Goal: Information Seeking & Learning: Learn about a topic

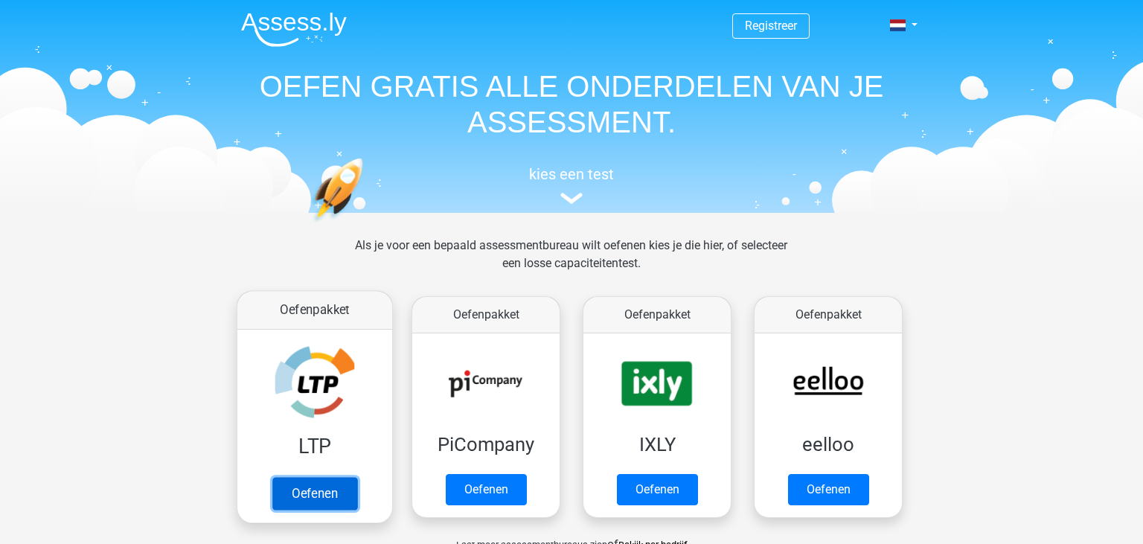
click at [314, 488] on link "Oefenen" at bounding box center [314, 493] width 85 height 33
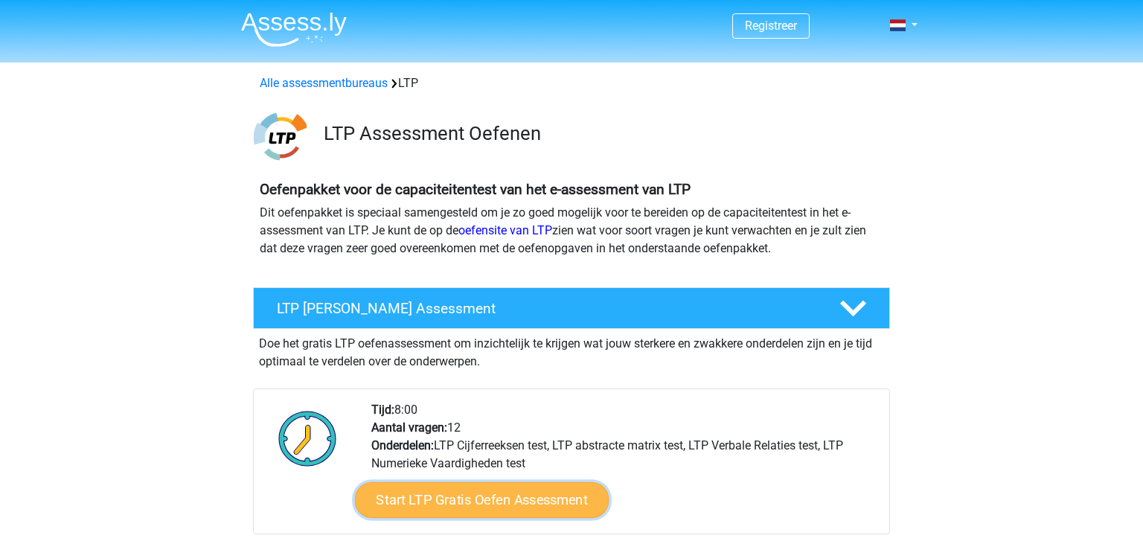
click at [567, 499] on link "Start LTP Gratis Oefen Assessment" at bounding box center [482, 500] width 255 height 36
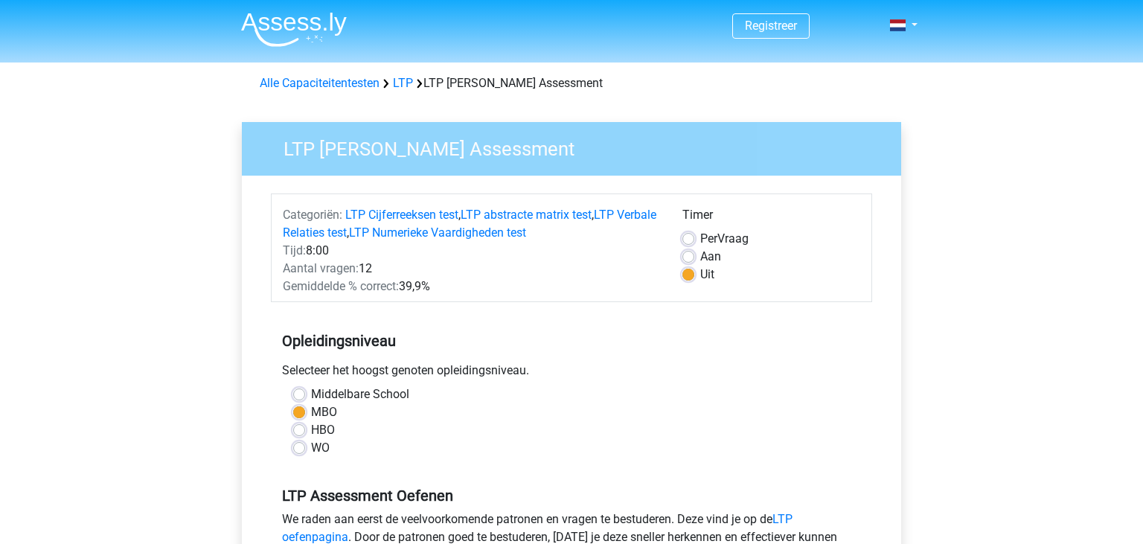
click at [311, 392] on label "Middelbare School" at bounding box center [360, 395] width 98 height 18
click at [299, 392] on input "Middelbare School" at bounding box center [299, 393] width 12 height 15
radio input "true"
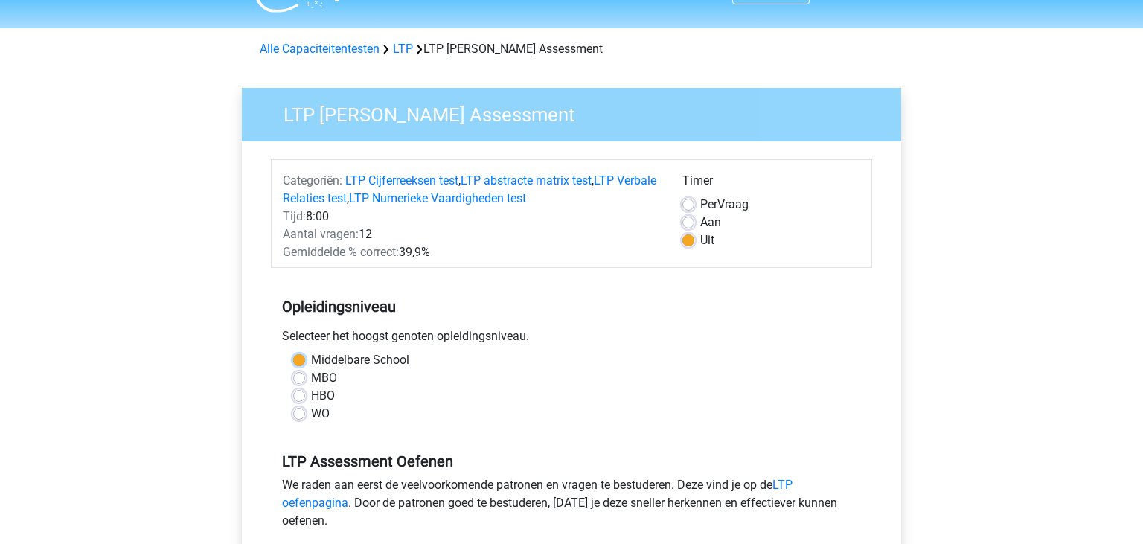
scroll to position [39, 0]
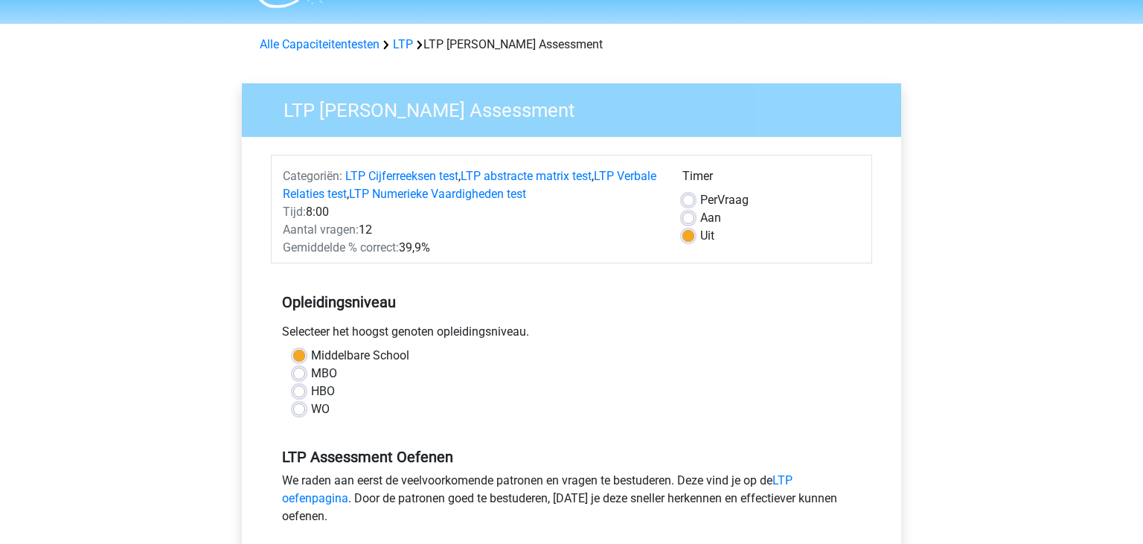
click at [1131, 537] on div "Registreer" at bounding box center [571, 546] width 1143 height 1170
click at [1130, 537] on div "Registreer" at bounding box center [571, 546] width 1143 height 1170
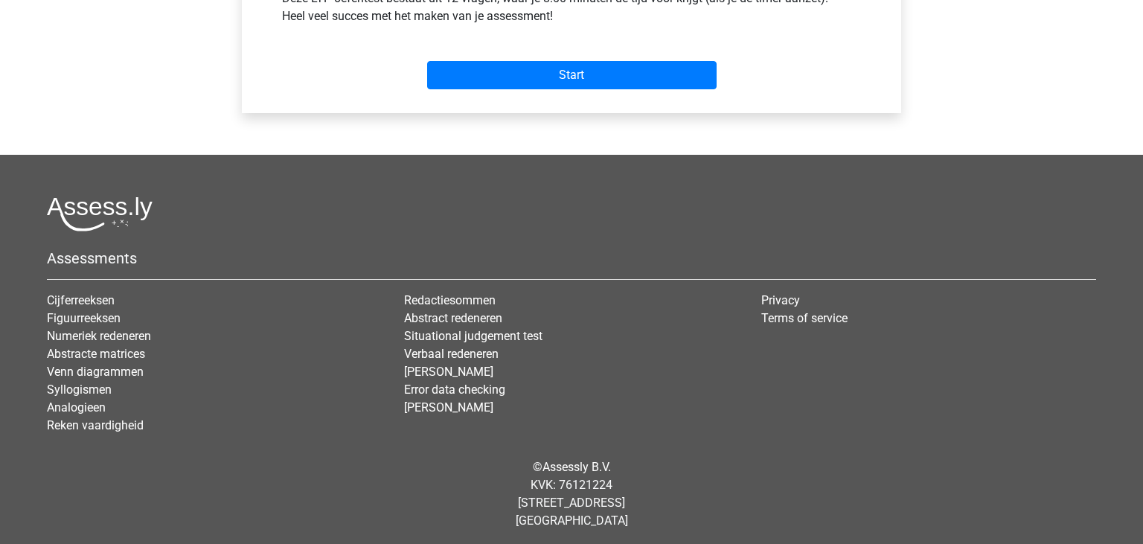
scroll to position [625, 0]
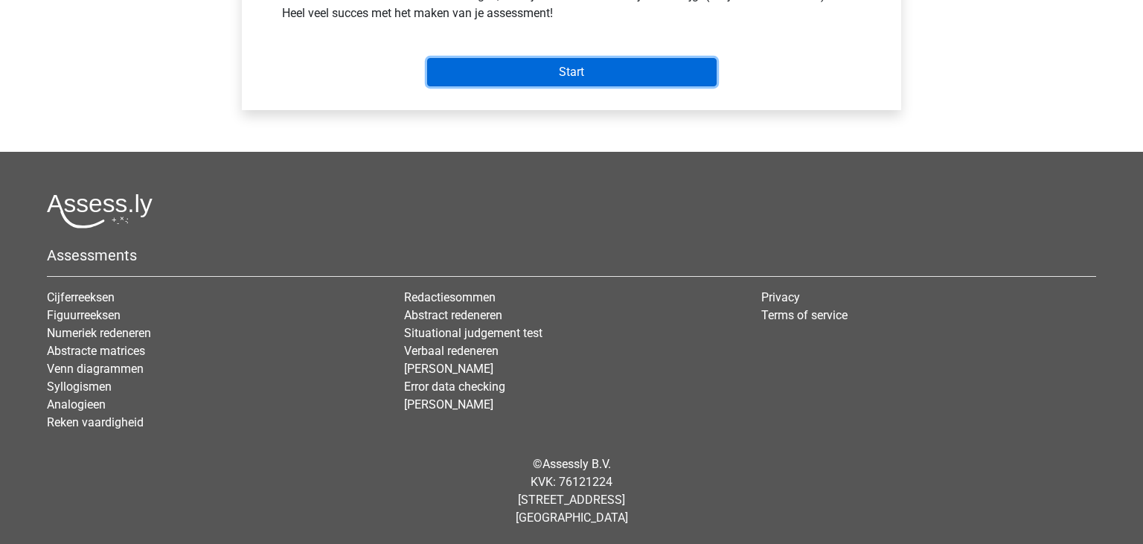
click at [508, 70] on input "Start" at bounding box center [572, 72] width 290 height 28
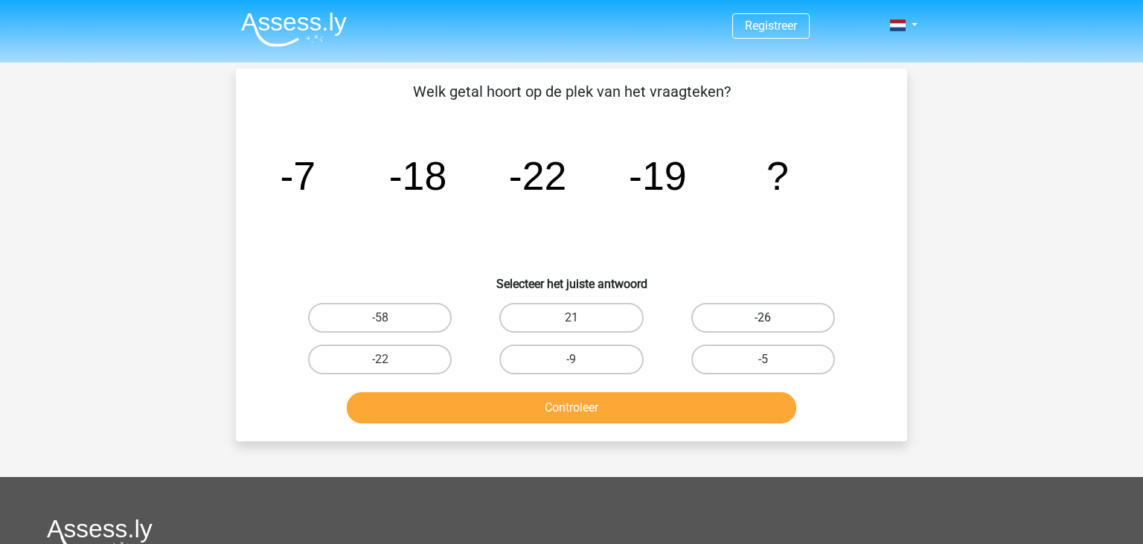
click at [724, 321] on label "-26" at bounding box center [764, 318] width 144 height 30
click at [763, 321] on input "-26" at bounding box center [768, 323] width 10 height 10
radio input "true"
click at [633, 403] on button "Controleer" at bounding box center [572, 407] width 450 height 31
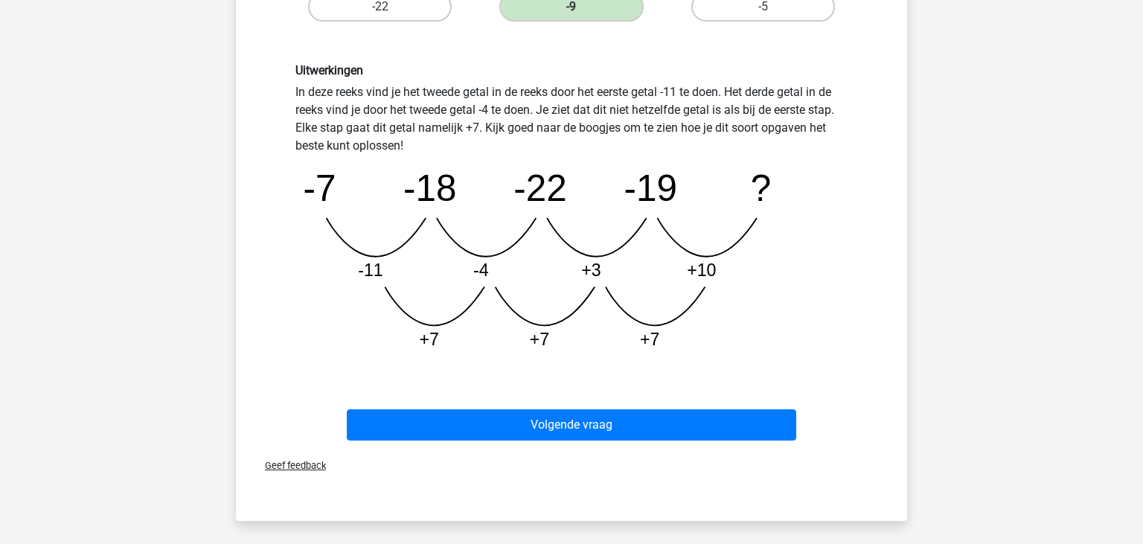
scroll to position [518, 0]
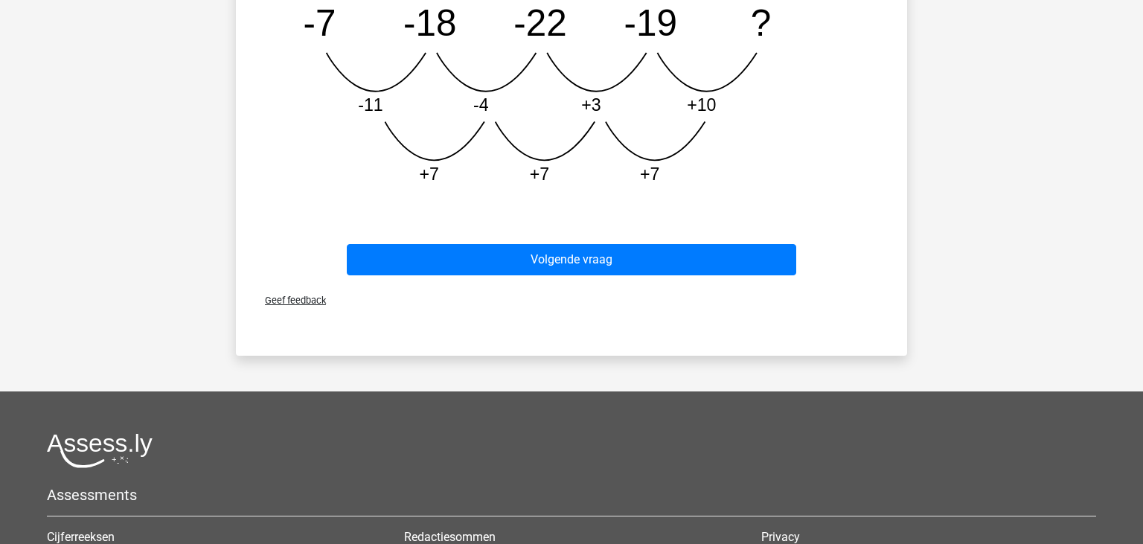
click at [716, 214] on div "Uitwerkingen In deze reeks vind je het tweede getal in de reeks door het eerste…" at bounding box center [572, 47] width 624 height 370
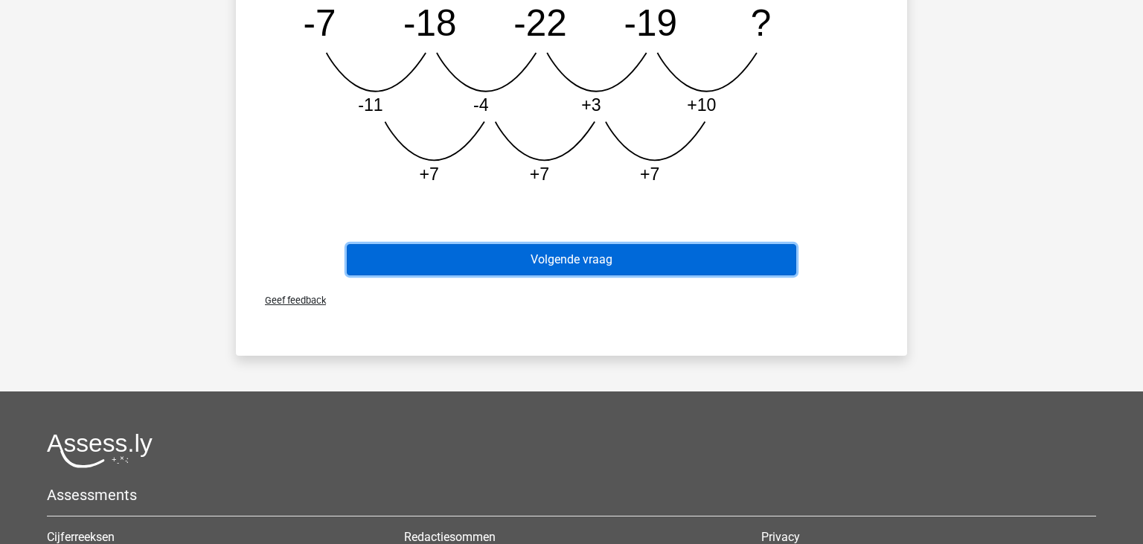
click at [610, 260] on button "Volgende vraag" at bounding box center [572, 259] width 450 height 31
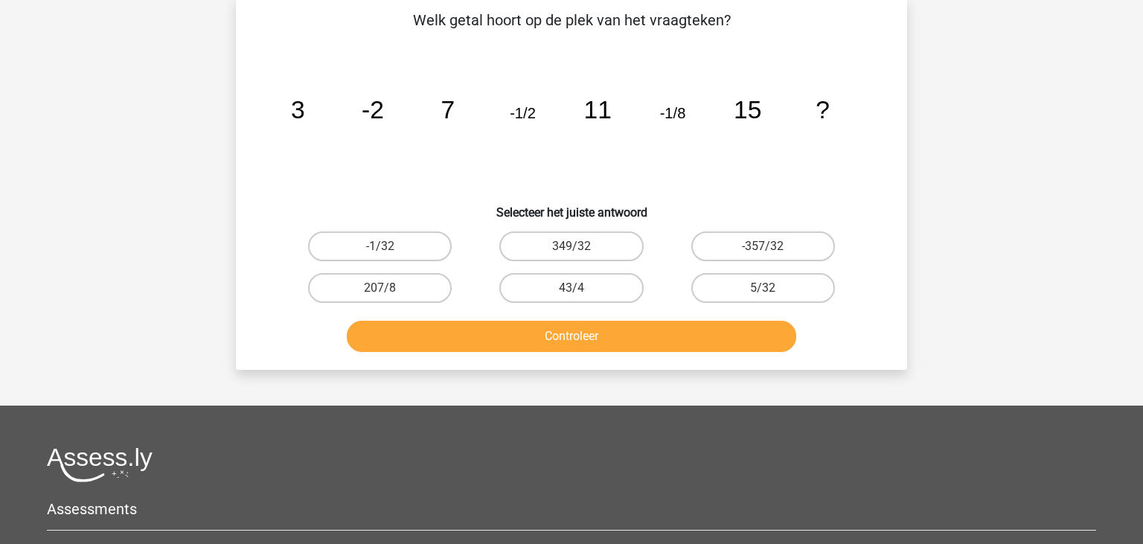
scroll to position [68, 0]
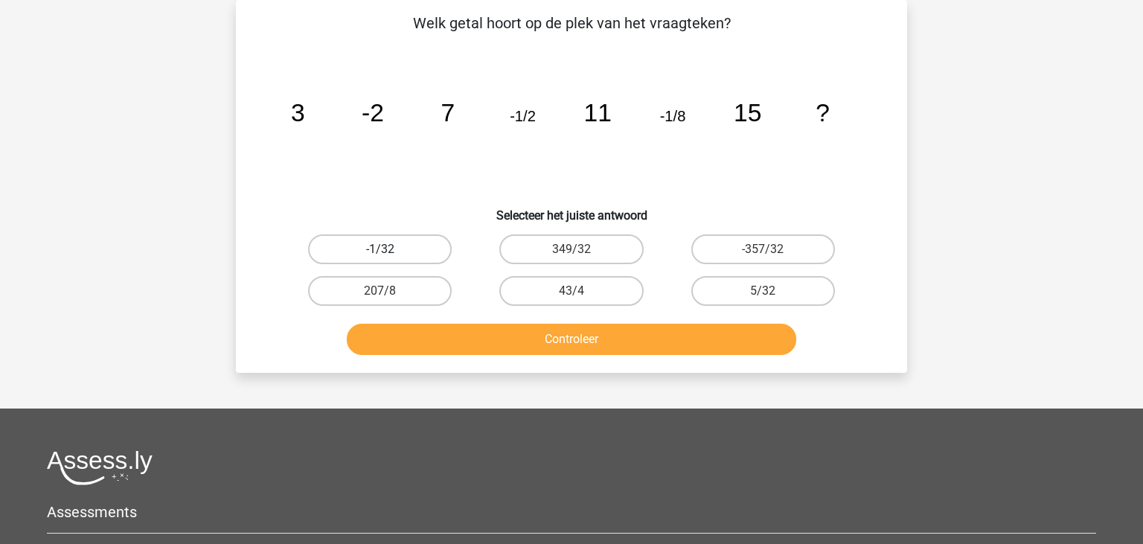
click at [432, 247] on label "-1/32" at bounding box center [380, 249] width 144 height 30
click at [390, 249] on input "-1/32" at bounding box center [385, 254] width 10 height 10
radio input "true"
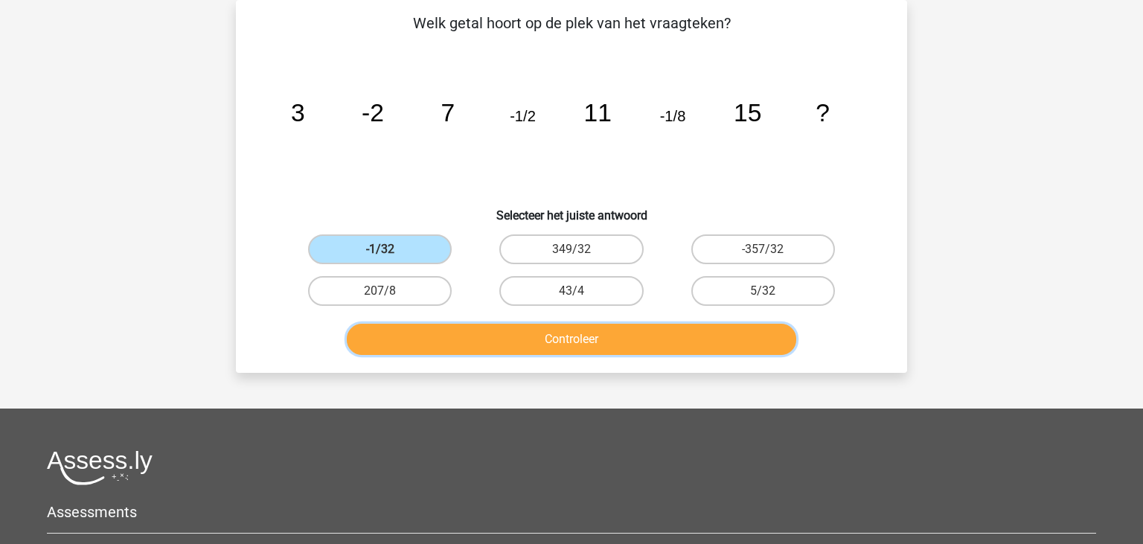
click at [527, 336] on button "Controleer" at bounding box center [572, 339] width 450 height 31
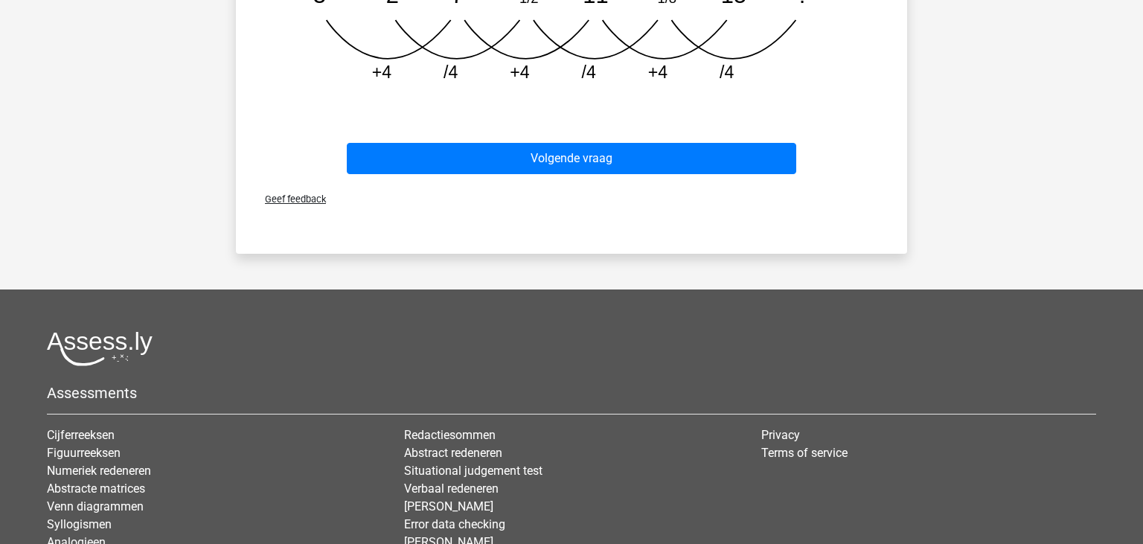
scroll to position [547, 0]
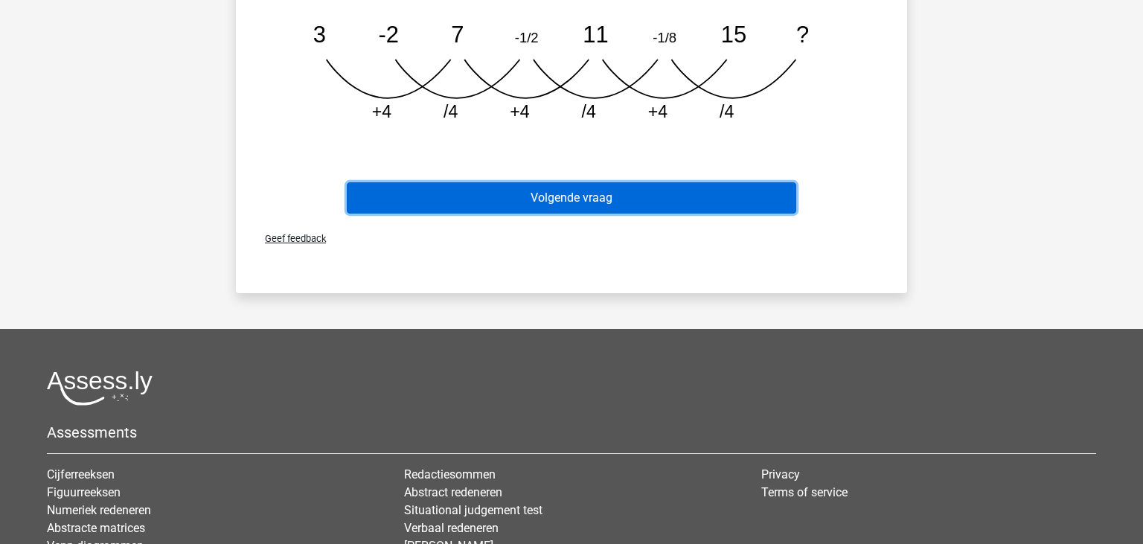
click at [680, 205] on button "Volgende vraag" at bounding box center [572, 197] width 450 height 31
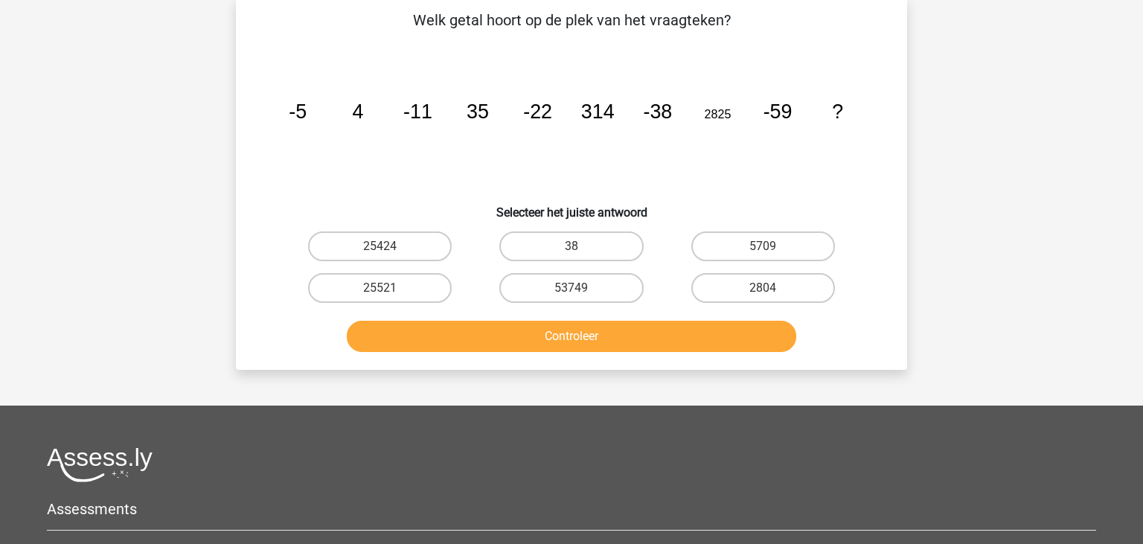
scroll to position [68, 0]
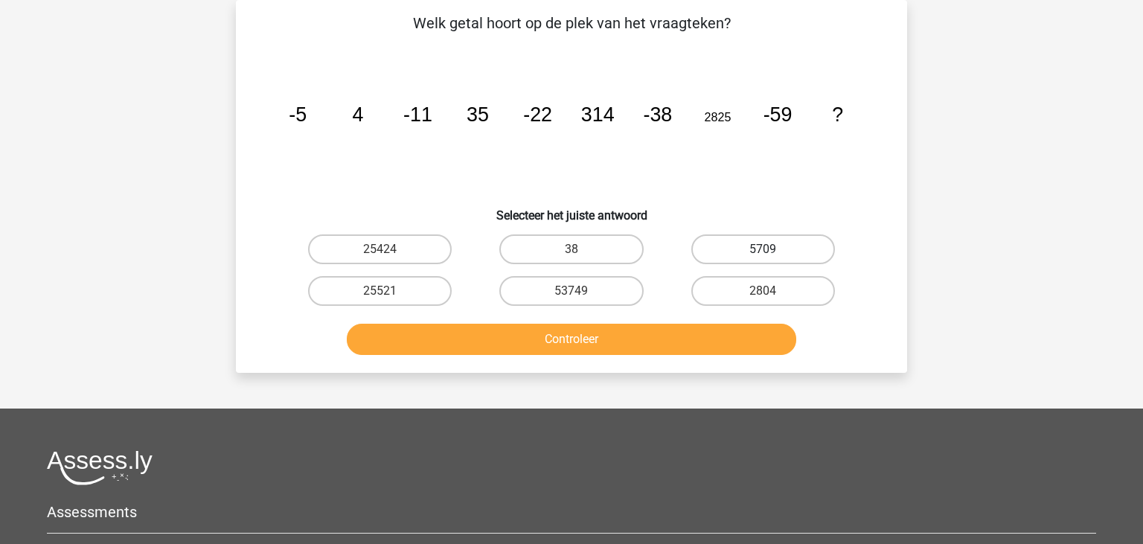
click at [787, 255] on label "5709" at bounding box center [764, 249] width 144 height 30
click at [782, 251] on label "5709" at bounding box center [764, 249] width 144 height 30
click at [773, 251] on input "5709" at bounding box center [768, 254] width 10 height 10
radio input "true"
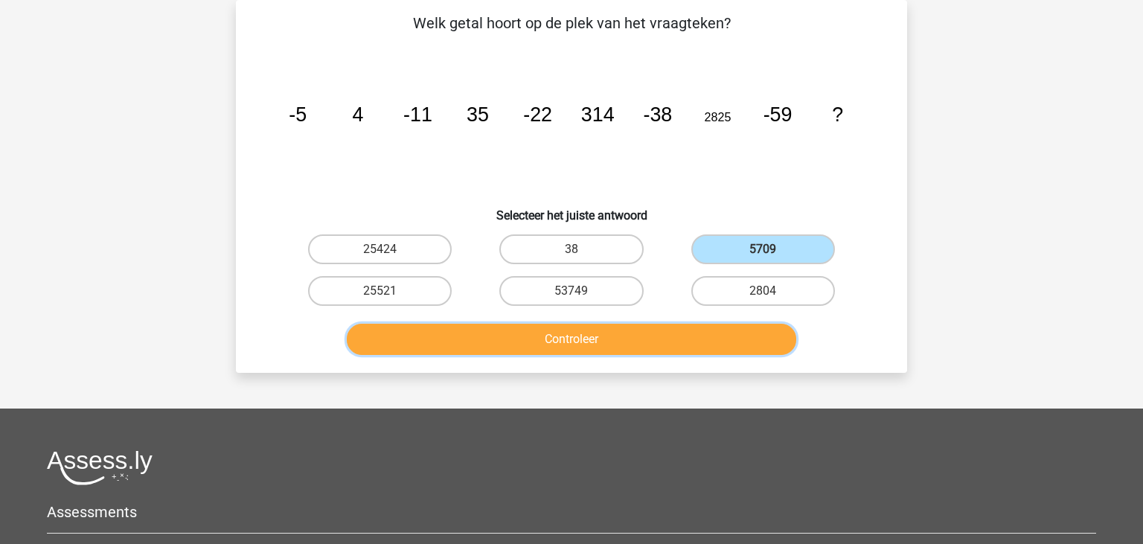
click at [665, 342] on button "Controleer" at bounding box center [572, 339] width 450 height 31
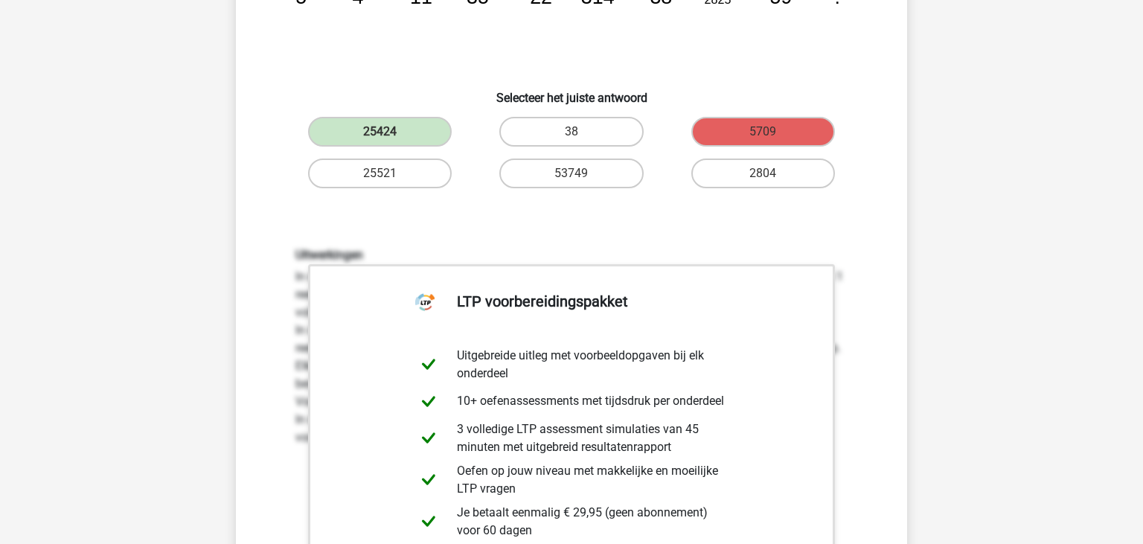
scroll to position [226, 0]
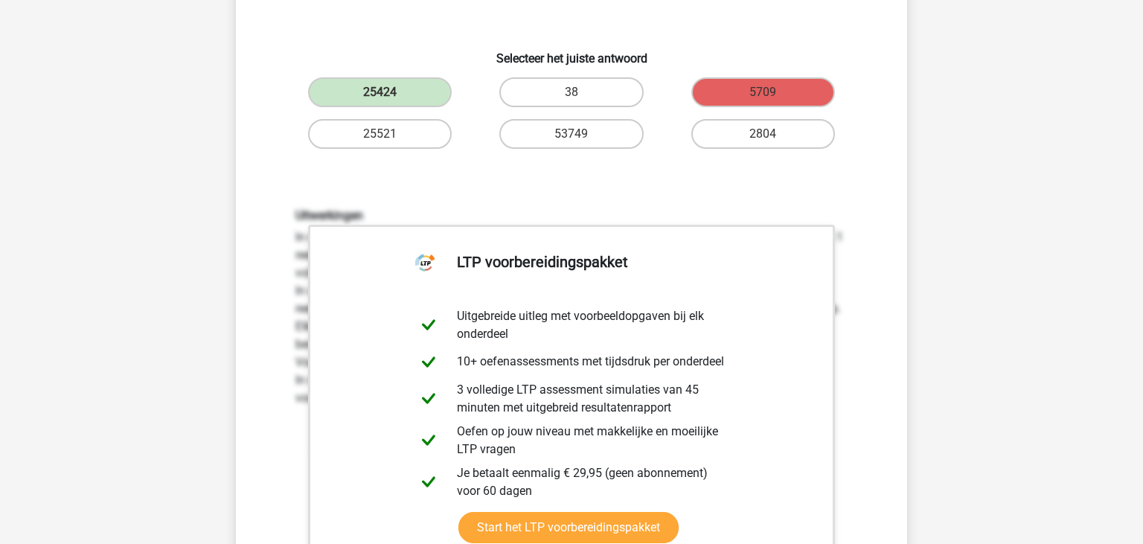
click at [869, 158] on div "Welk getal hoort op de plek van het vraagteken? image/svg+xml -5 4 -11 35 -22 3…" at bounding box center [572, 277] width 660 height 844
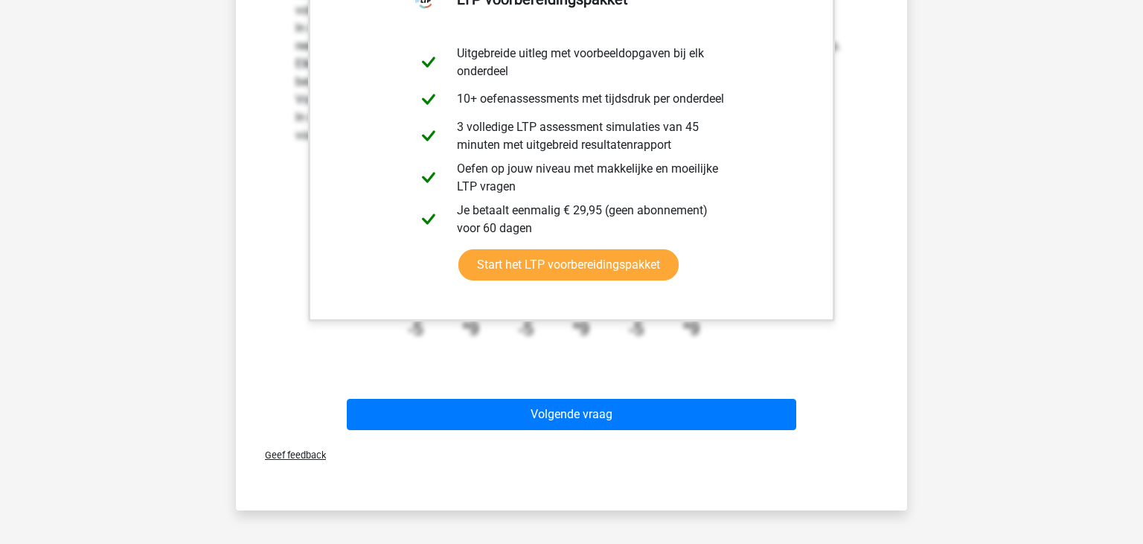
scroll to position [500, 0]
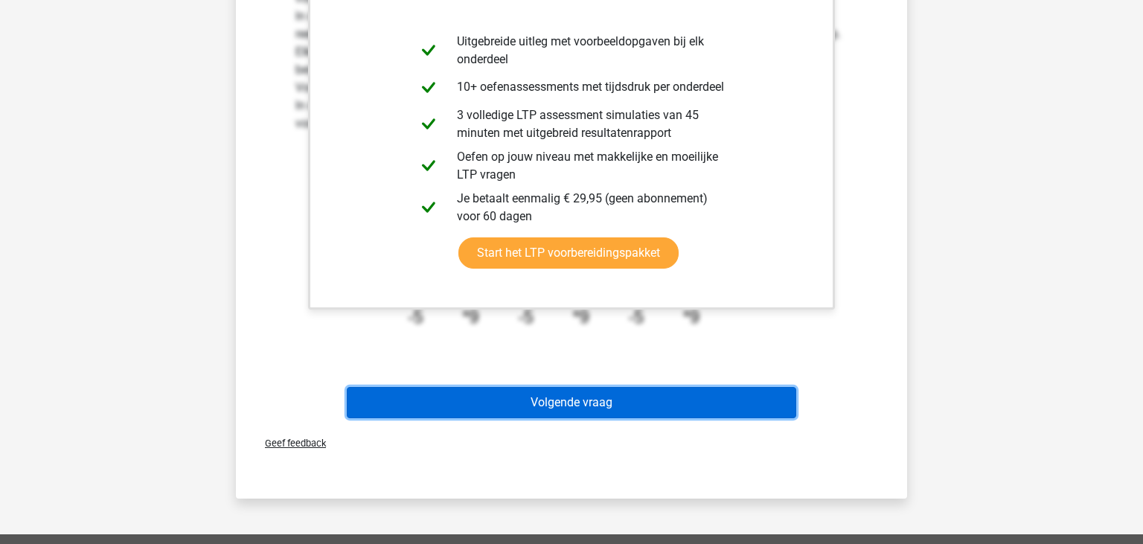
click at [561, 403] on button "Volgende vraag" at bounding box center [572, 402] width 450 height 31
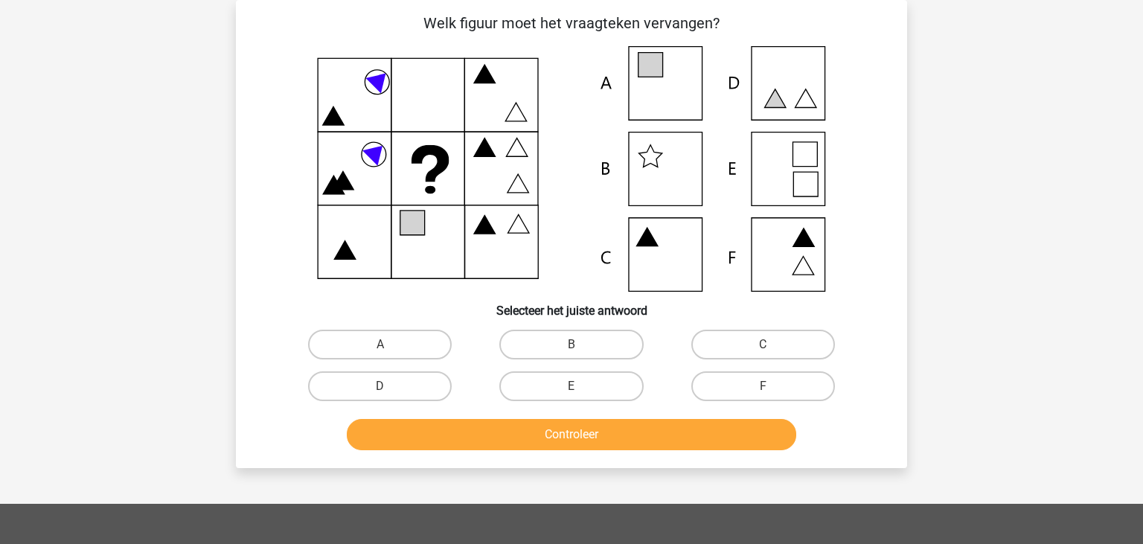
scroll to position [68, 0]
click at [561, 403] on div "E" at bounding box center [571, 387] width 191 height 42
click at [758, 384] on label "F" at bounding box center [764, 386] width 144 height 30
click at [758, 381] on label "F" at bounding box center [764, 386] width 144 height 30
click at [763, 386] on input "F" at bounding box center [768, 391] width 10 height 10
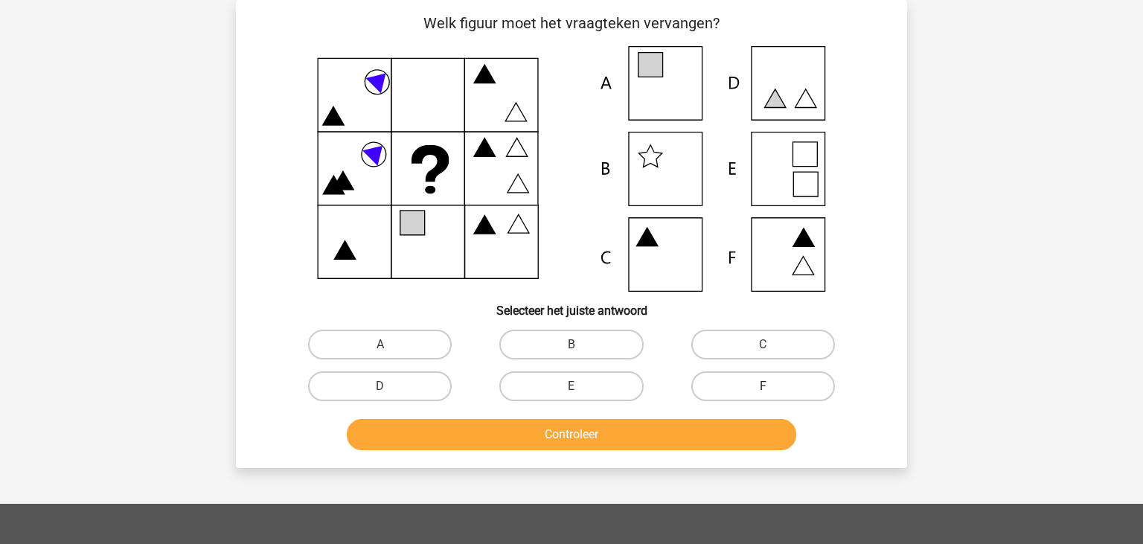
radio input "true"
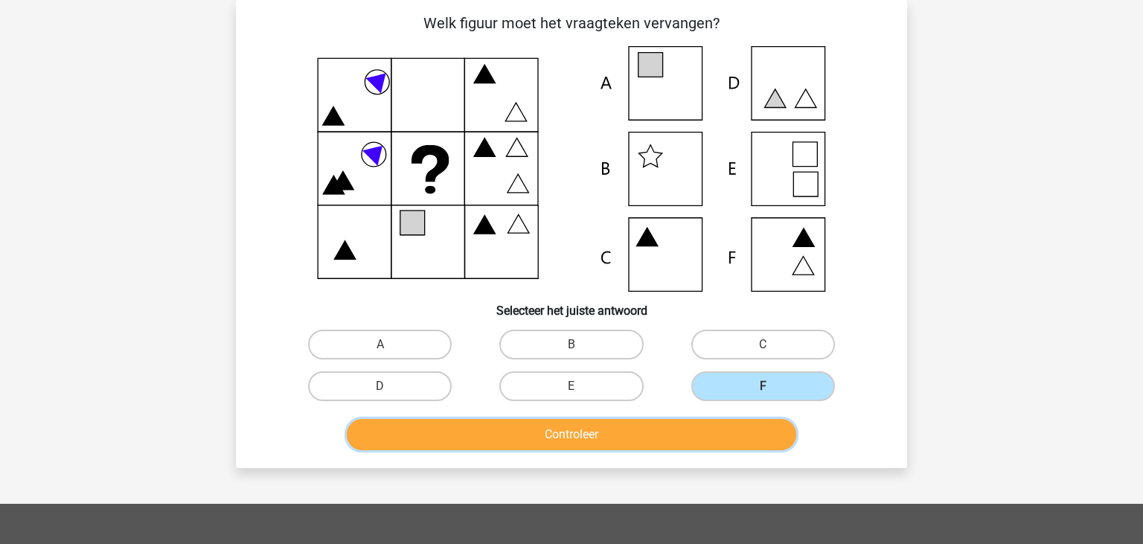
click at [668, 430] on button "Controleer" at bounding box center [572, 434] width 450 height 31
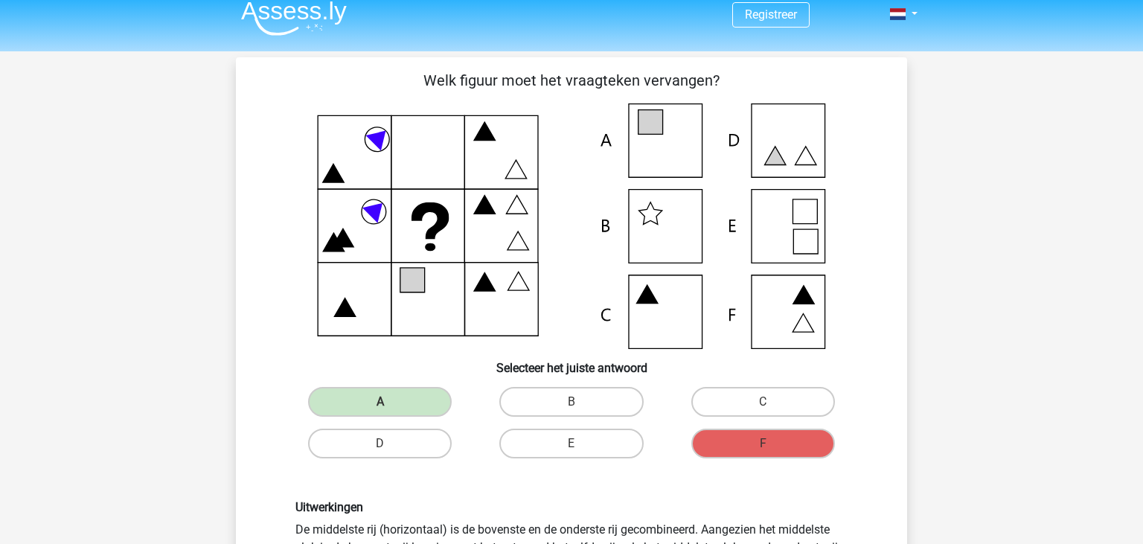
scroll to position [0, 0]
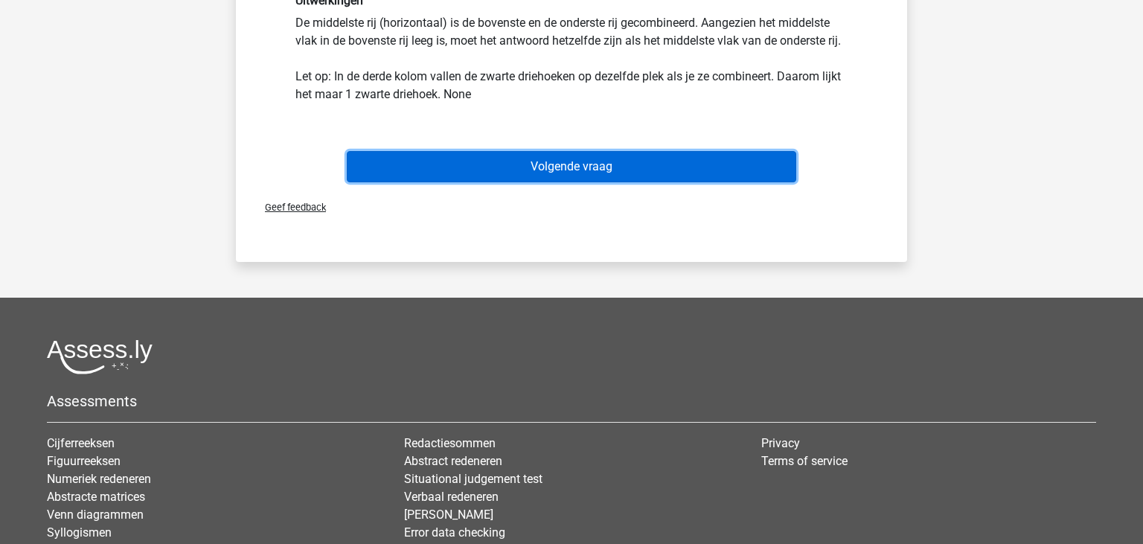
click at [554, 157] on button "Volgende vraag" at bounding box center [572, 166] width 450 height 31
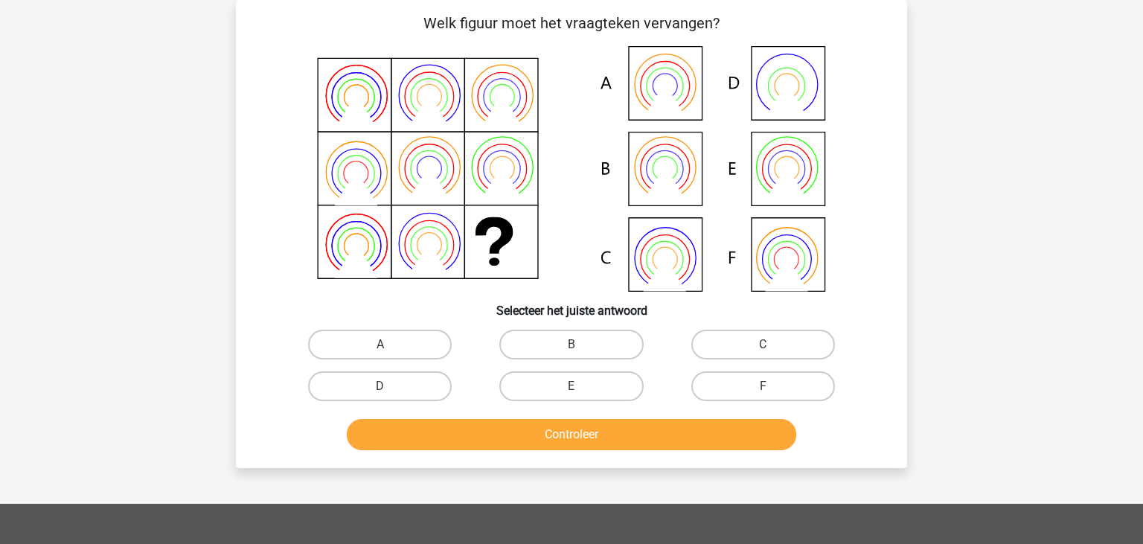
scroll to position [68, 0]
click at [672, 91] on icon at bounding box center [572, 169] width 600 height 246
drag, startPoint x: 672, startPoint y: 91, endPoint x: 451, endPoint y: 290, distance: 297.8
click at [451, 290] on icon at bounding box center [572, 169] width 600 height 246
click at [342, 344] on label "A" at bounding box center [380, 345] width 144 height 30
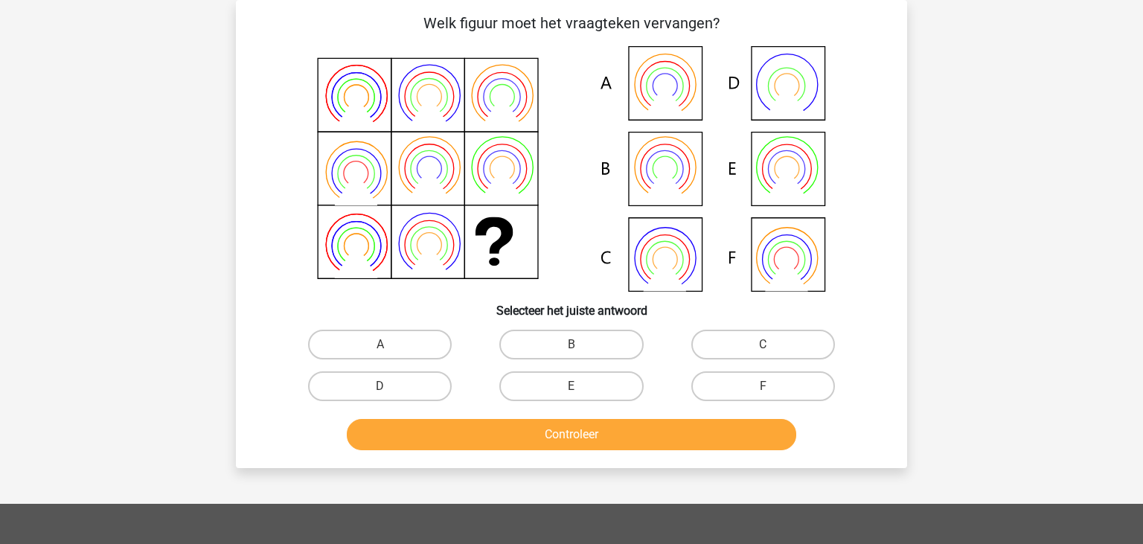
click at [382, 348] on input "A" at bounding box center [385, 350] width 10 height 10
radio input "true"
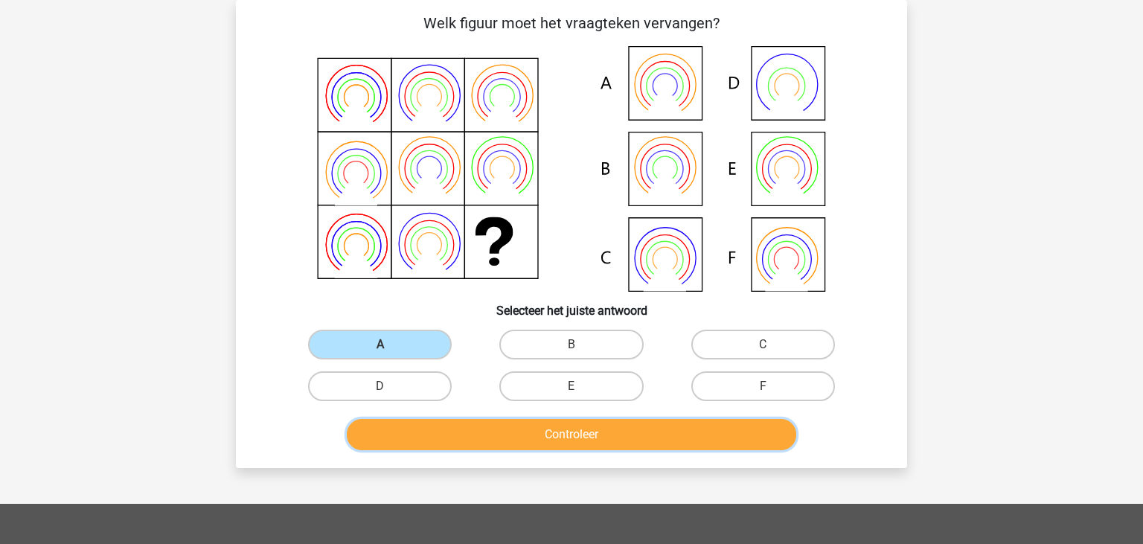
click at [561, 430] on button "Controleer" at bounding box center [572, 434] width 450 height 31
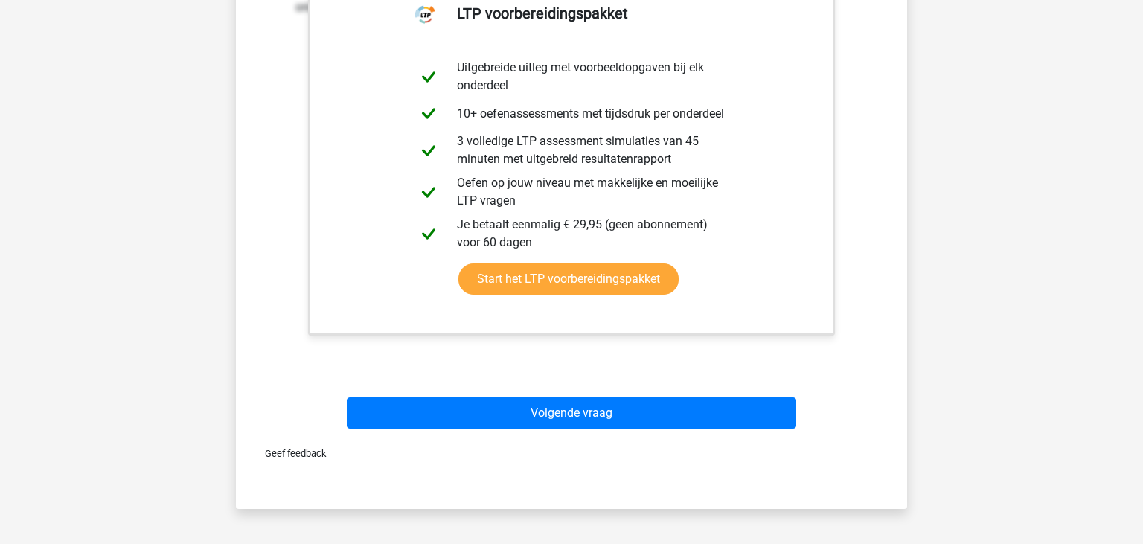
scroll to position [593, 0]
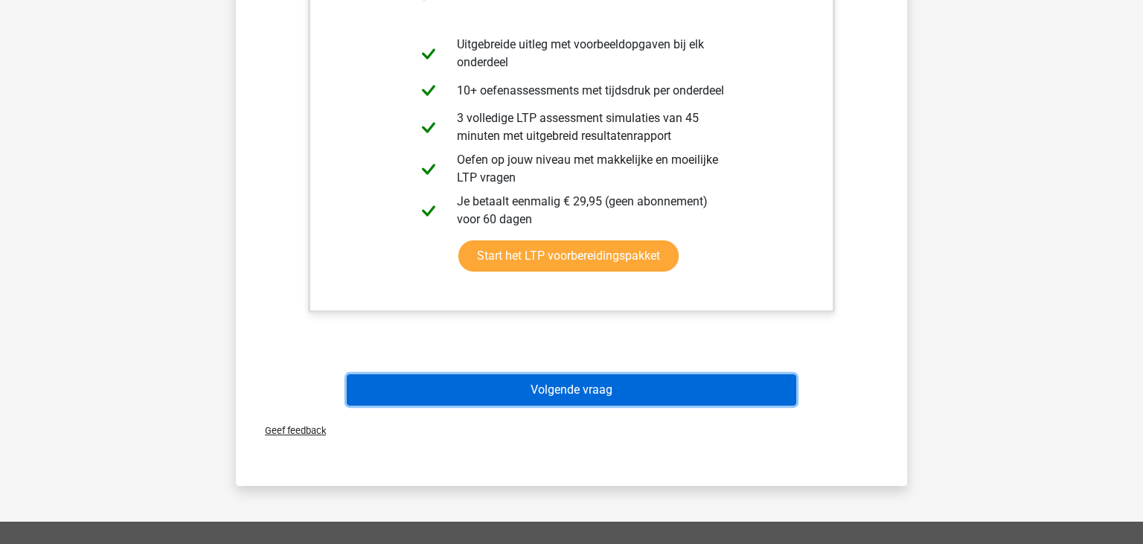
click at [674, 394] on button "Volgende vraag" at bounding box center [572, 389] width 450 height 31
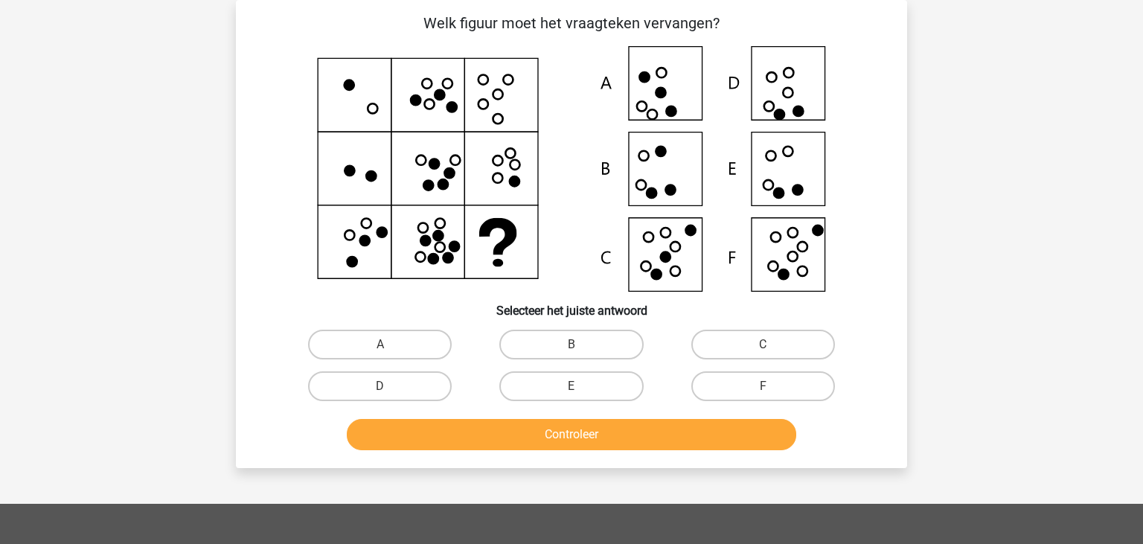
scroll to position [68, 0]
click at [808, 385] on label "F" at bounding box center [764, 386] width 144 height 30
click at [773, 386] on input "F" at bounding box center [768, 391] width 10 height 10
radio input "true"
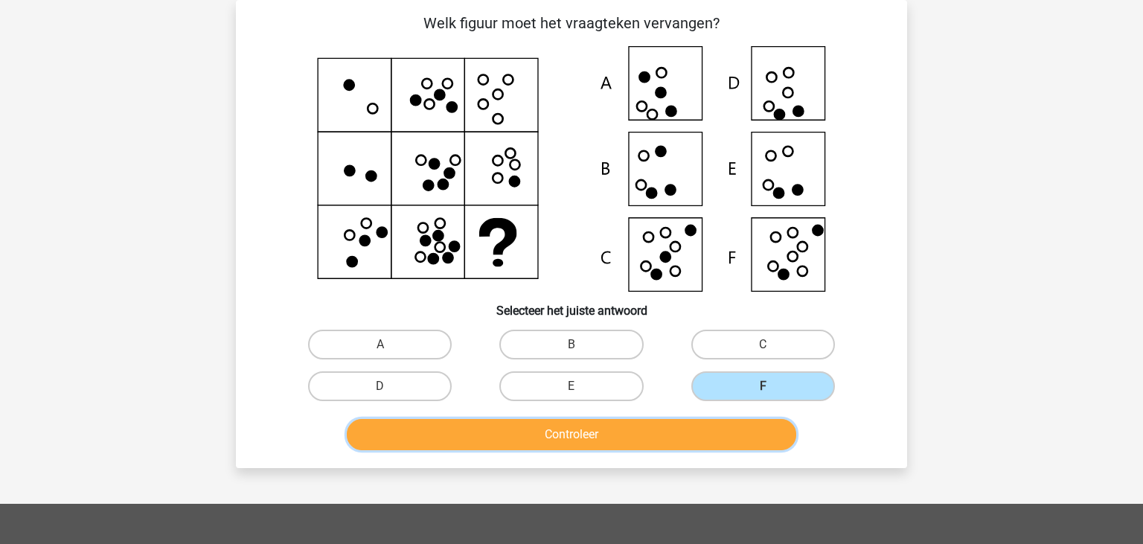
click at [671, 440] on button "Controleer" at bounding box center [572, 434] width 450 height 31
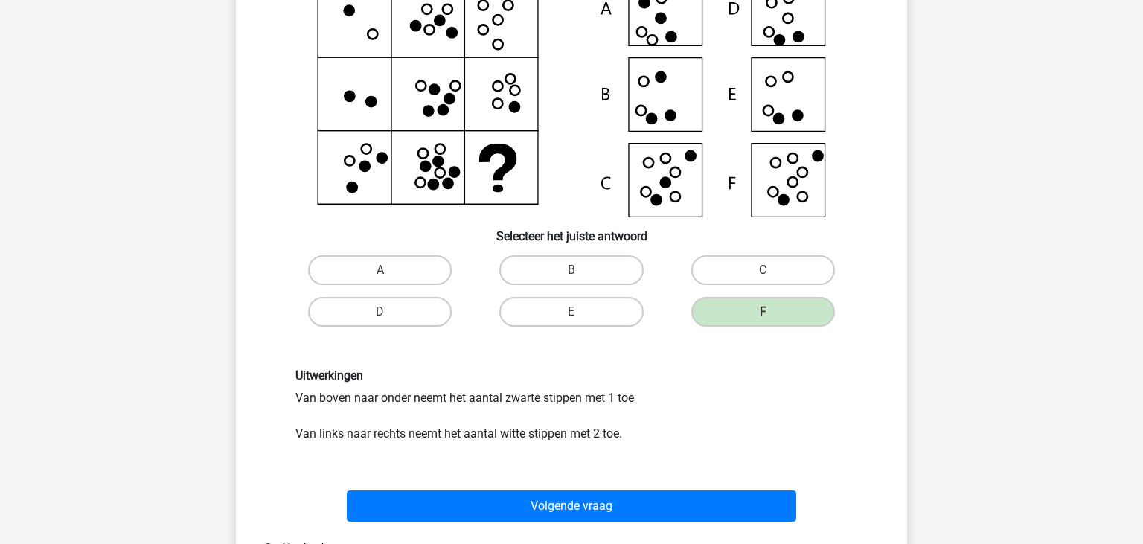
scroll to position [147, 0]
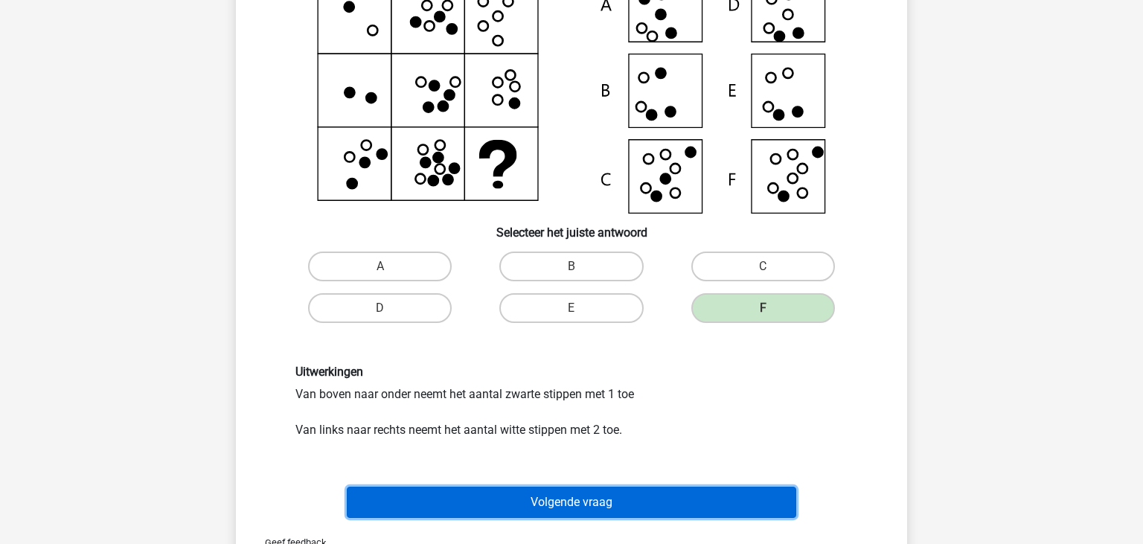
click at [620, 502] on button "Volgende vraag" at bounding box center [572, 502] width 450 height 31
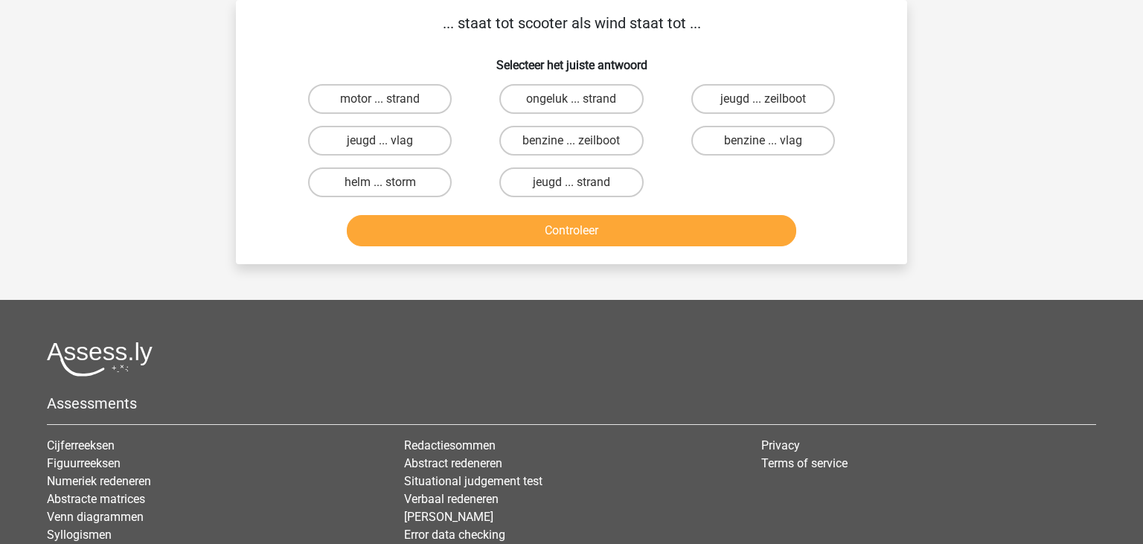
scroll to position [68, 0]
click at [367, 102] on label "motor ... strand" at bounding box center [380, 99] width 144 height 30
click at [380, 102] on input "motor ... strand" at bounding box center [385, 104] width 10 height 10
radio input "true"
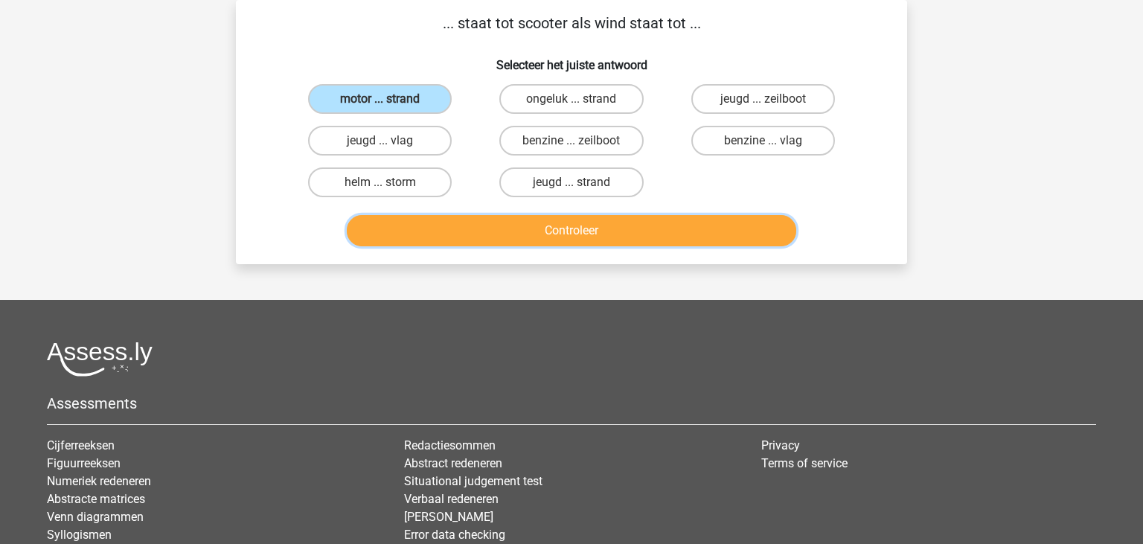
click at [587, 226] on button "Controleer" at bounding box center [572, 230] width 450 height 31
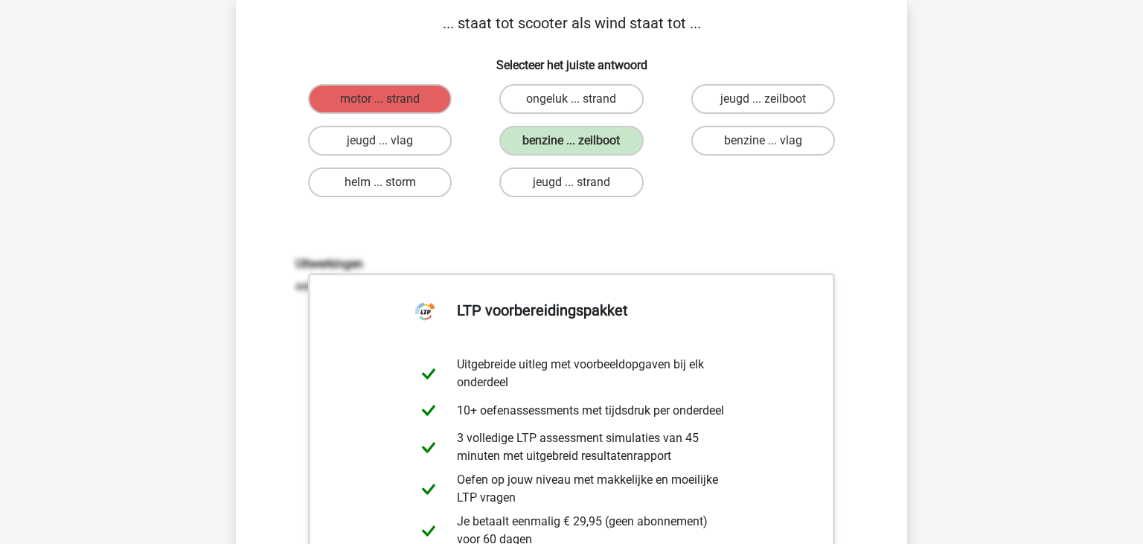
scroll to position [587, 0]
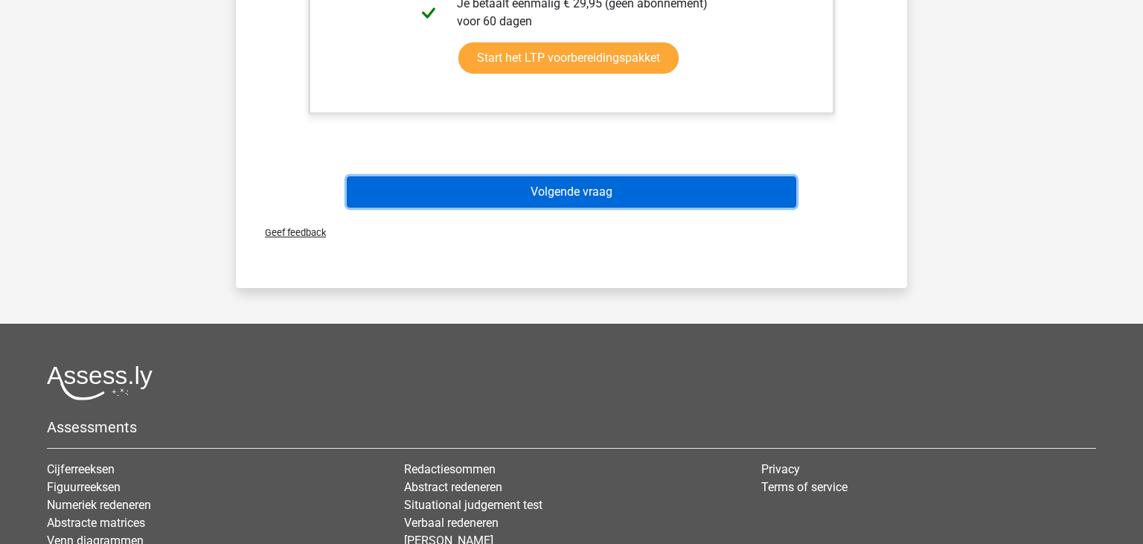
click at [701, 199] on button "Volgende vraag" at bounding box center [572, 191] width 450 height 31
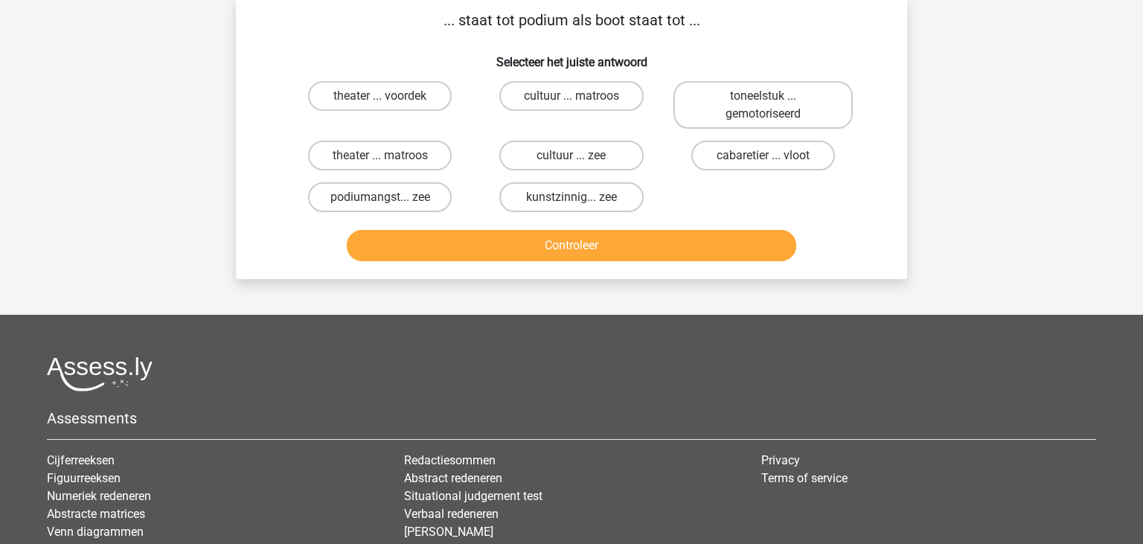
scroll to position [68, 0]
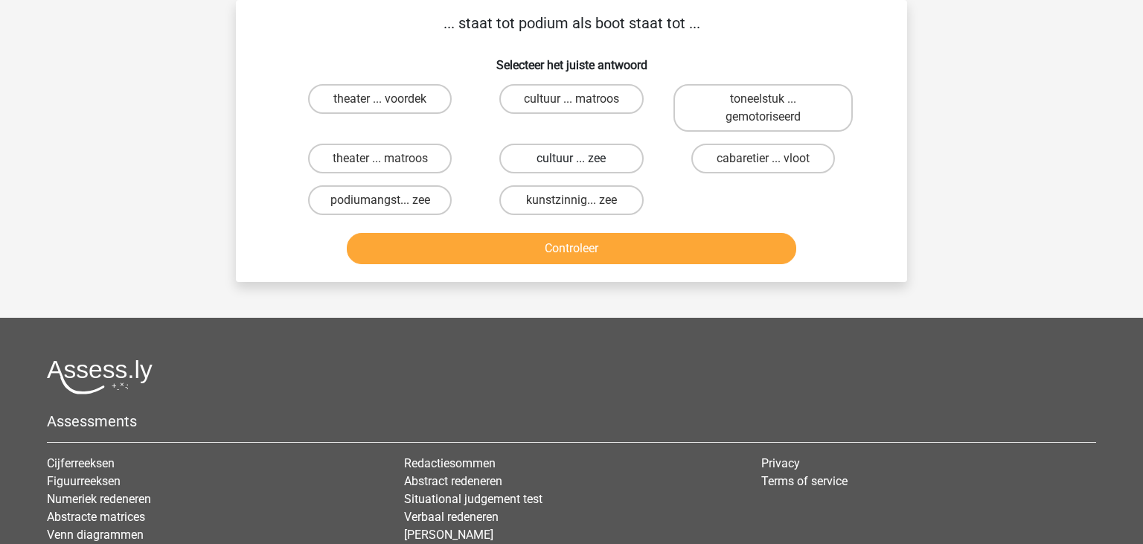
click at [546, 157] on label "cultuur ... zee" at bounding box center [572, 159] width 144 height 30
click at [572, 159] on input "cultuur ... zee" at bounding box center [577, 164] width 10 height 10
radio input "true"
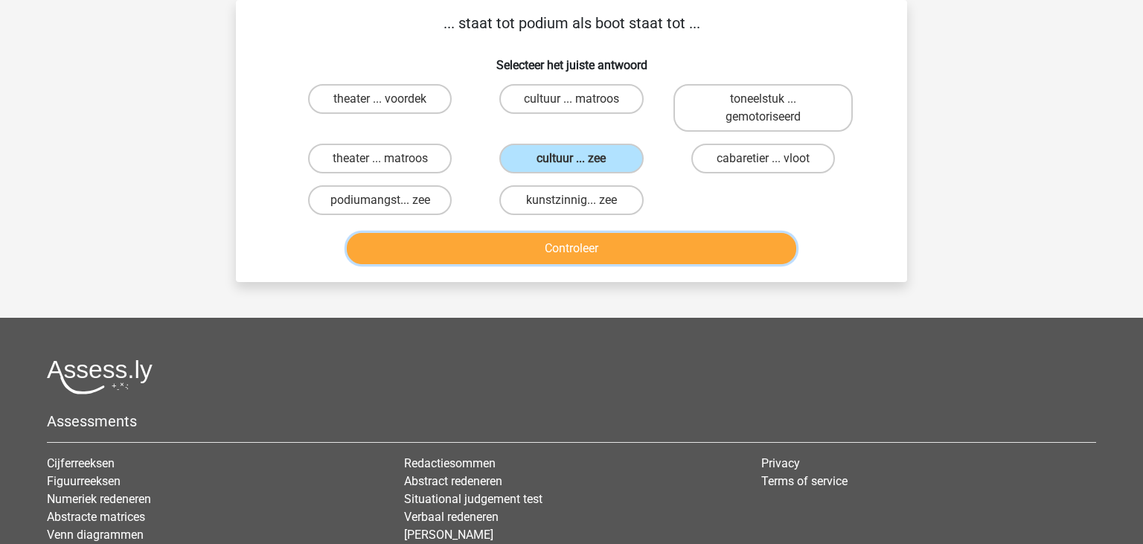
click at [564, 250] on button "Controleer" at bounding box center [572, 248] width 450 height 31
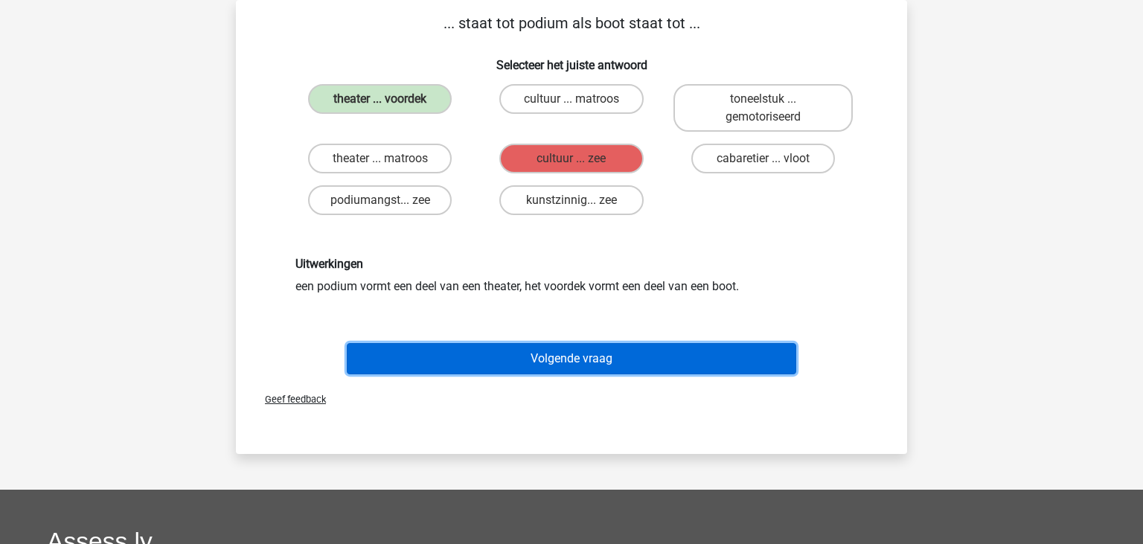
click at [609, 364] on button "Volgende vraag" at bounding box center [572, 358] width 450 height 31
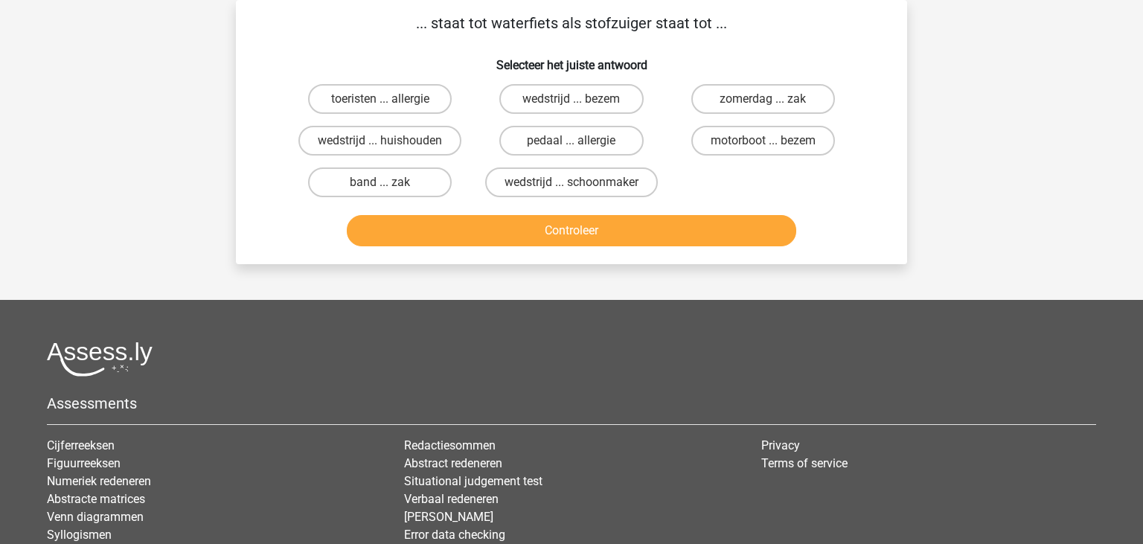
click at [609, 364] on div at bounding box center [572, 359] width 1050 height 35
click at [570, 140] on label "pedaal ... allergie" at bounding box center [572, 141] width 144 height 30
click at [572, 141] on input "pedaal ... allergie" at bounding box center [577, 146] width 10 height 10
radio input "true"
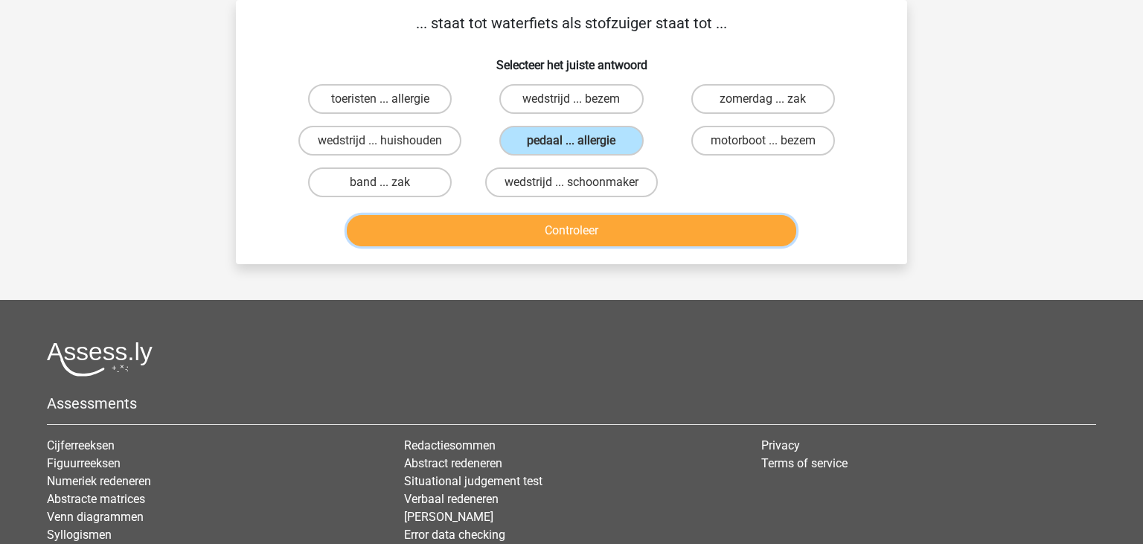
click at [612, 225] on button "Controleer" at bounding box center [572, 230] width 450 height 31
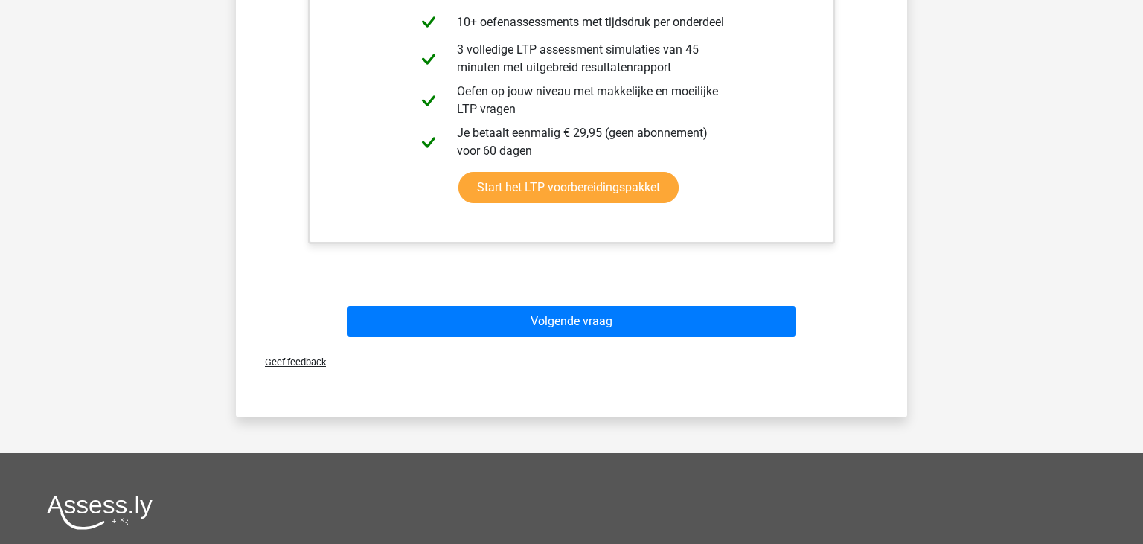
scroll to position [587, 0]
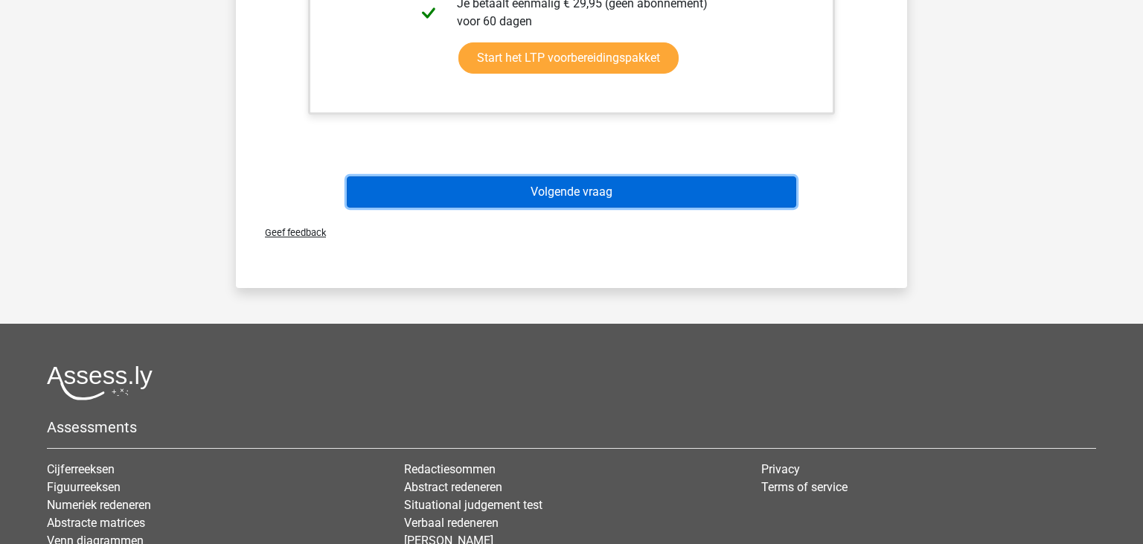
click at [654, 196] on button "Volgende vraag" at bounding box center [572, 191] width 450 height 31
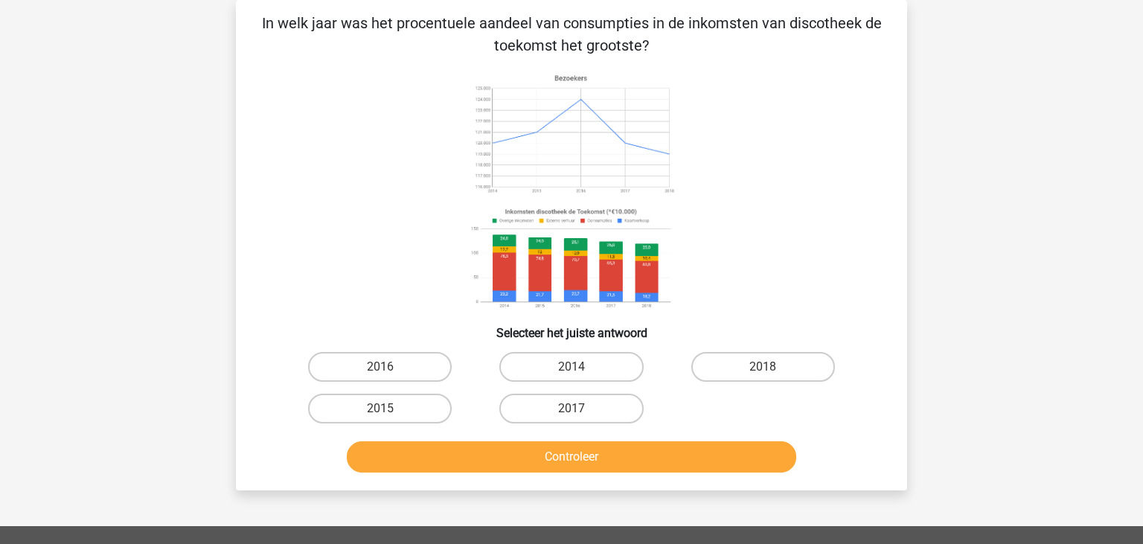
scroll to position [68, 0]
click at [555, 167] on image at bounding box center [571, 133] width 211 height 131
click at [571, 374] on label "2014" at bounding box center [572, 367] width 144 height 30
click at [572, 374] on input "2014" at bounding box center [577, 372] width 10 height 10
radio input "true"
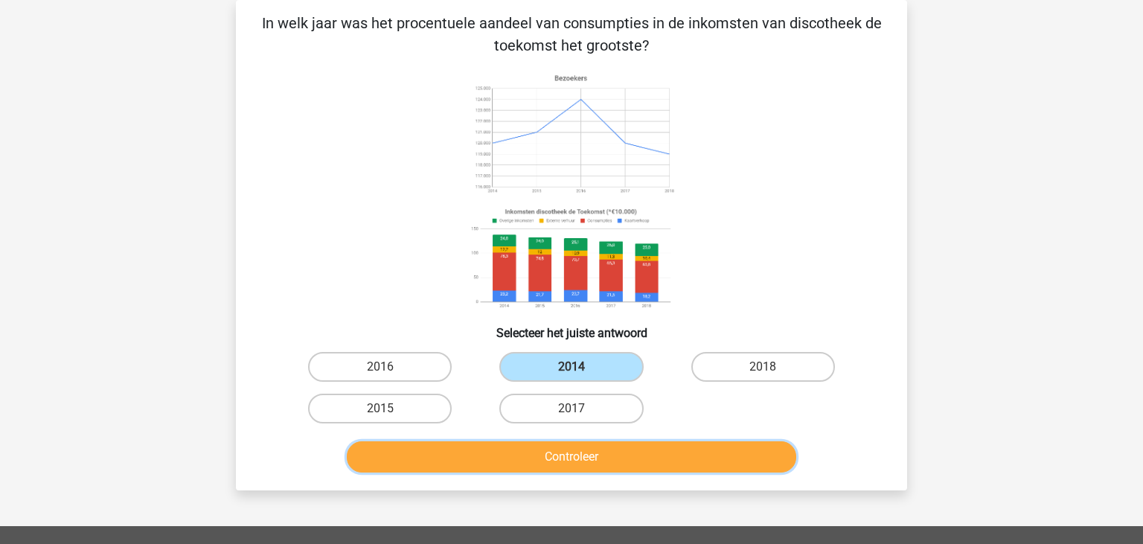
click at [576, 446] on button "Controleer" at bounding box center [572, 456] width 450 height 31
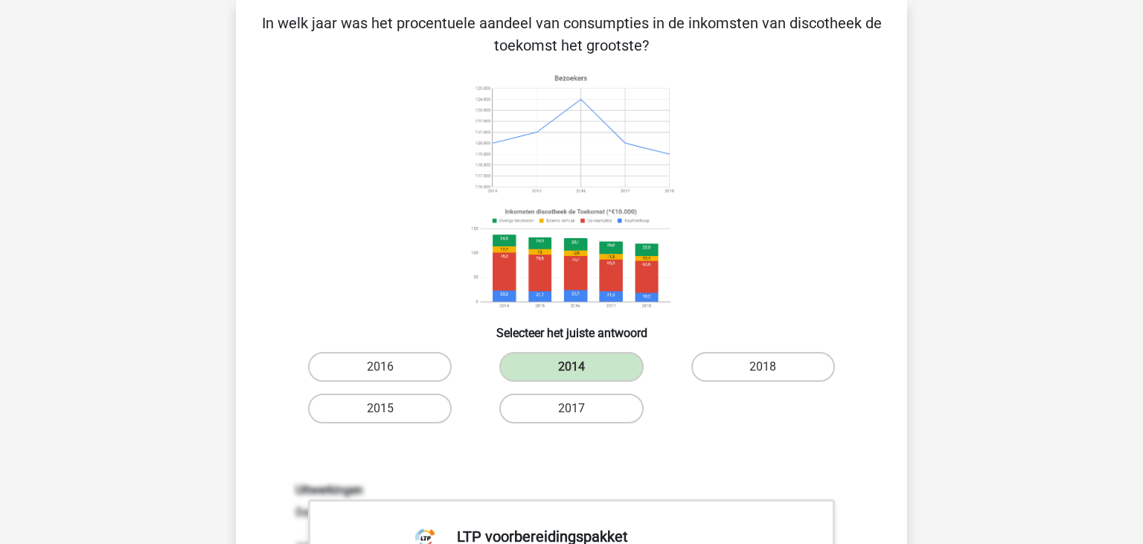
scroll to position [587, 0]
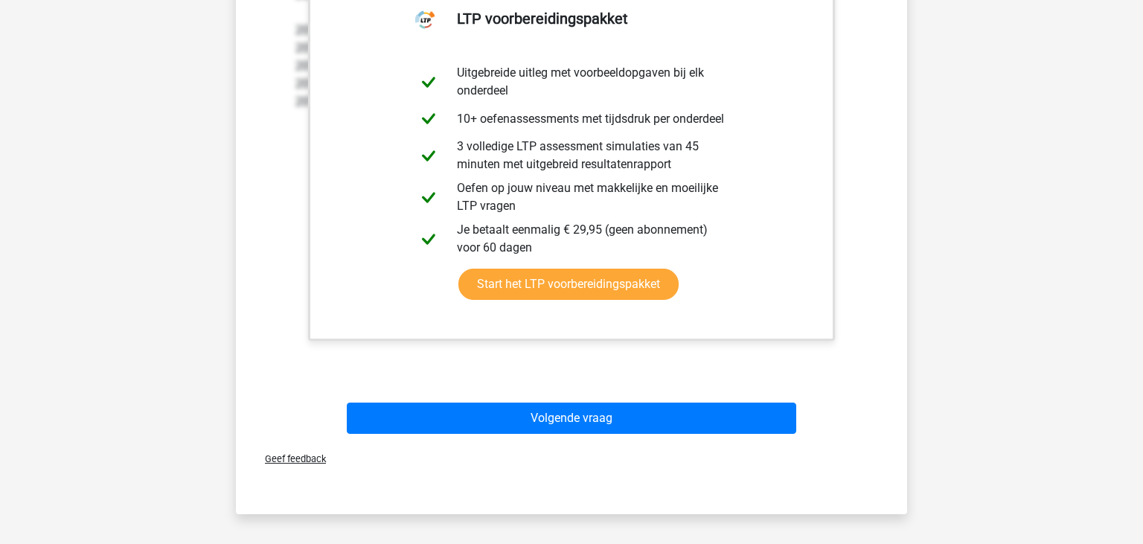
click at [1133, 422] on div "Registreer" at bounding box center [571, 178] width 1143 height 1530
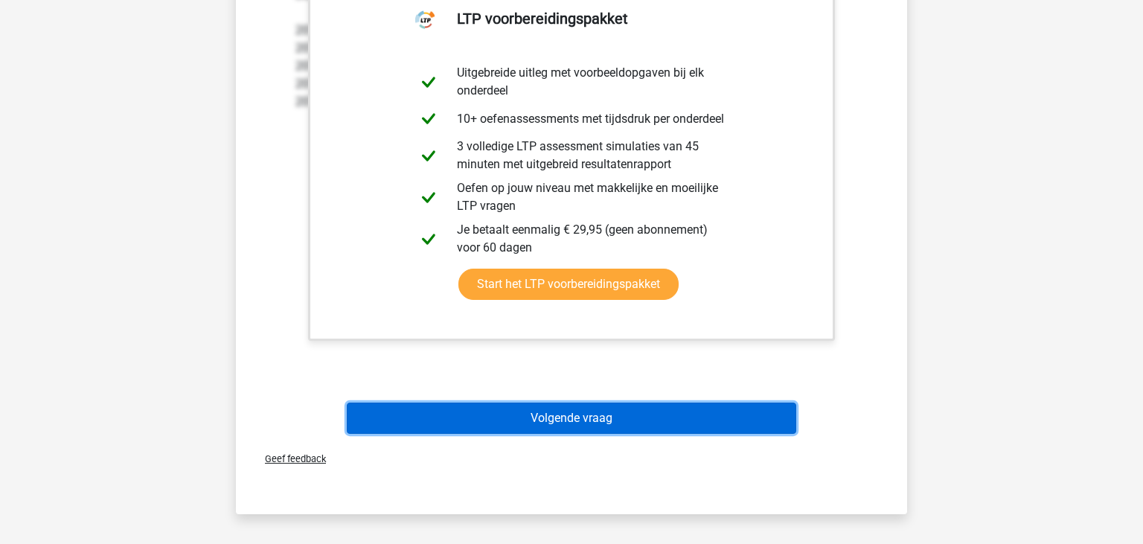
click at [688, 421] on button "Volgende vraag" at bounding box center [572, 418] width 450 height 31
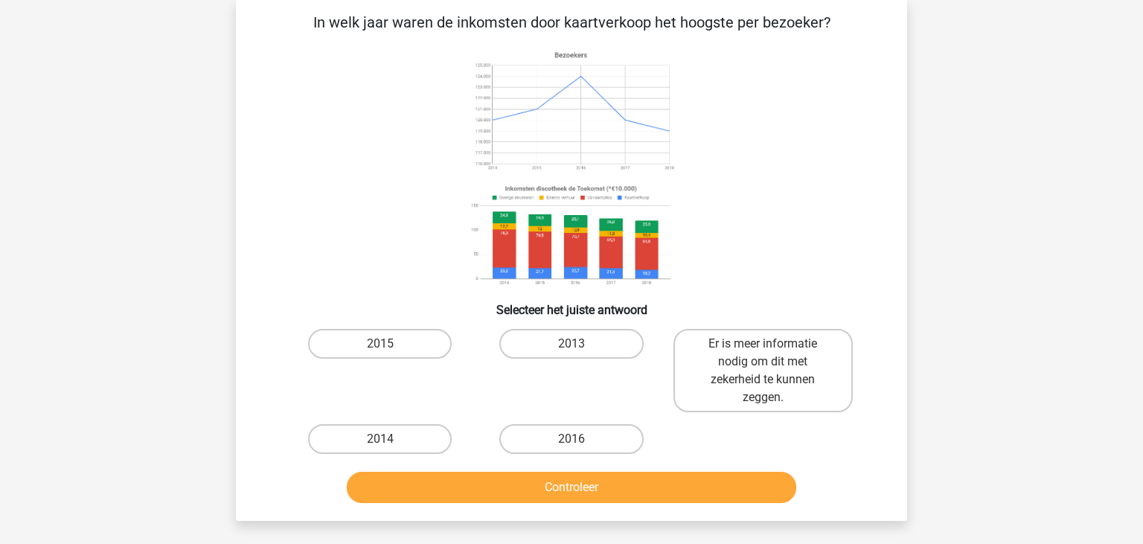
scroll to position [68, 0]
click at [380, 441] on label "2014" at bounding box center [380, 440] width 144 height 30
click at [380, 441] on input "2014" at bounding box center [385, 445] width 10 height 10
radio input "true"
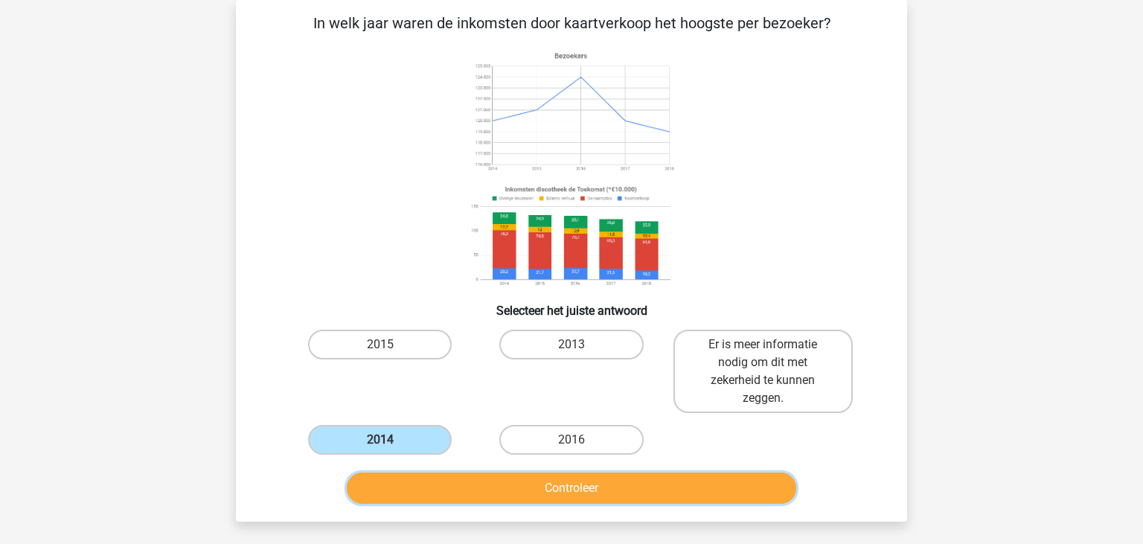
click at [533, 488] on button "Controleer" at bounding box center [572, 488] width 450 height 31
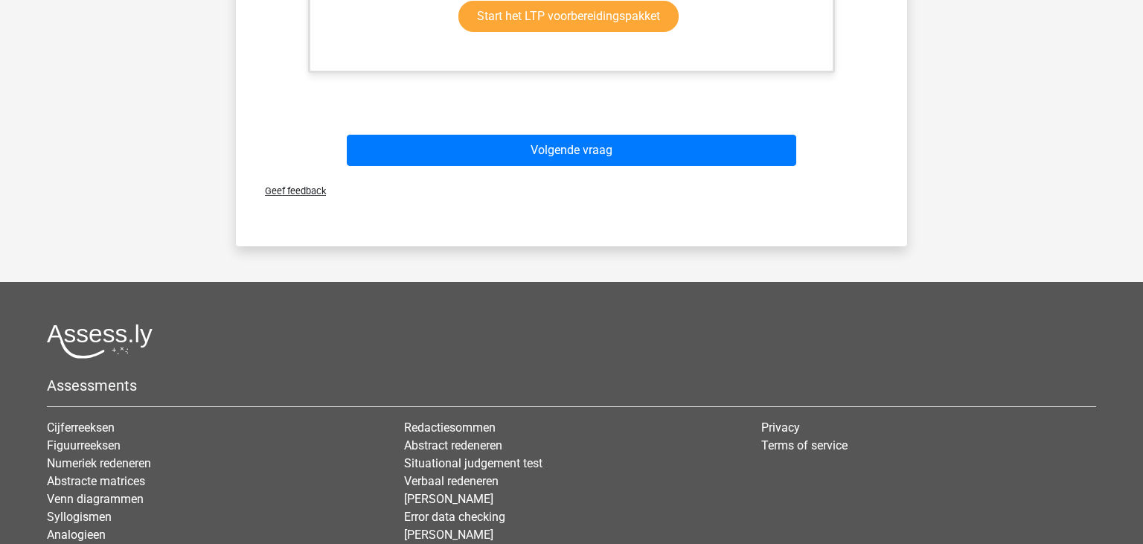
scroll to position [1015, 0]
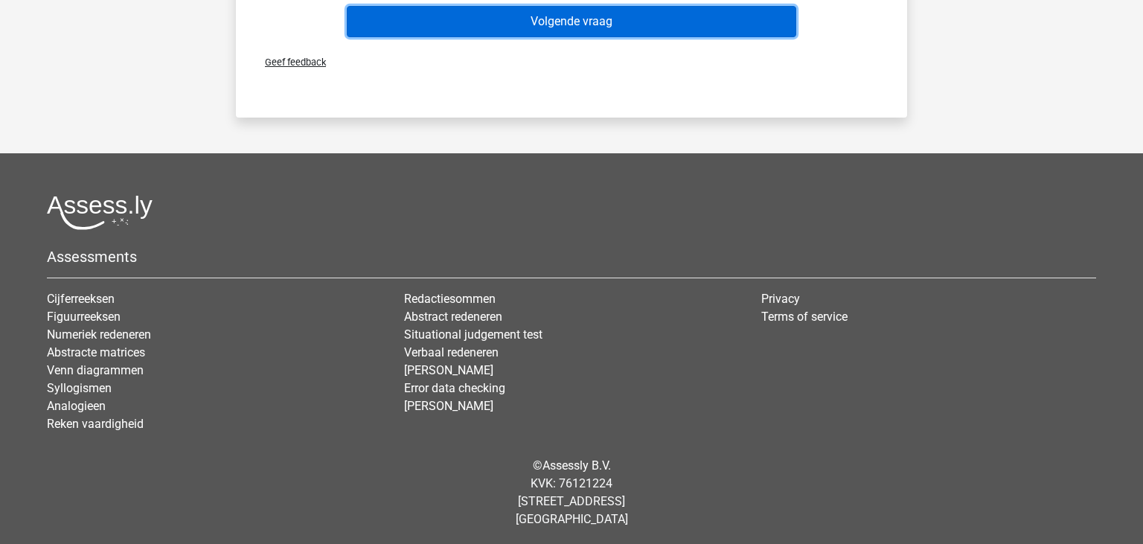
click at [469, 25] on button "Volgende vraag" at bounding box center [572, 21] width 450 height 31
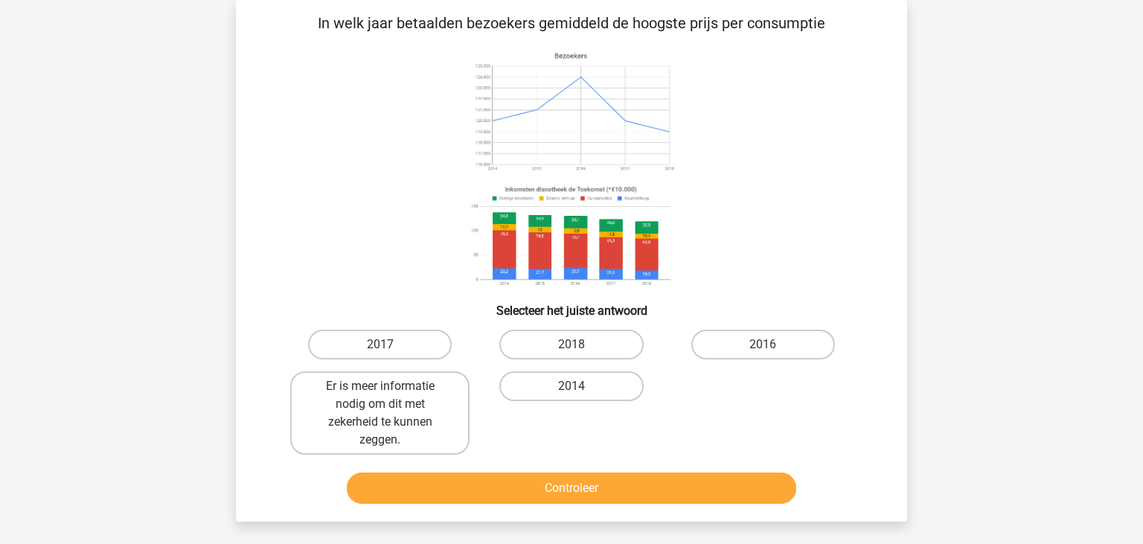
scroll to position [68, 0]
click at [398, 348] on label "2017" at bounding box center [380, 345] width 144 height 30
click at [390, 348] on input "2017" at bounding box center [385, 350] width 10 height 10
radio input "true"
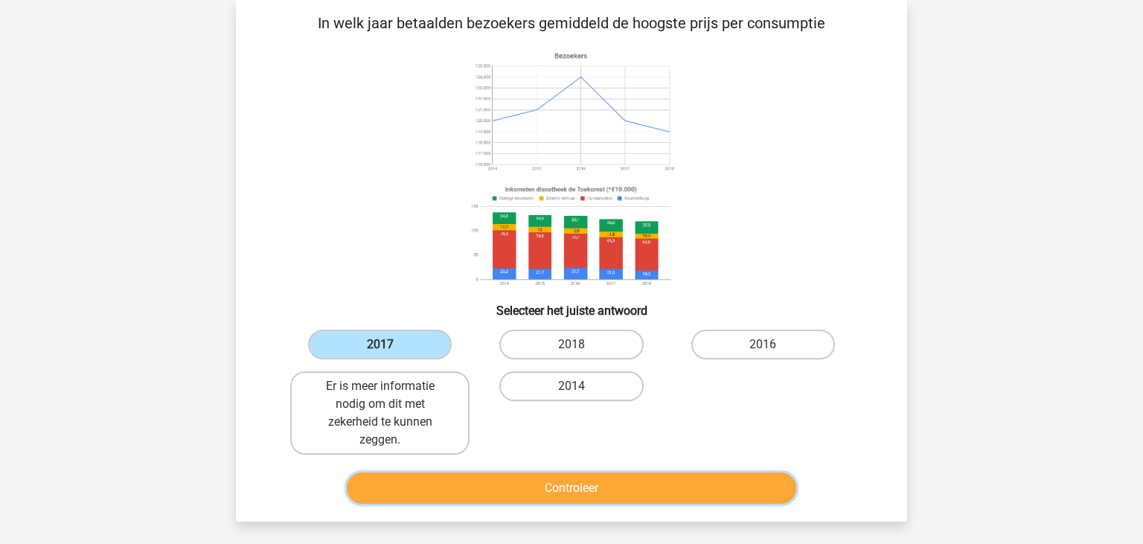
click at [663, 488] on button "Controleer" at bounding box center [572, 488] width 450 height 31
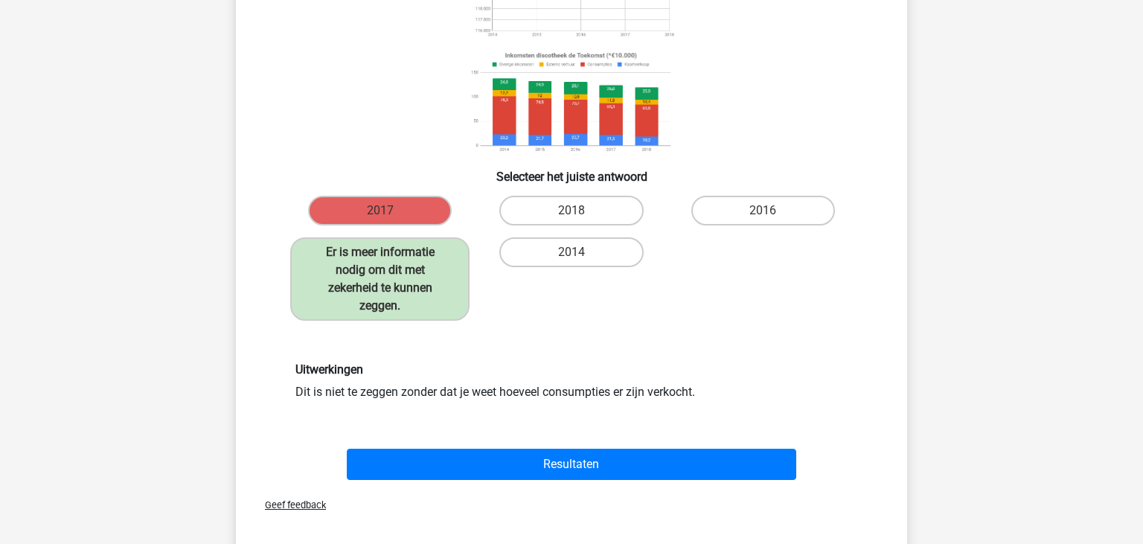
scroll to position [212, 0]
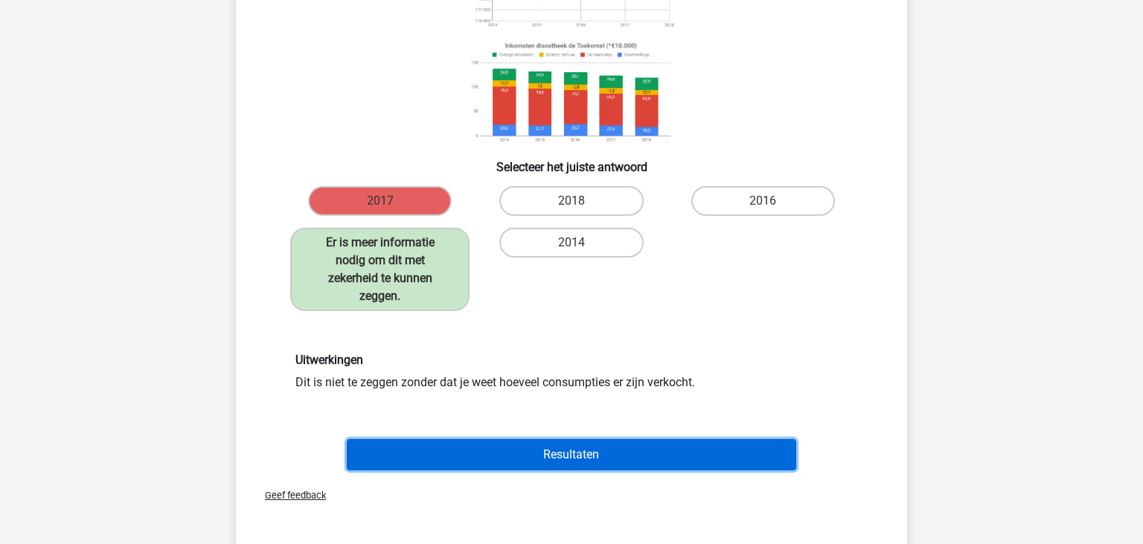
click at [575, 454] on button "Resultaten" at bounding box center [572, 454] width 450 height 31
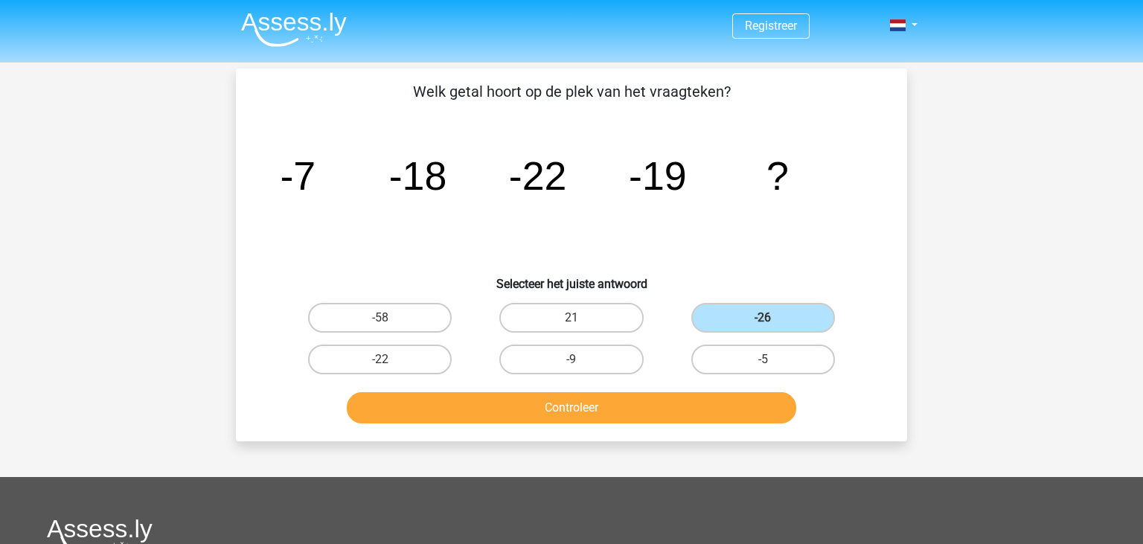
scroll to position [212, 0]
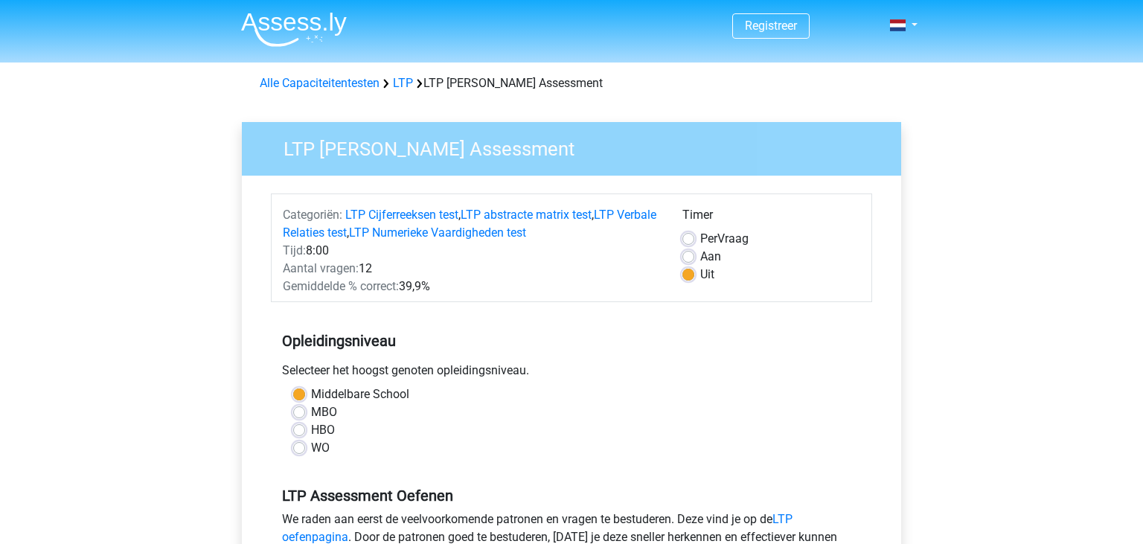
scroll to position [625, 0]
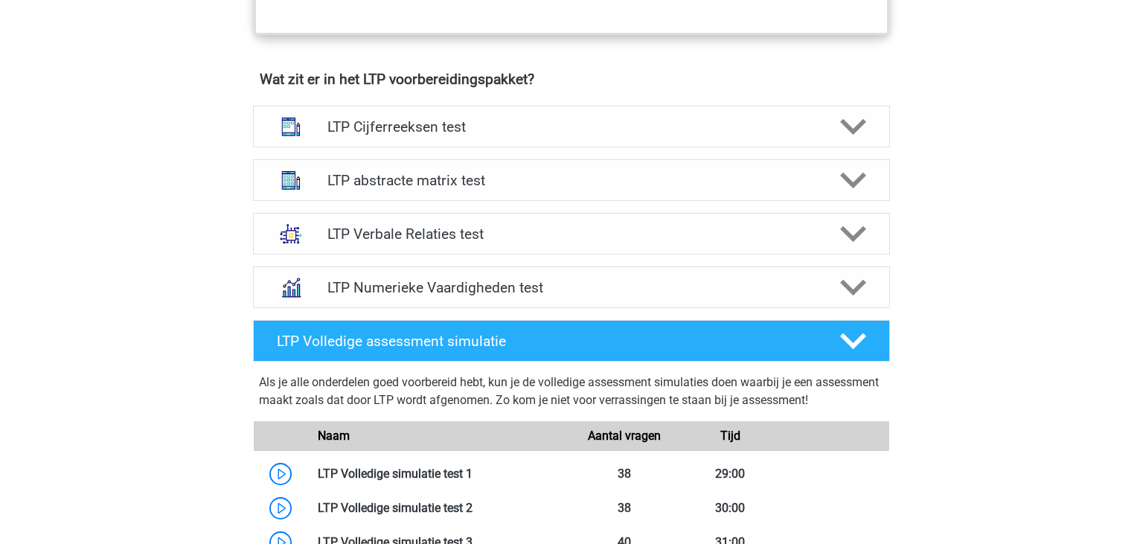
scroll to position [1036, 0]
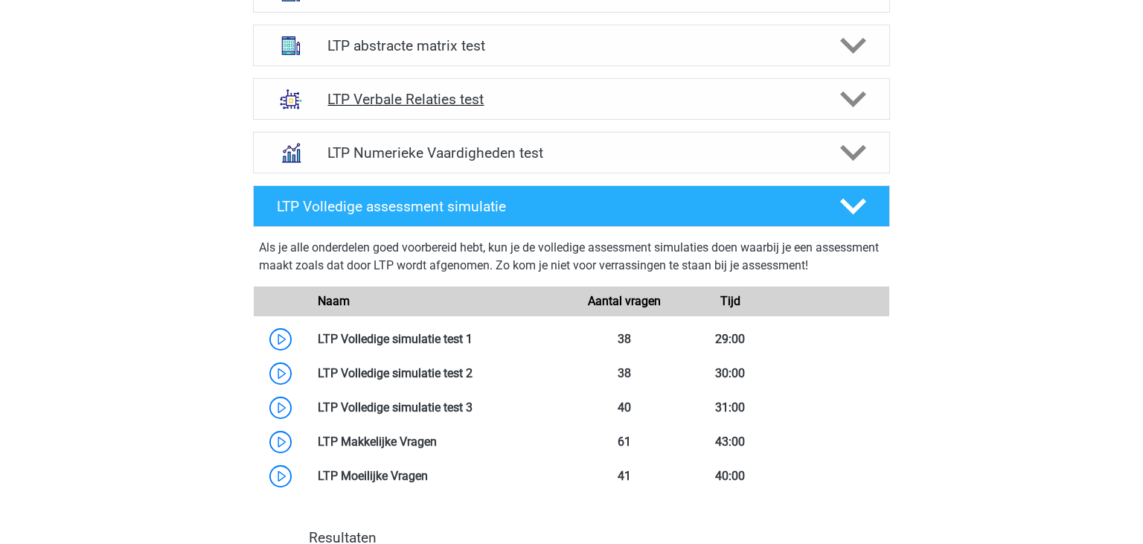
click at [444, 98] on h4 "LTP Verbale Relaties test" at bounding box center [572, 99] width 488 height 17
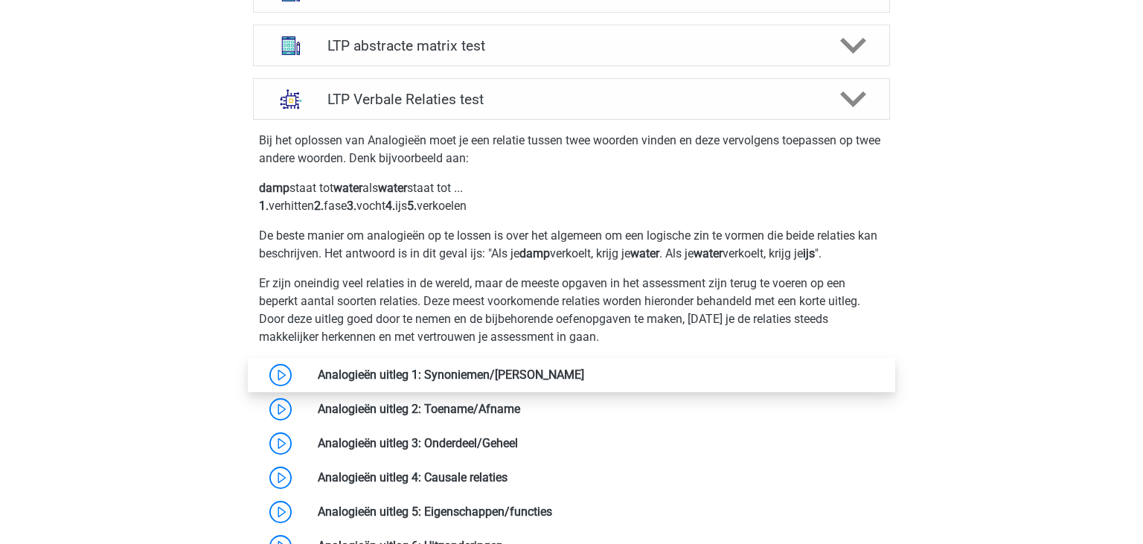
click at [584, 374] on link at bounding box center [584, 375] width 0 height 14
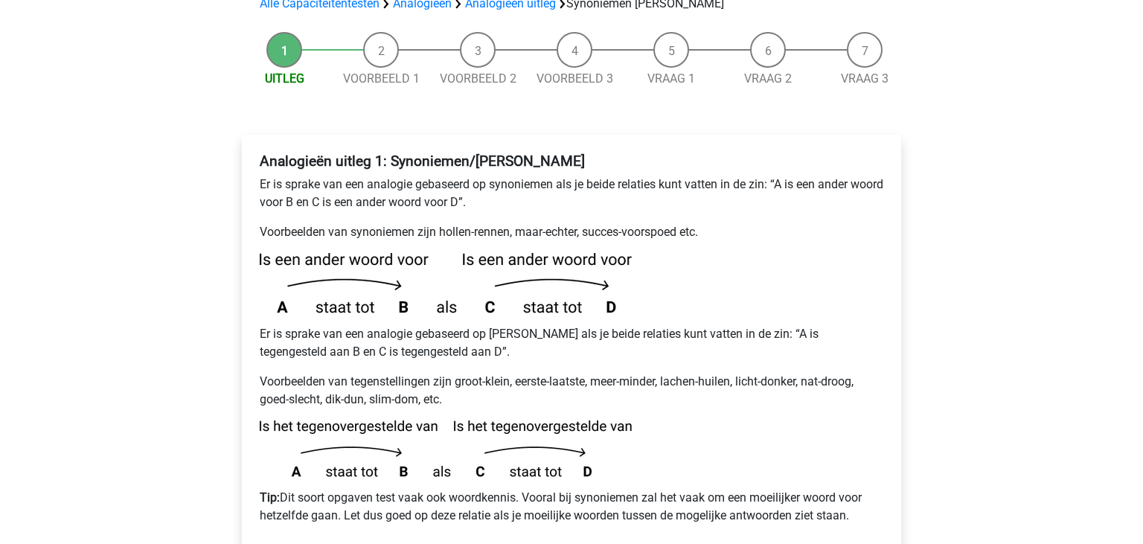
scroll to position [197, 0]
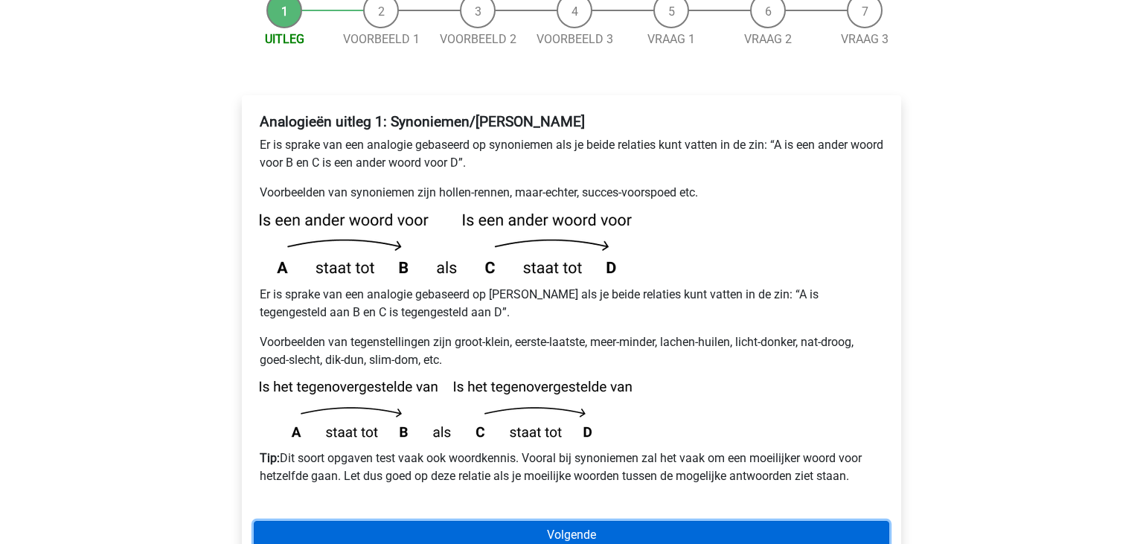
click at [823, 521] on link "Volgende" at bounding box center [572, 535] width 636 height 28
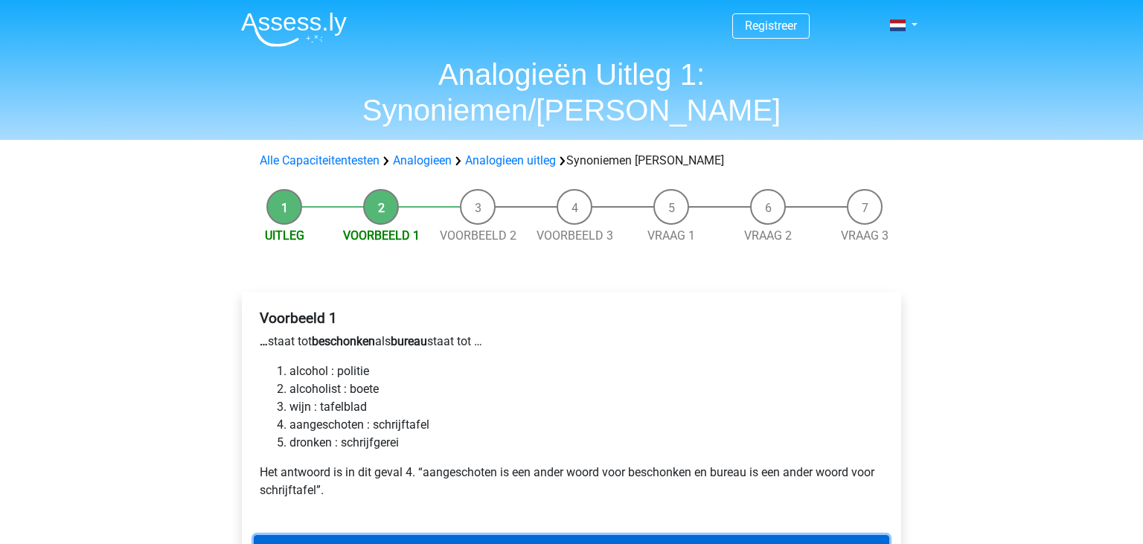
click at [821, 535] on link "Volgende" at bounding box center [572, 549] width 636 height 28
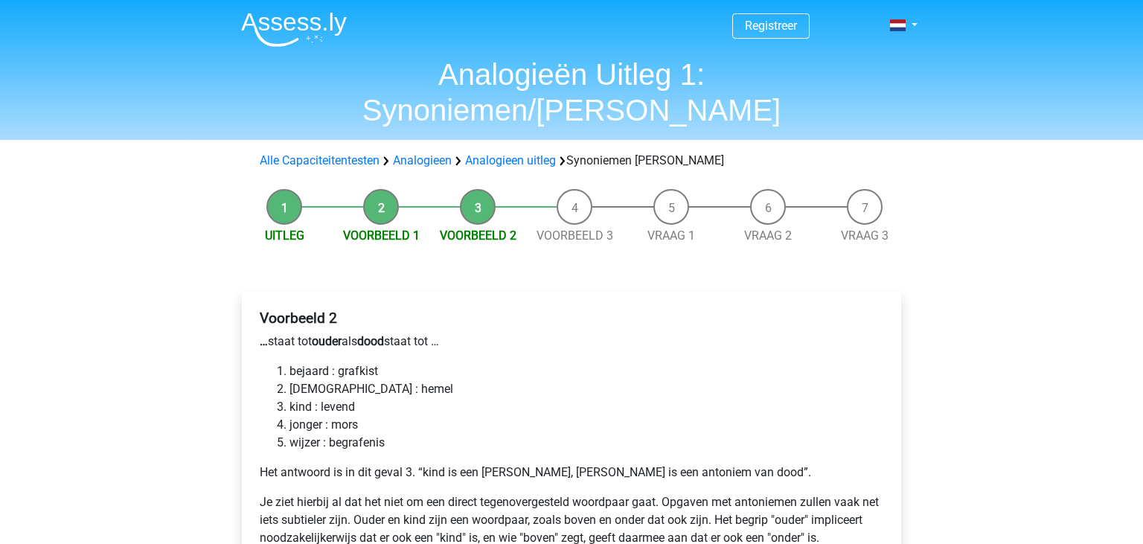
scroll to position [490, 0]
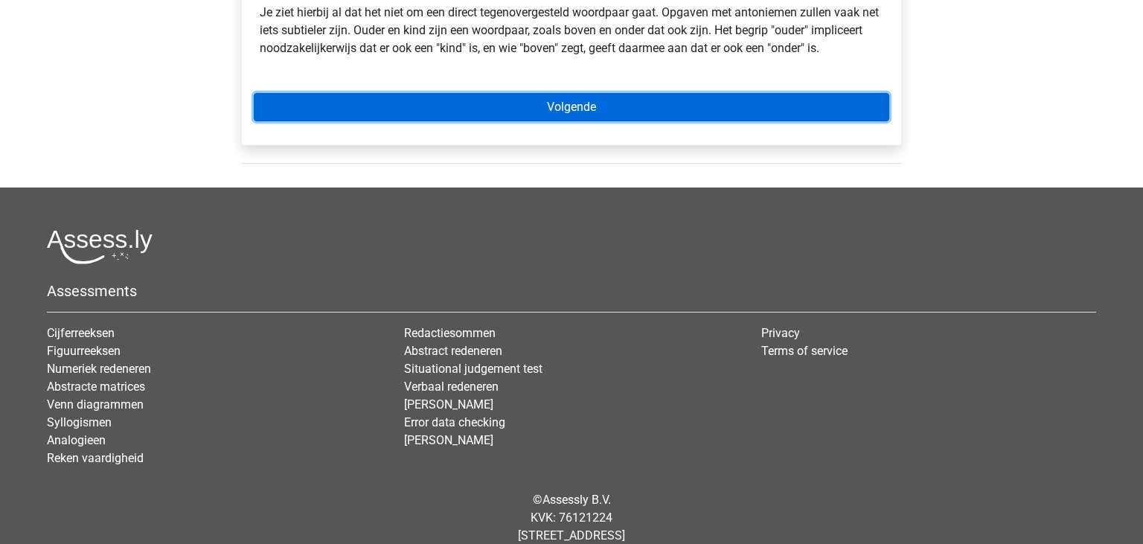
click at [578, 93] on link "Volgende" at bounding box center [572, 107] width 636 height 28
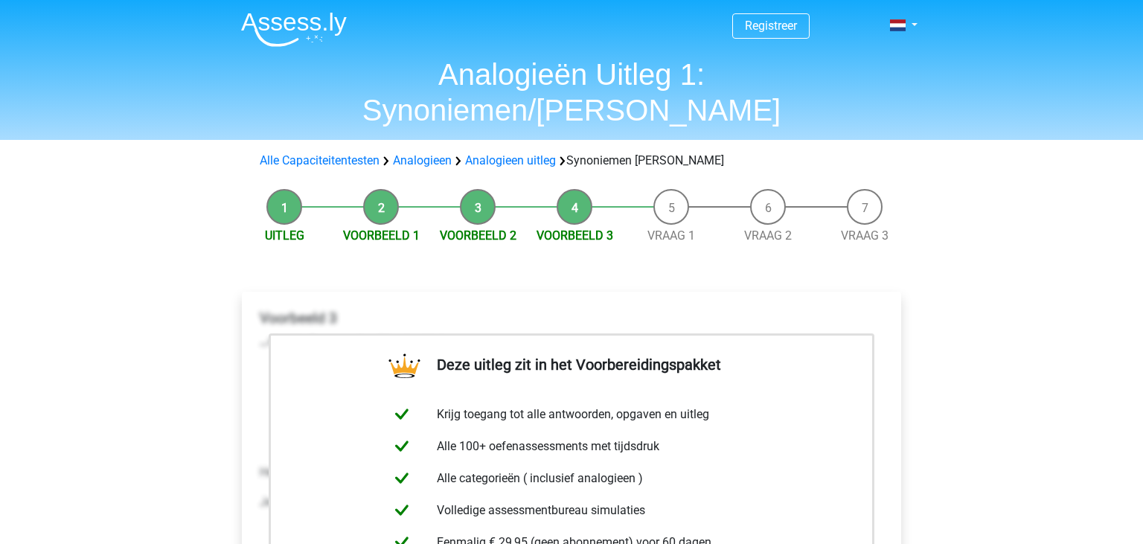
scroll to position [518, 0]
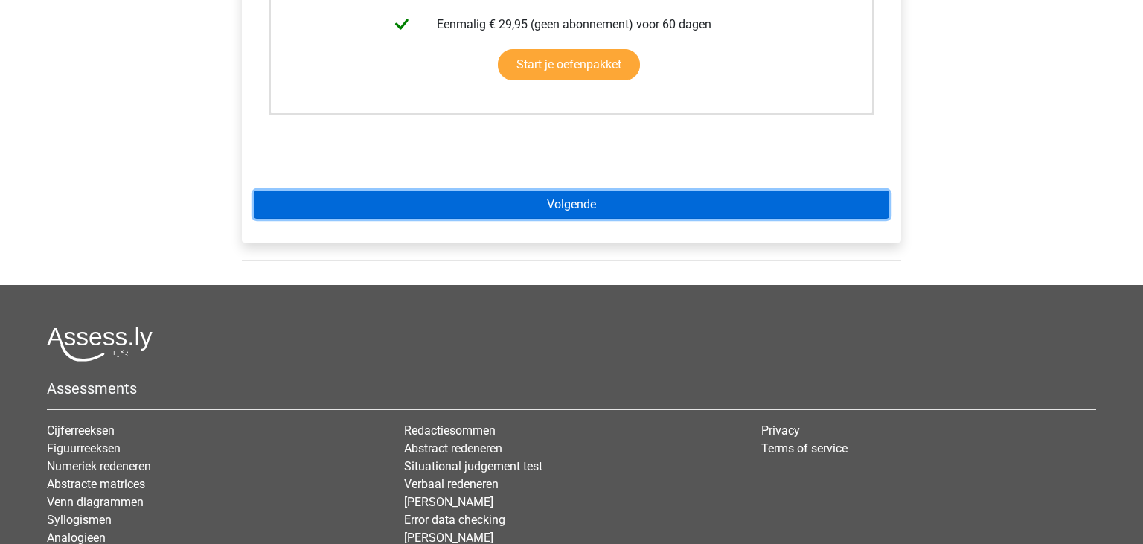
click at [597, 191] on link "Volgende" at bounding box center [572, 205] width 636 height 28
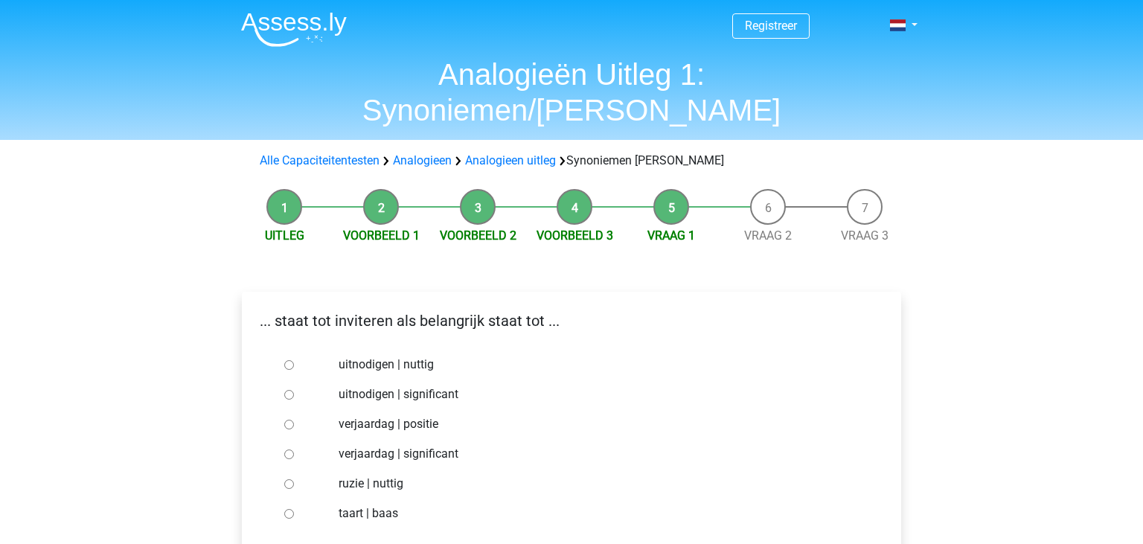
click at [293, 380] on div at bounding box center [302, 395] width 49 height 30
click at [293, 390] on input "uitnodigen | significant" at bounding box center [289, 395] width 10 height 10
radio input "true"
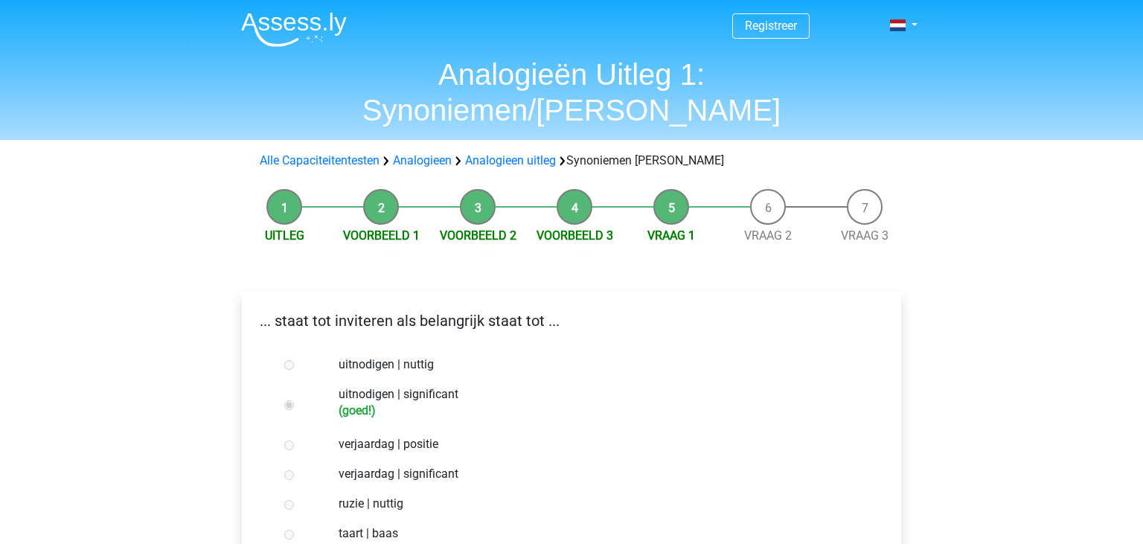
scroll to position [518, 0]
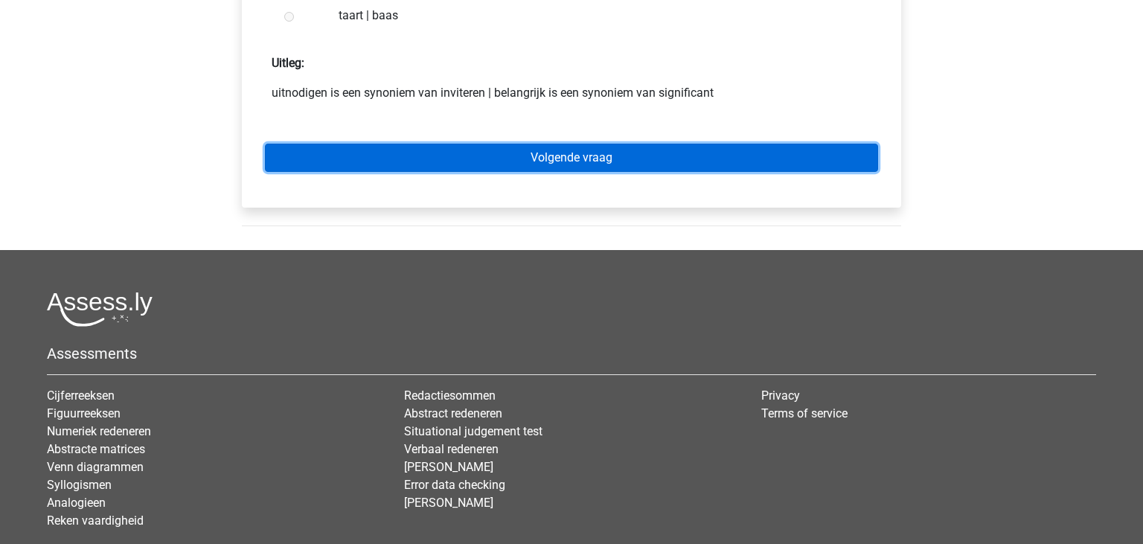
click at [750, 144] on link "Volgende vraag" at bounding box center [571, 158] width 613 height 28
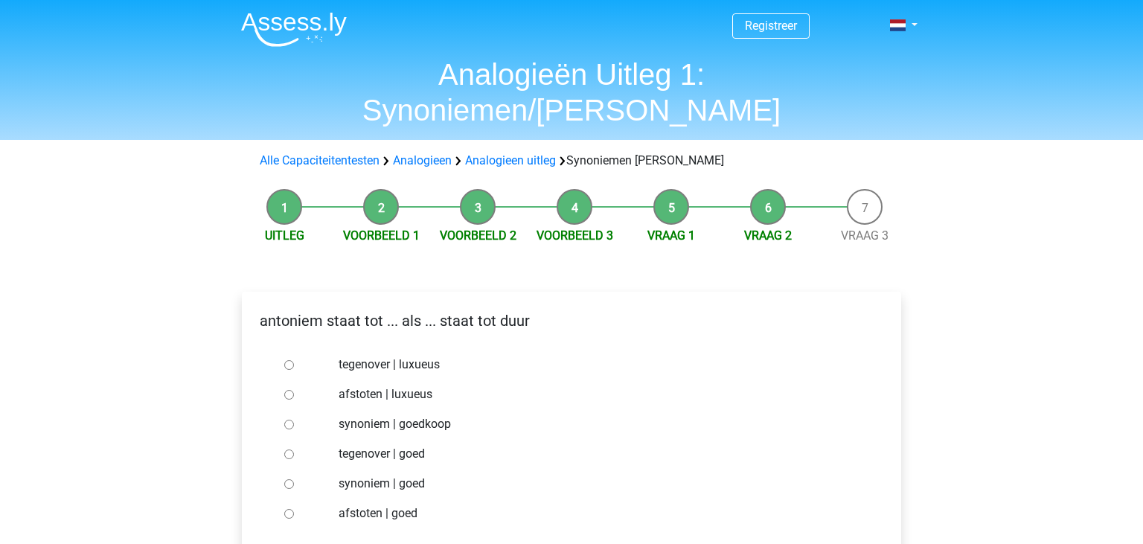
click at [290, 420] on input "synoniem | goedkoop" at bounding box center [289, 425] width 10 height 10
radio input "true"
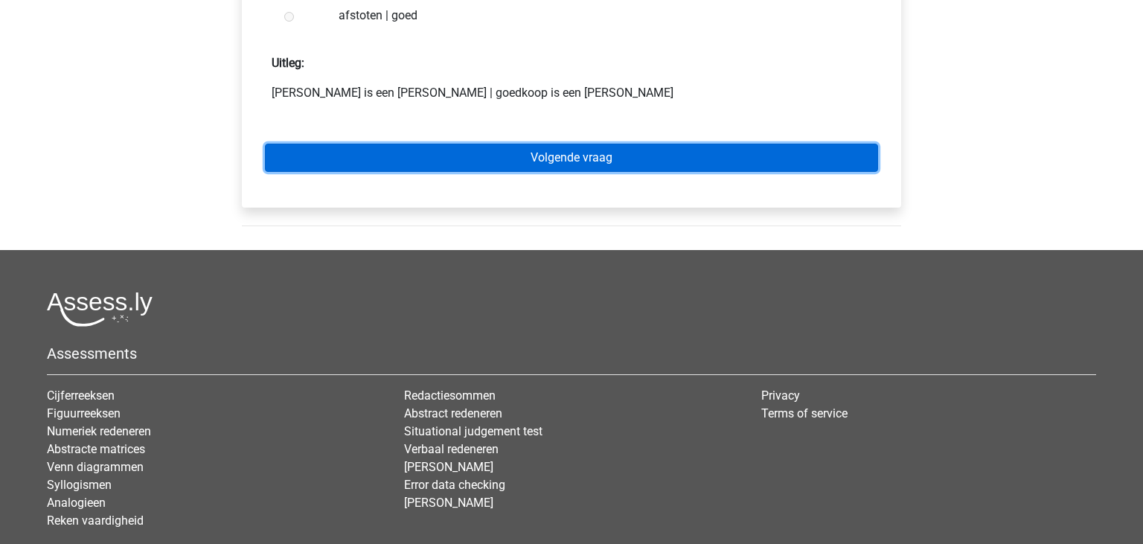
click at [776, 144] on link "Volgende vraag" at bounding box center [571, 158] width 613 height 28
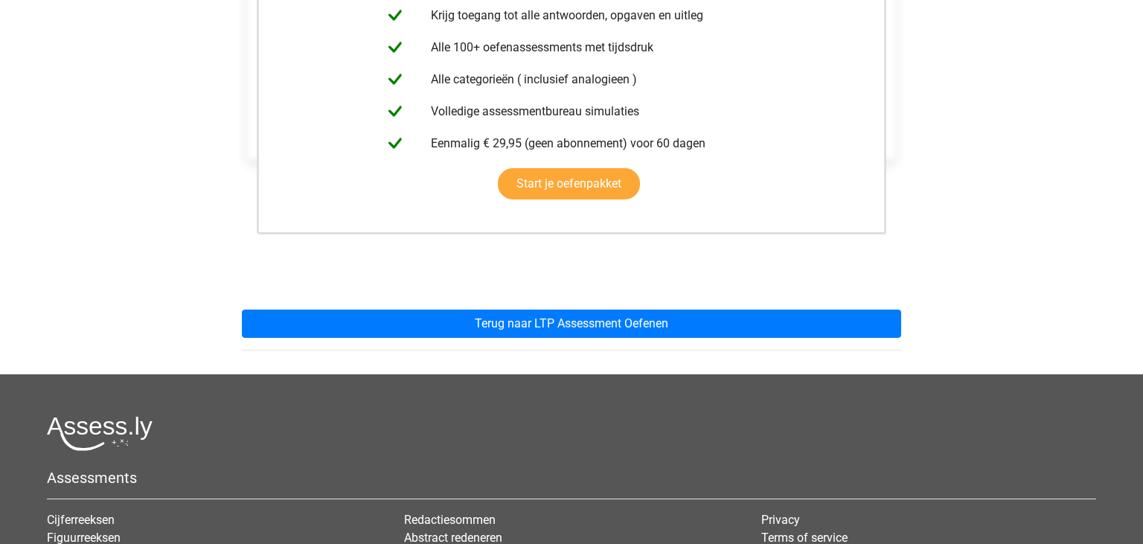
scroll to position [518, 0]
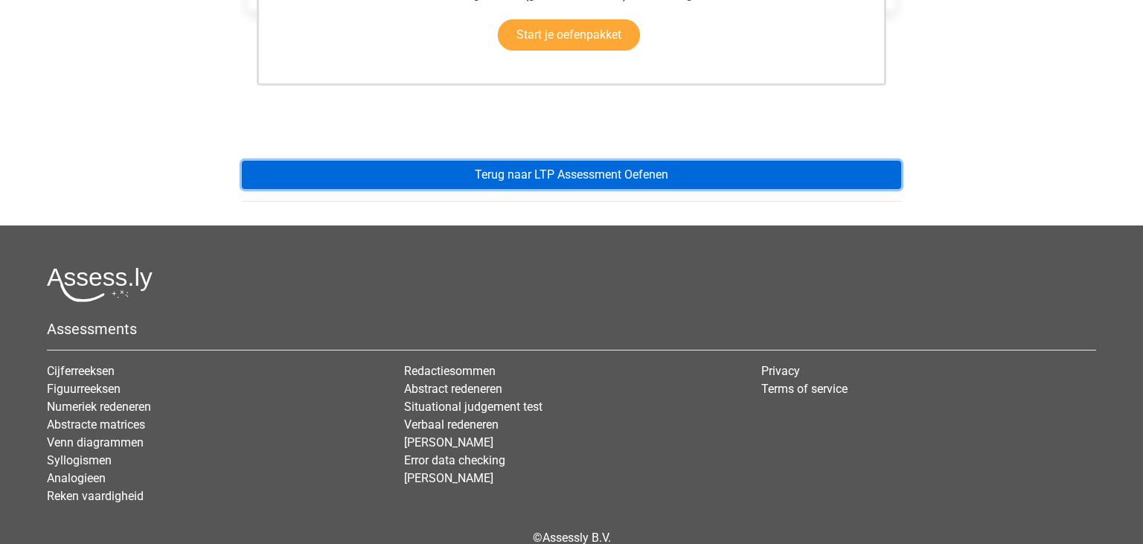
click at [719, 161] on link "Terug naar LTP Assessment Oefenen" at bounding box center [572, 175] width 660 height 28
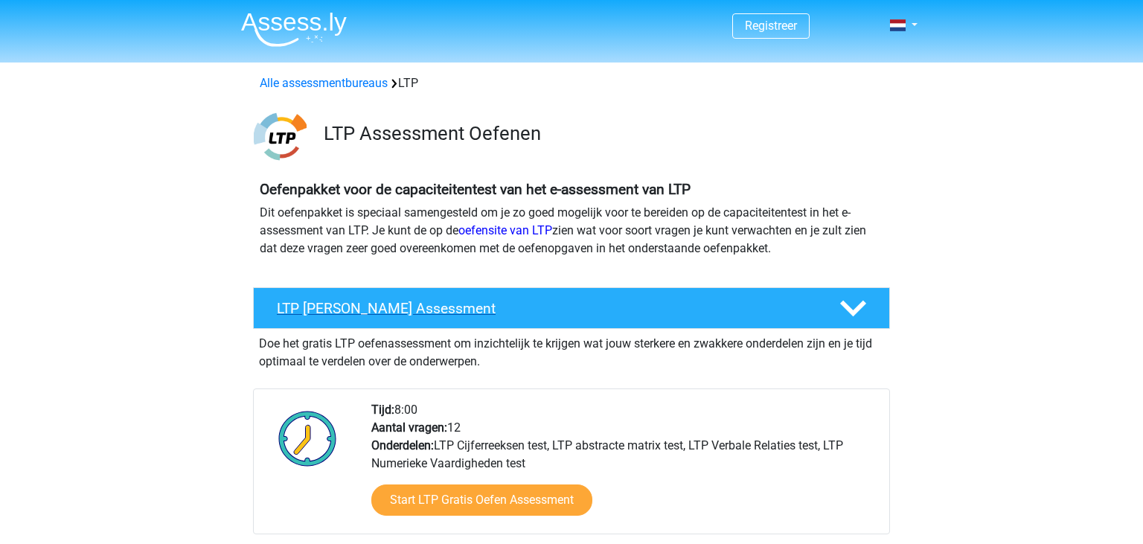
click at [856, 303] on icon at bounding box center [853, 309] width 26 height 26
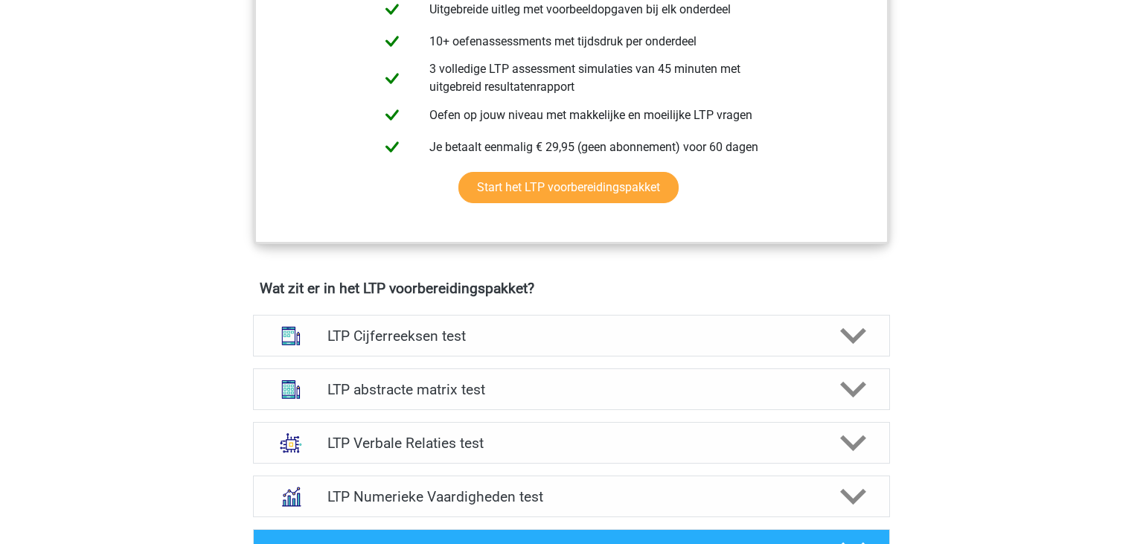
scroll to position [432, 0]
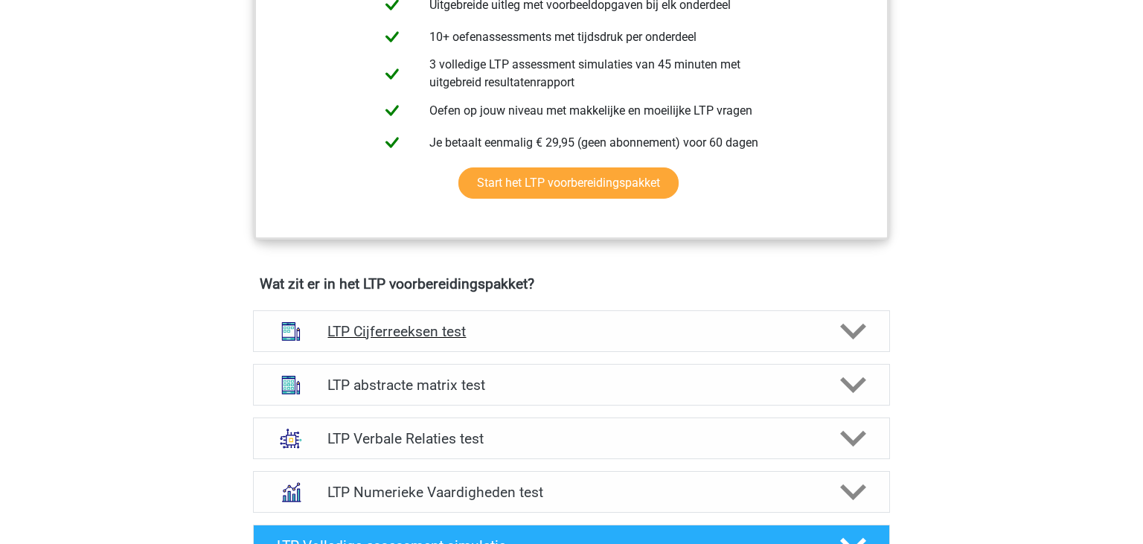
click at [534, 326] on h4 "LTP Cijferreeksen test" at bounding box center [572, 331] width 488 height 17
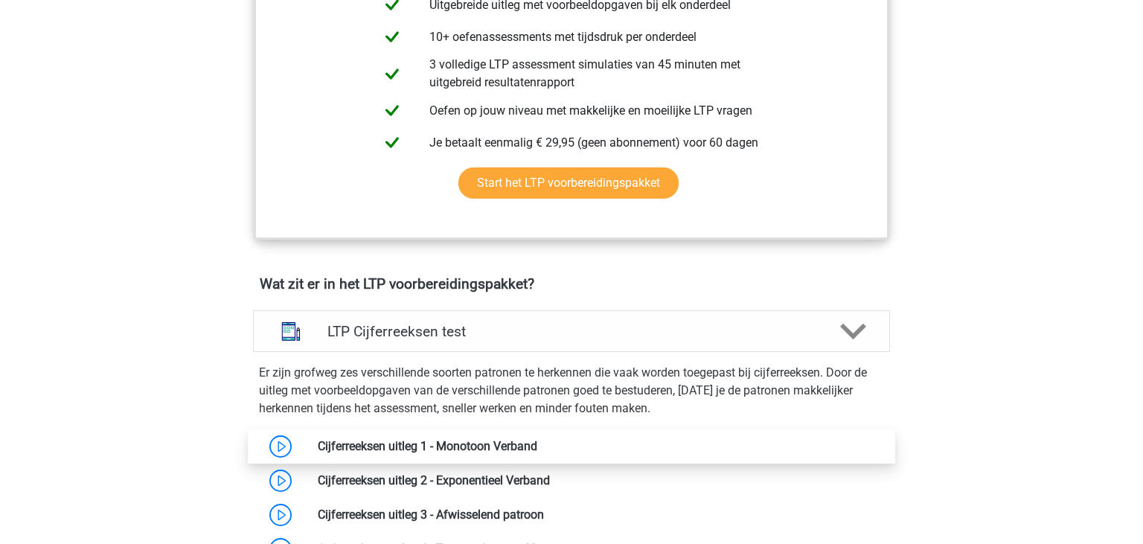
click at [537, 444] on link at bounding box center [537, 446] width 0 height 14
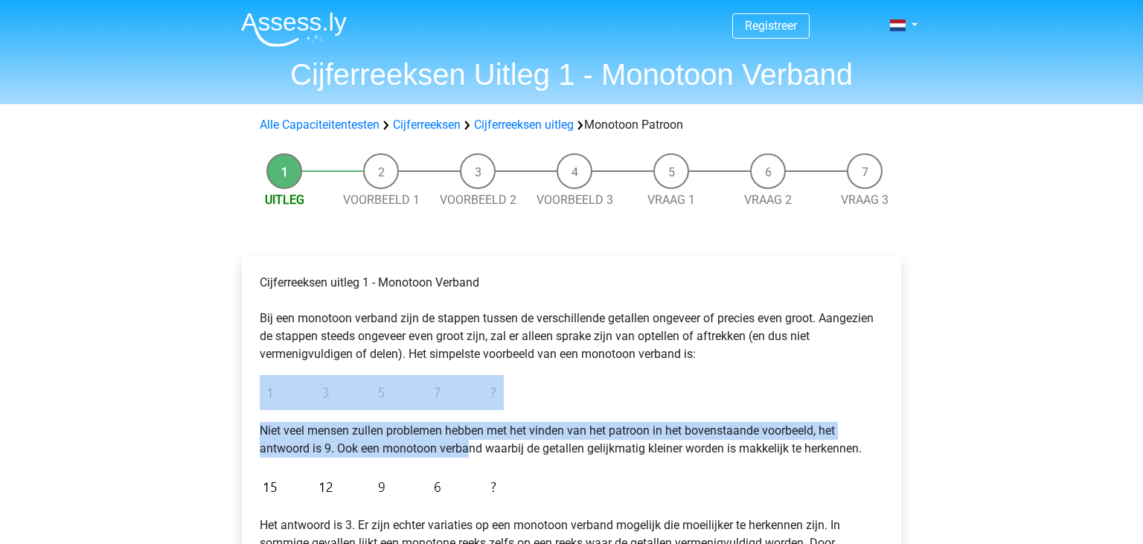
drag, startPoint x: 0, startPoint y: 0, endPoint x: 910, endPoint y: 431, distance: 1006.6
click at [910, 431] on div "Cijferreeksen uitleg 1 - Monotoon Verband Bij een monotoon verband zijn de stap…" at bounding box center [571, 505] width 683 height 558
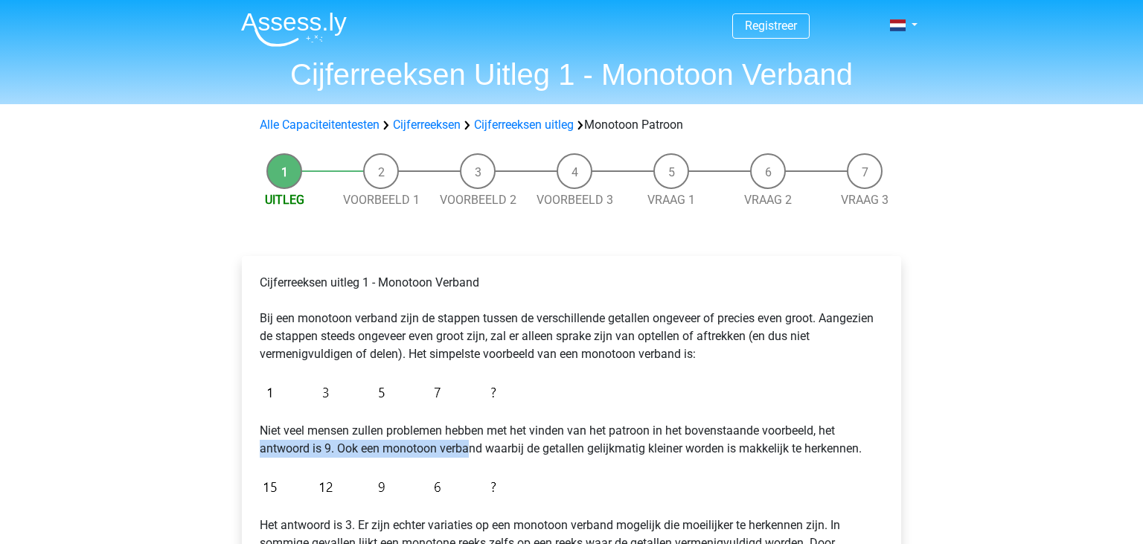
scroll to position [518, 0]
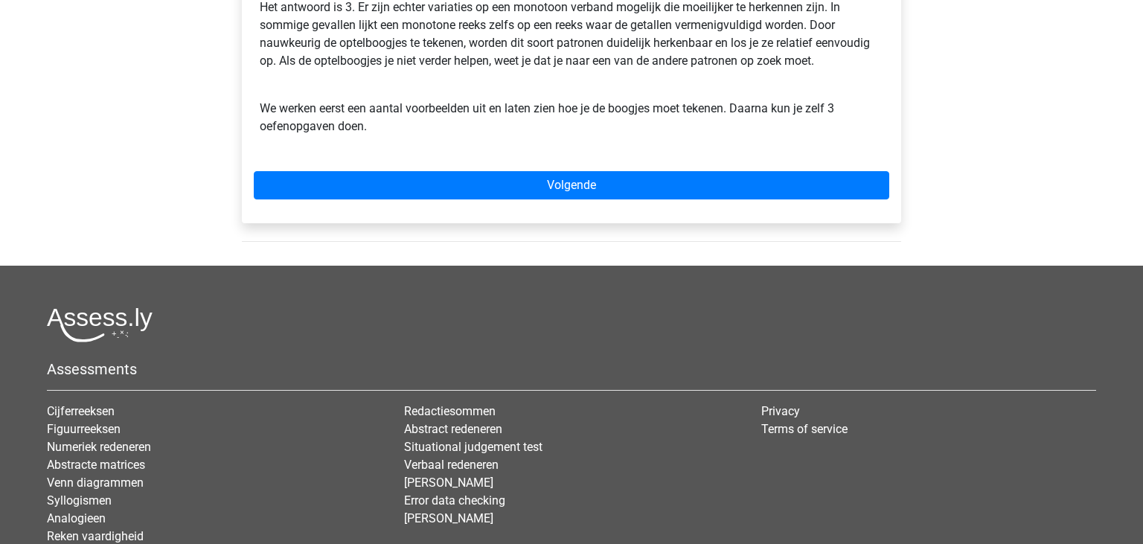
click at [1011, 153] on div "Registreer Nederlands English" at bounding box center [571, 70] width 1143 height 1177
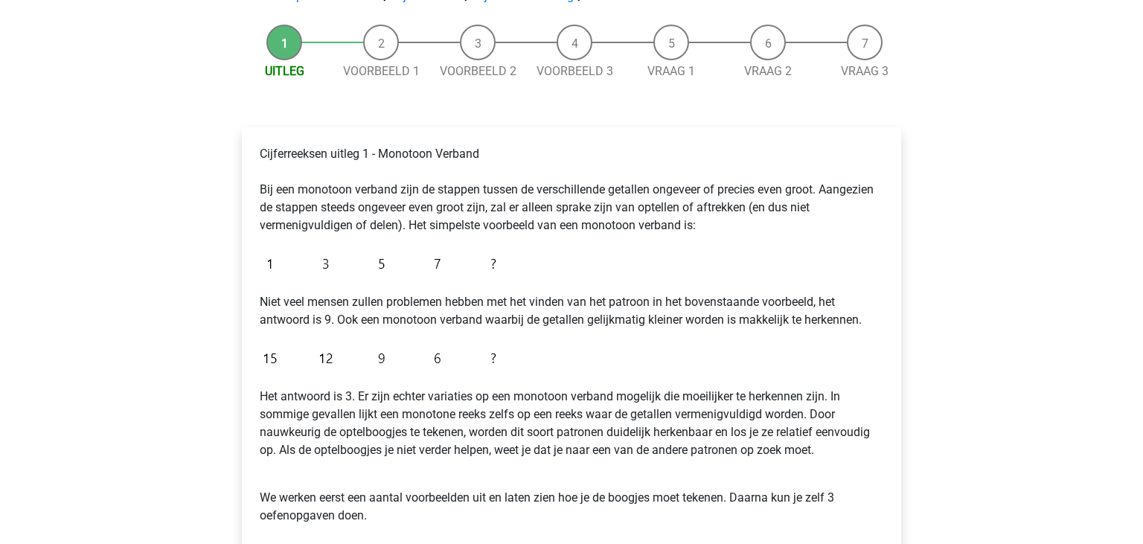
scroll to position [0, 0]
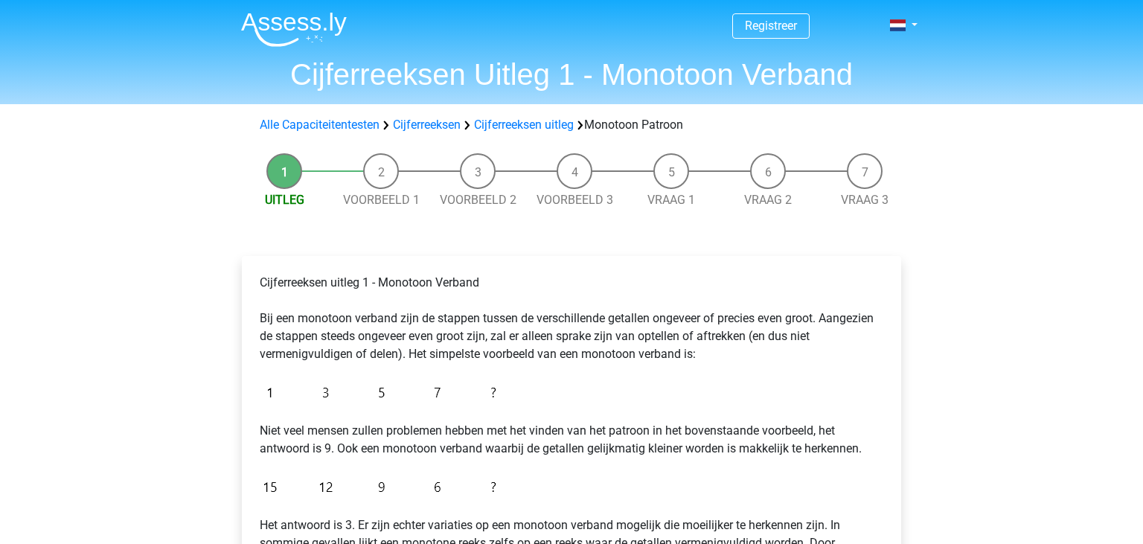
click at [1127, 55] on header "Registreer Nederlands English" at bounding box center [571, 52] width 1143 height 104
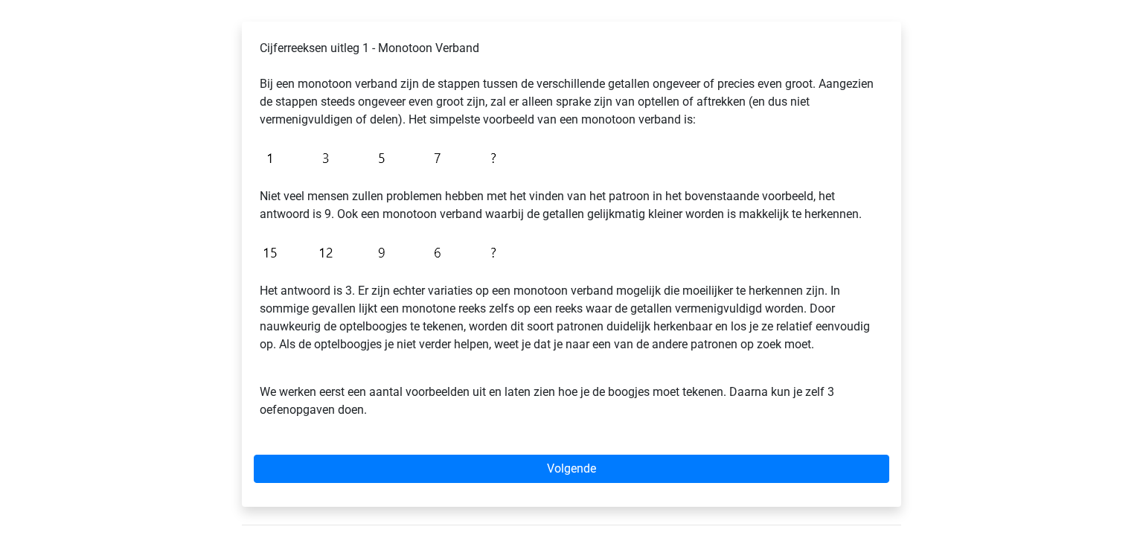
scroll to position [235, 0]
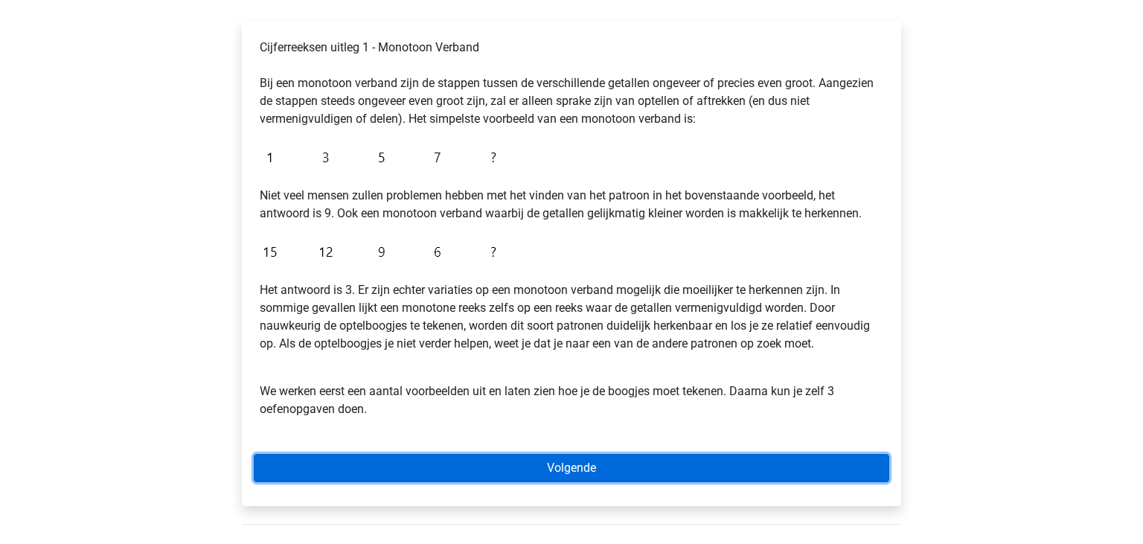
click at [631, 465] on link "Volgende" at bounding box center [572, 468] width 636 height 28
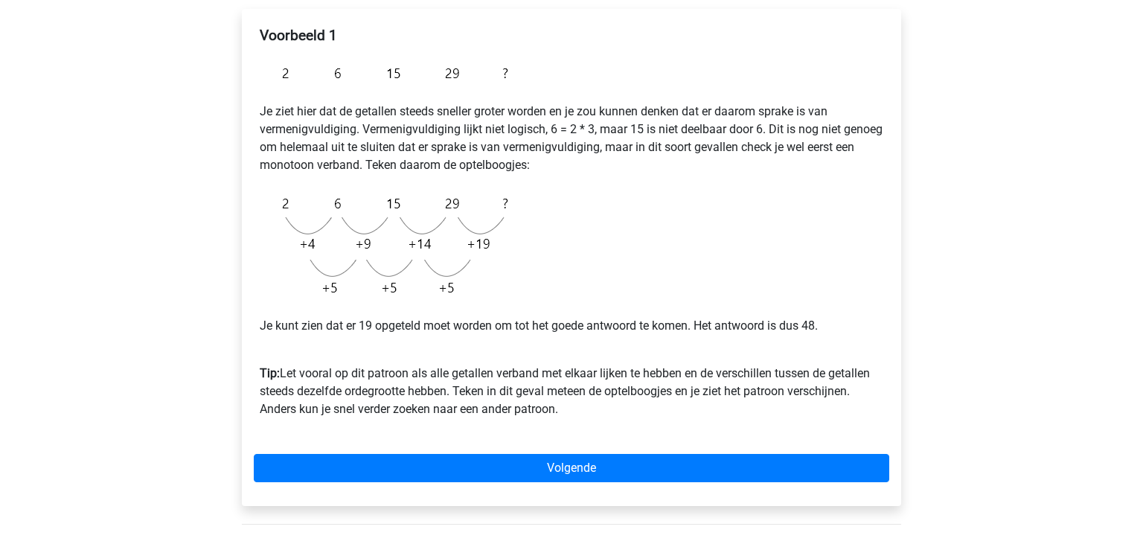
scroll to position [243, 0]
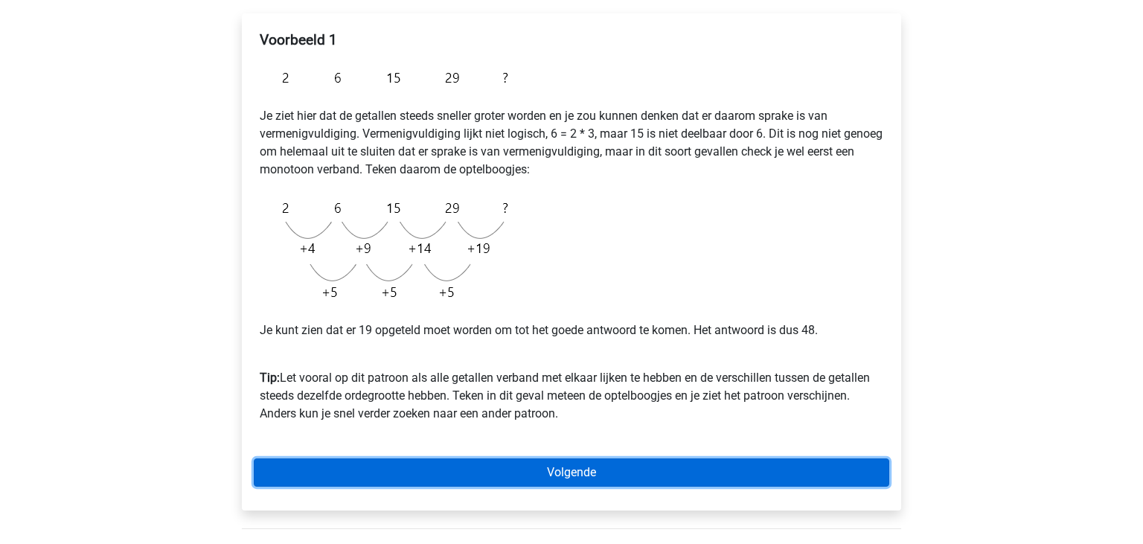
click at [472, 473] on link "Volgende" at bounding box center [572, 473] width 636 height 28
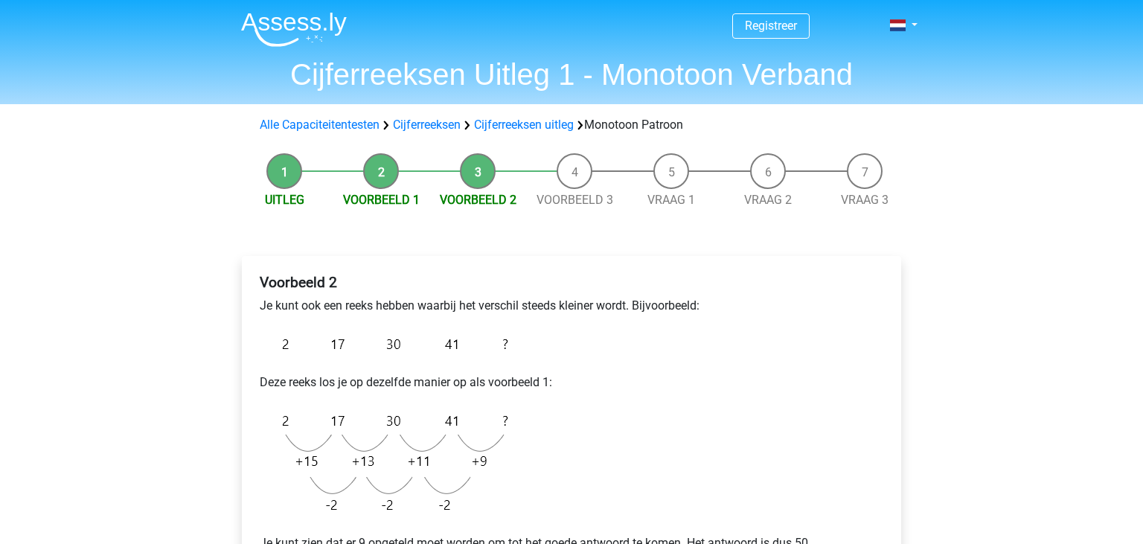
click at [472, 473] on img at bounding box center [388, 462] width 256 height 119
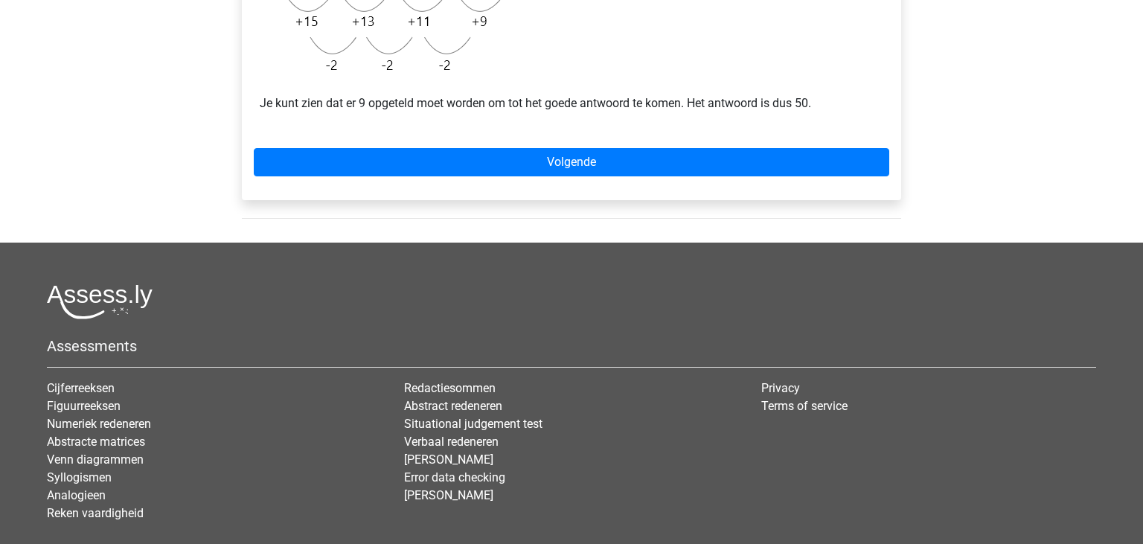
scroll to position [518, 0]
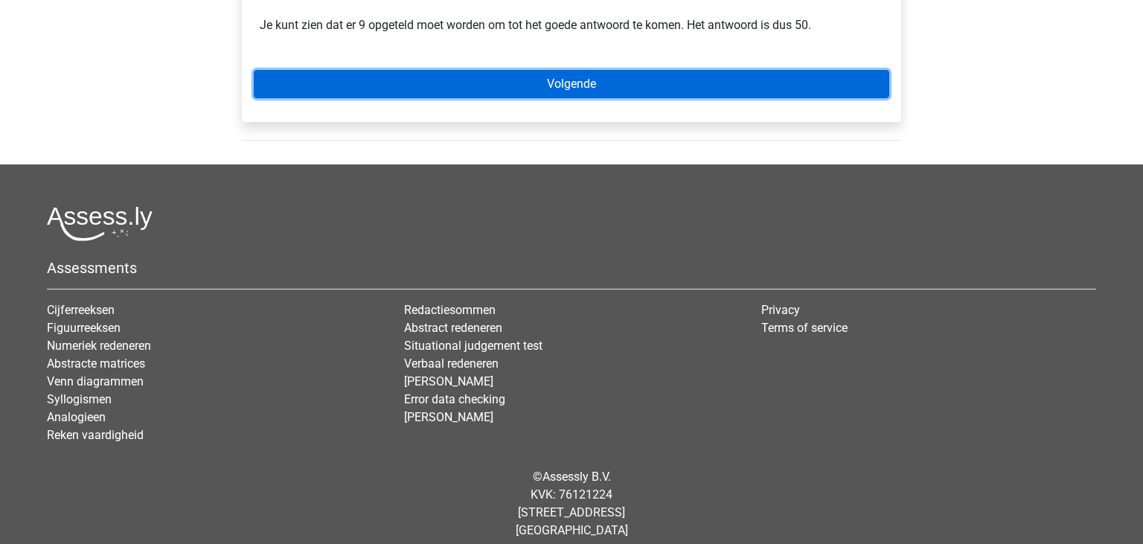
click at [514, 88] on link "Volgende" at bounding box center [572, 84] width 636 height 28
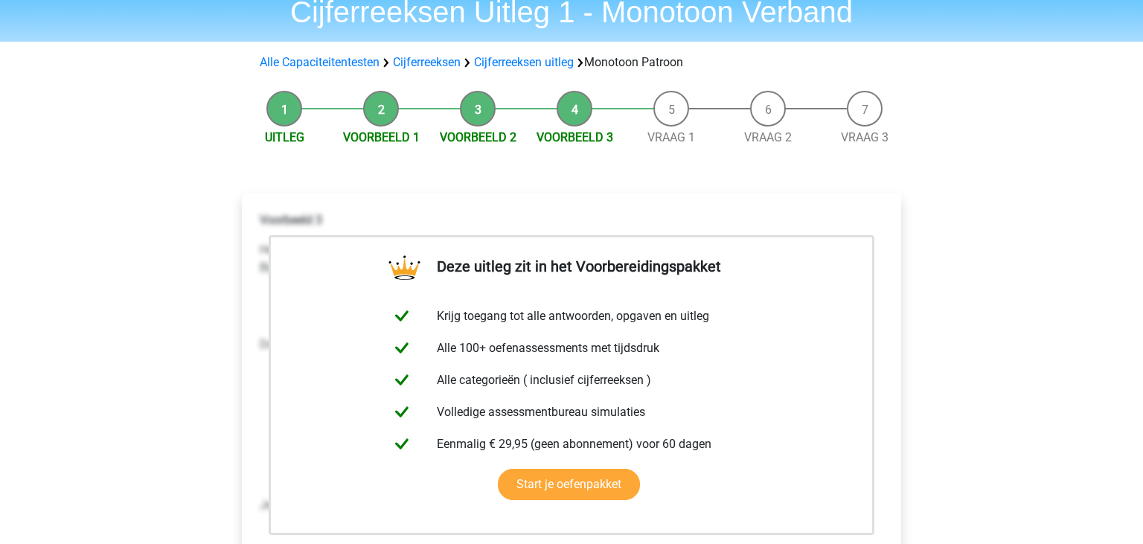
scroll to position [78, 0]
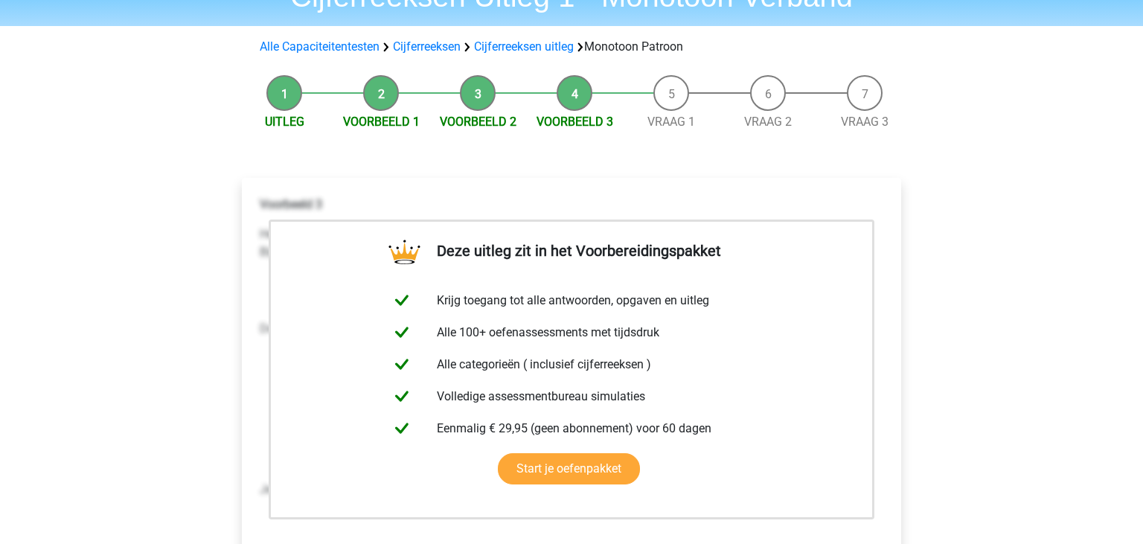
click at [1133, 537] on div "Registreer Nederlands English" at bounding box center [571, 502] width 1143 height 1161
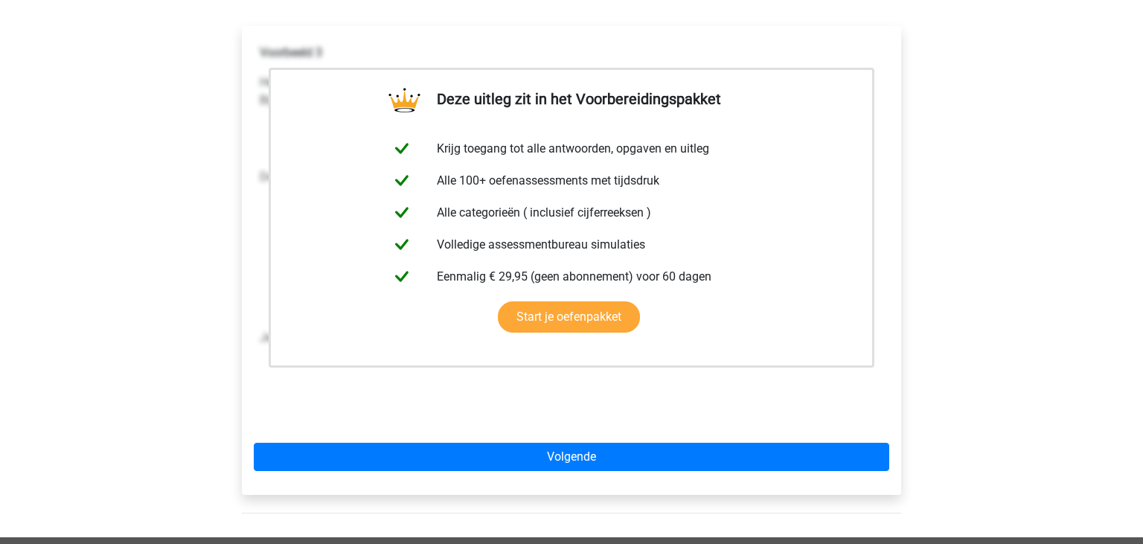
scroll to position [235, 0]
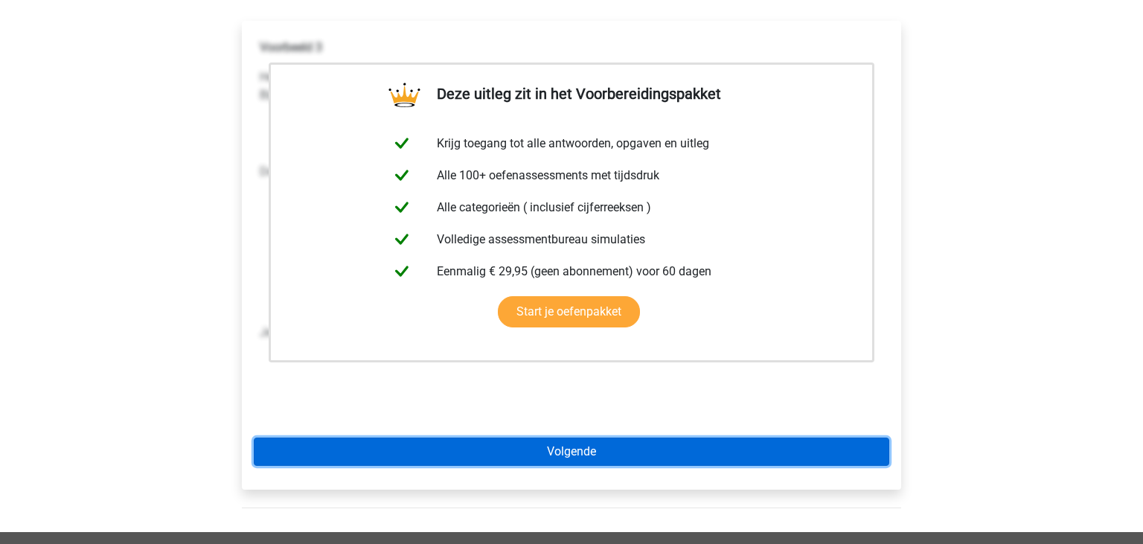
click at [764, 450] on link "Volgende" at bounding box center [572, 452] width 636 height 28
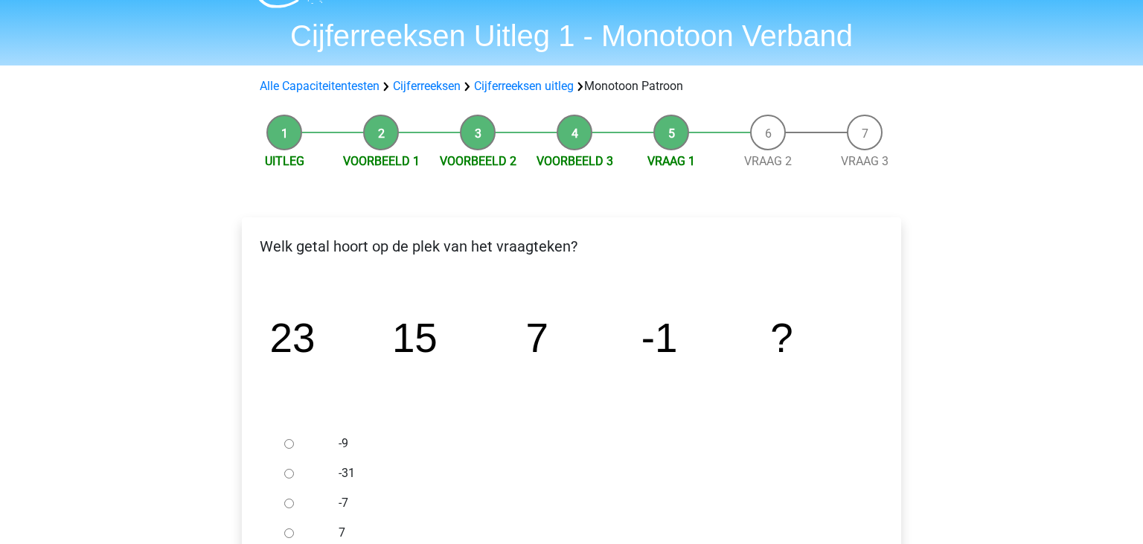
scroll to position [78, 0]
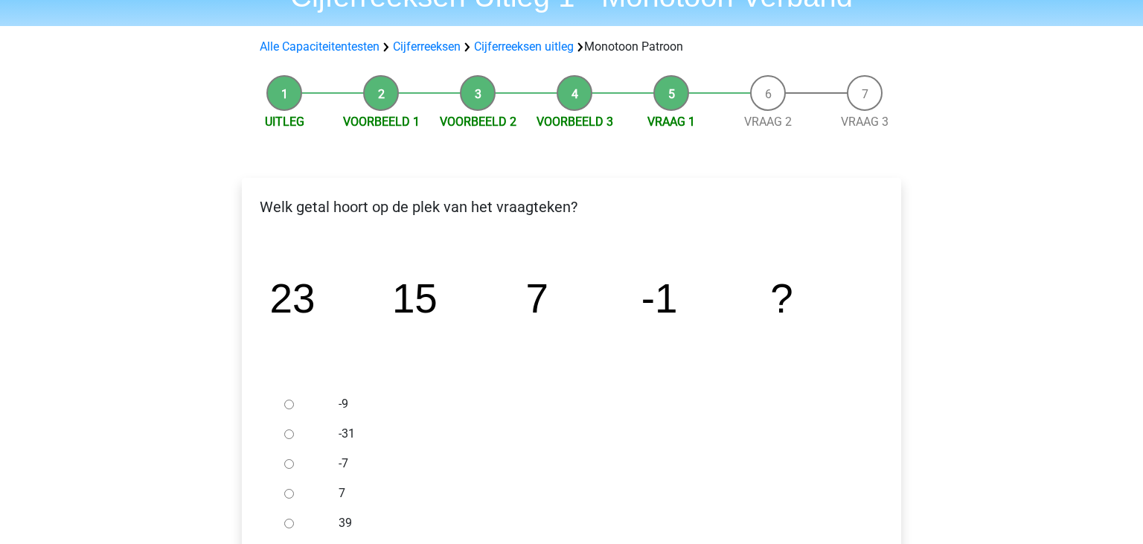
click at [290, 463] on input "-7" at bounding box center [289, 464] width 10 height 10
radio input "true"
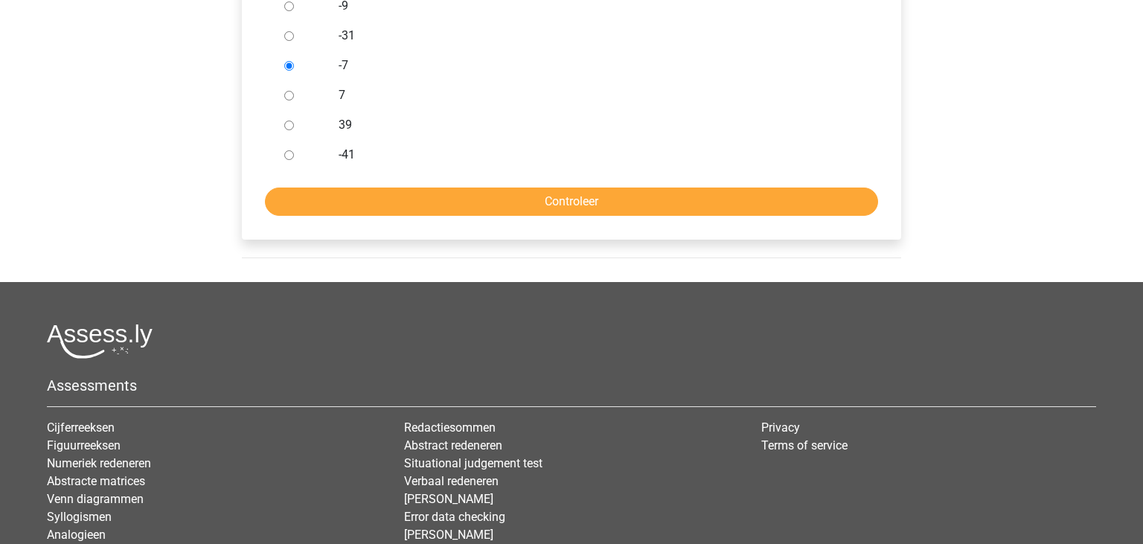
scroll to position [596, 0]
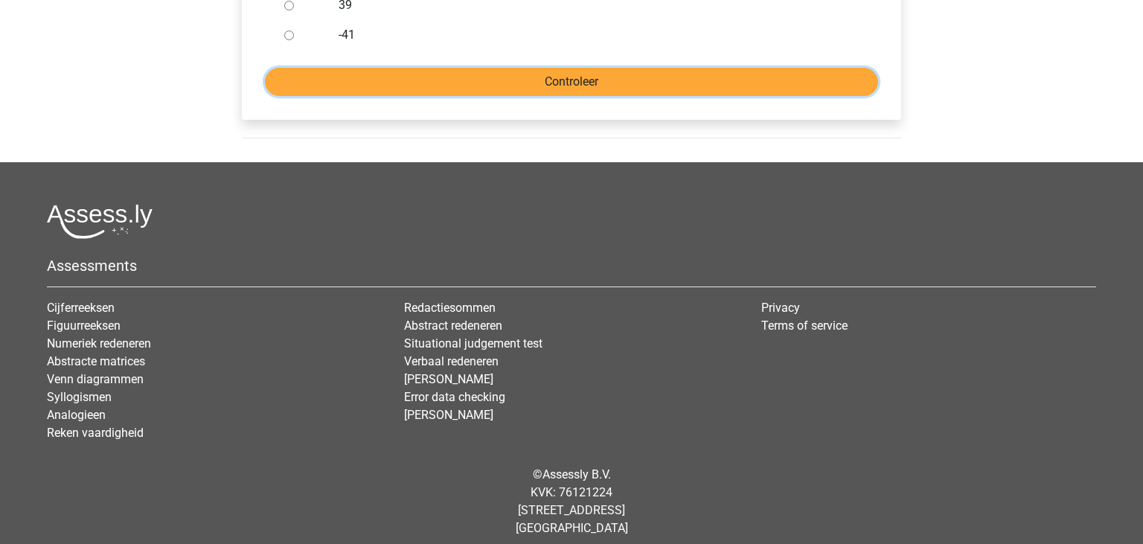
click at [657, 89] on input "Controleer" at bounding box center [571, 82] width 613 height 28
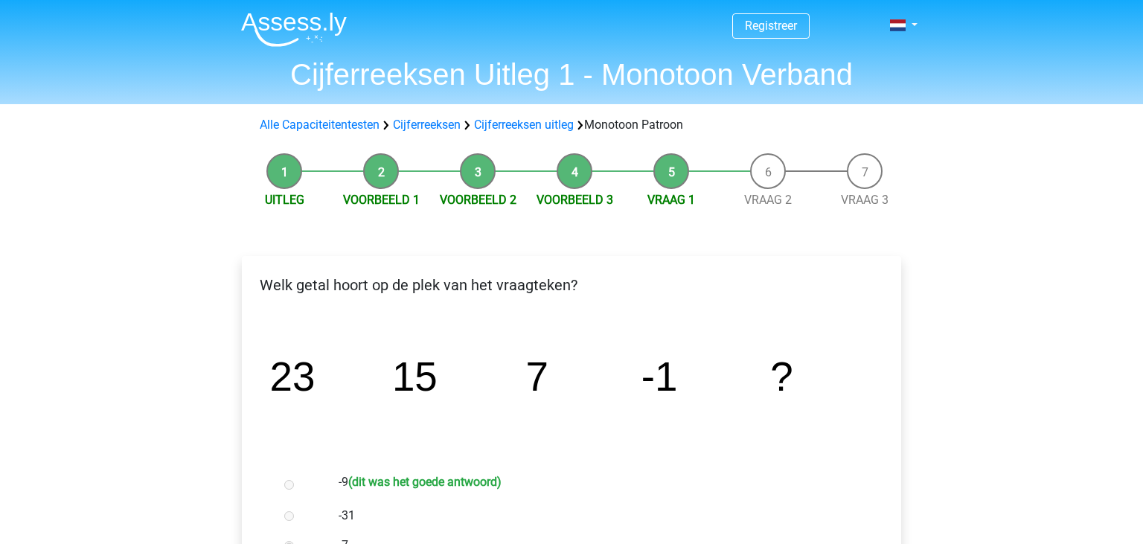
click at [657, 89] on h1 "Cijferreeksen Uitleg 1 - Monotoon Verband" at bounding box center [571, 75] width 685 height 36
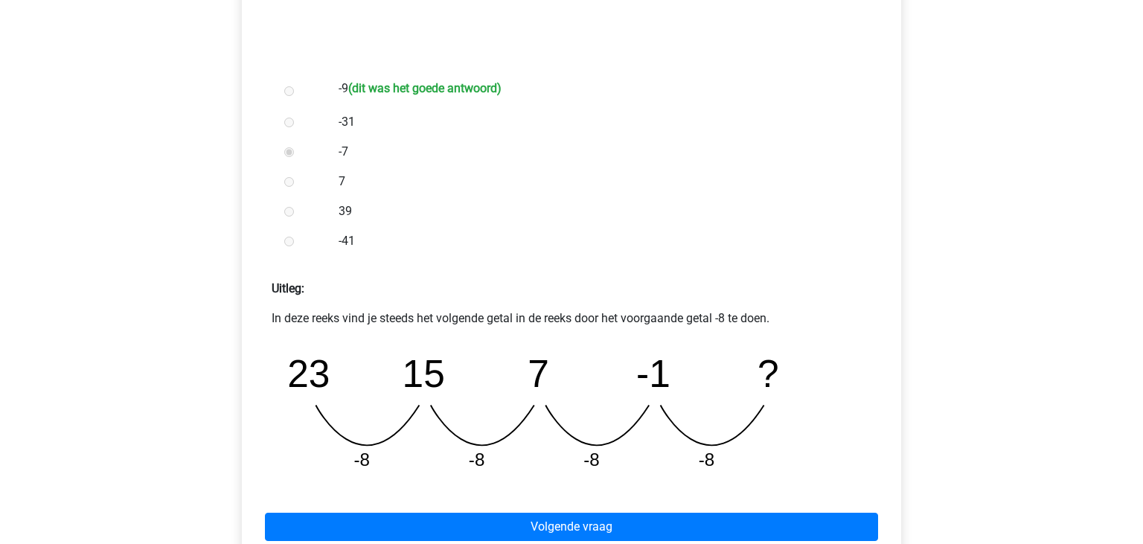
scroll to position [518, 0]
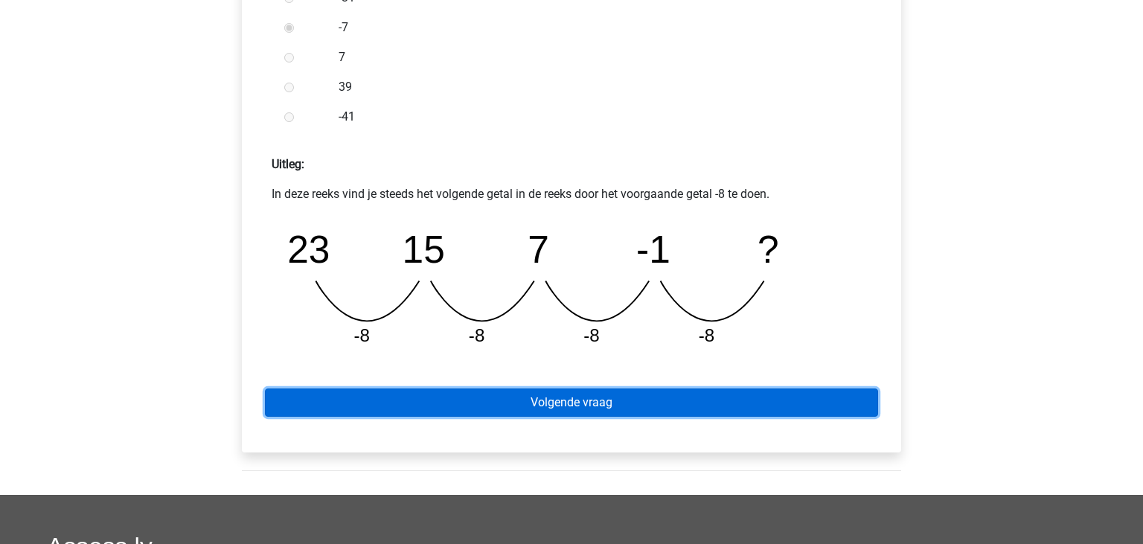
click at [671, 407] on link "Volgende vraag" at bounding box center [571, 403] width 613 height 28
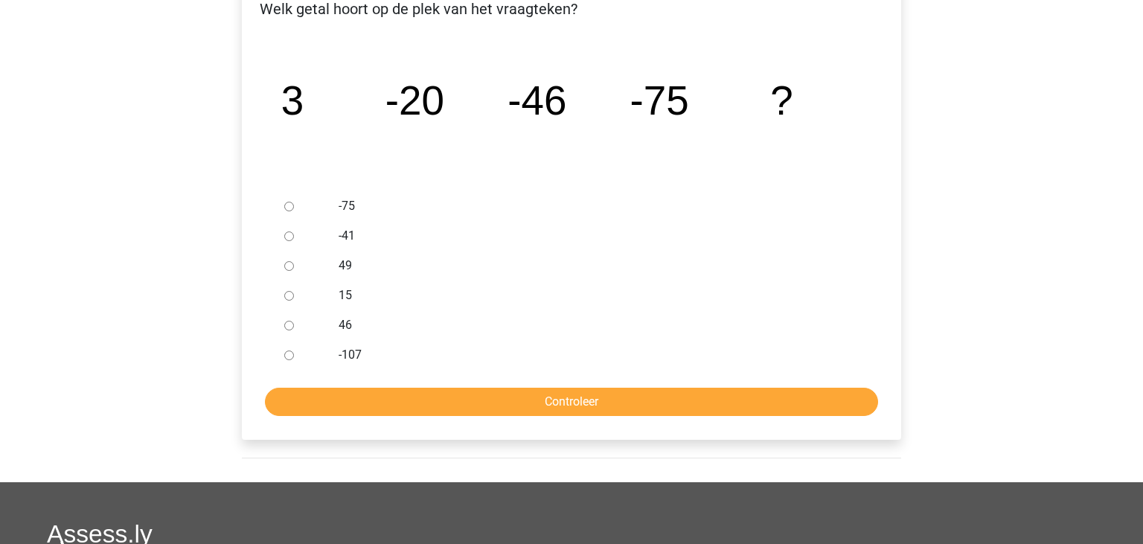
scroll to position [243, 0]
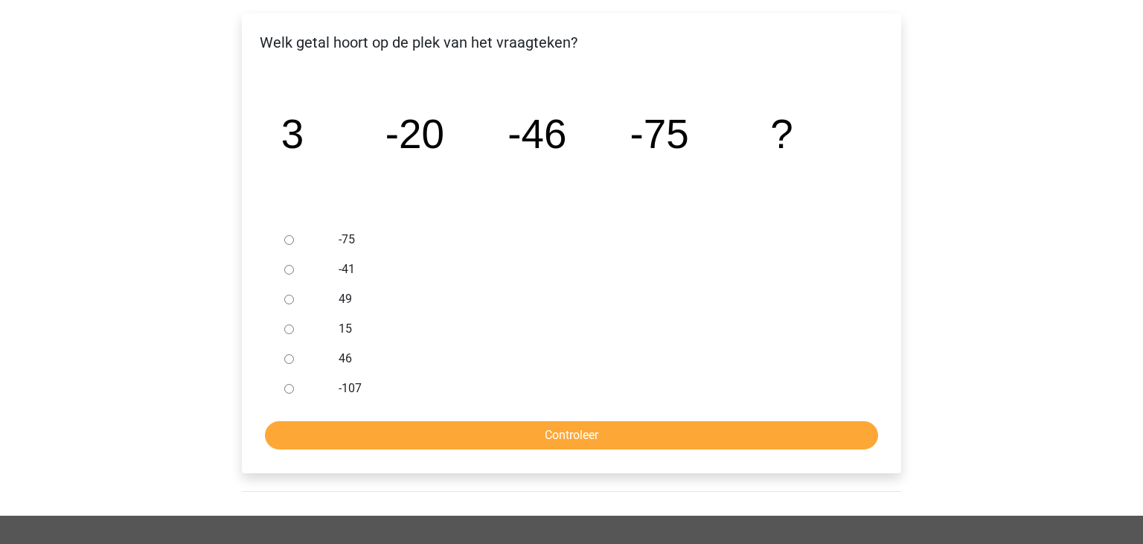
click at [290, 392] on input "-107" at bounding box center [289, 389] width 10 height 10
radio input "true"
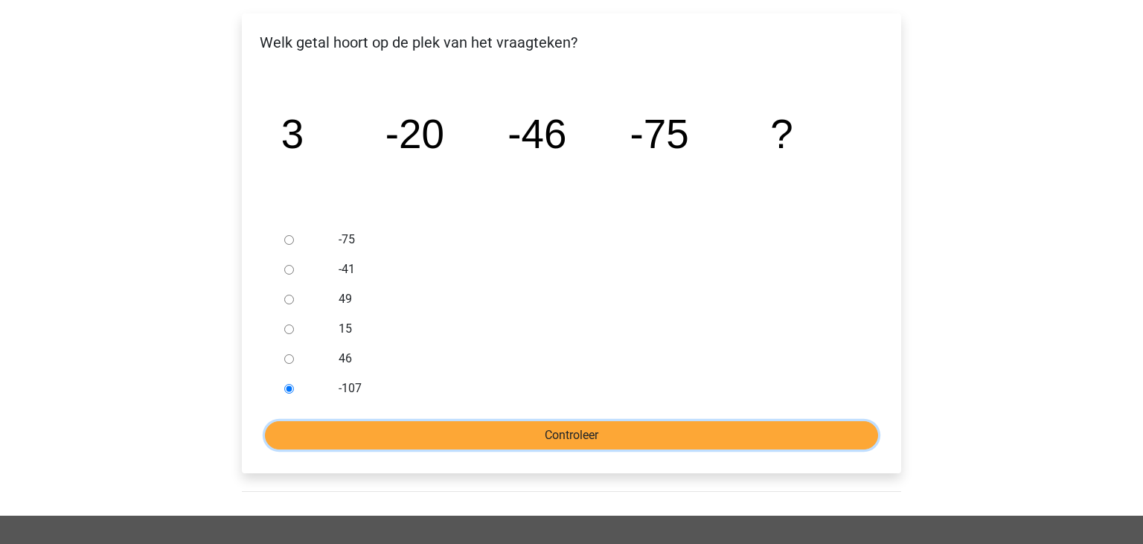
click at [435, 427] on input "Controleer" at bounding box center [571, 435] width 613 height 28
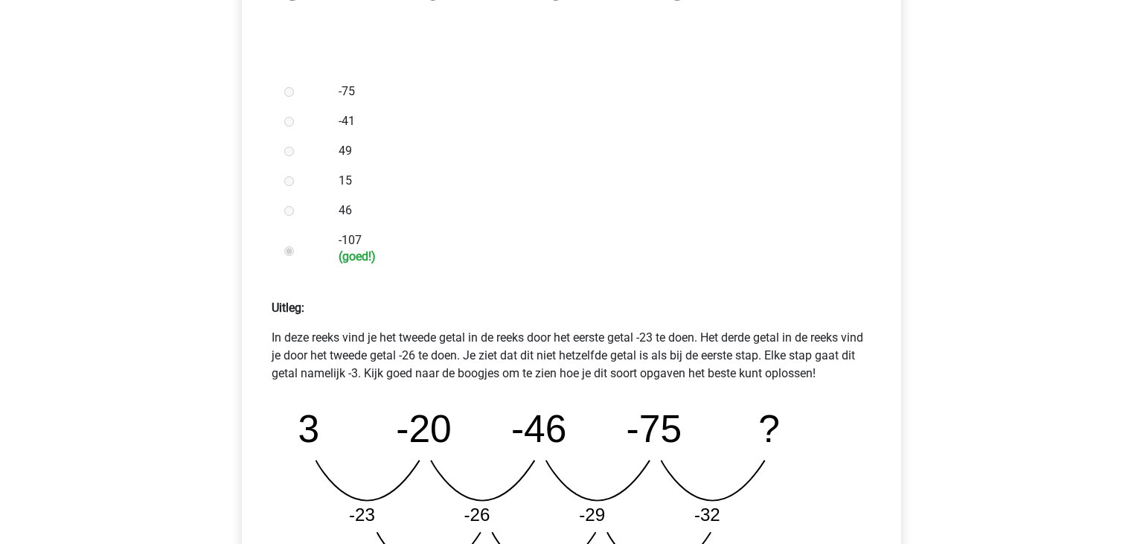
scroll to position [518, 0]
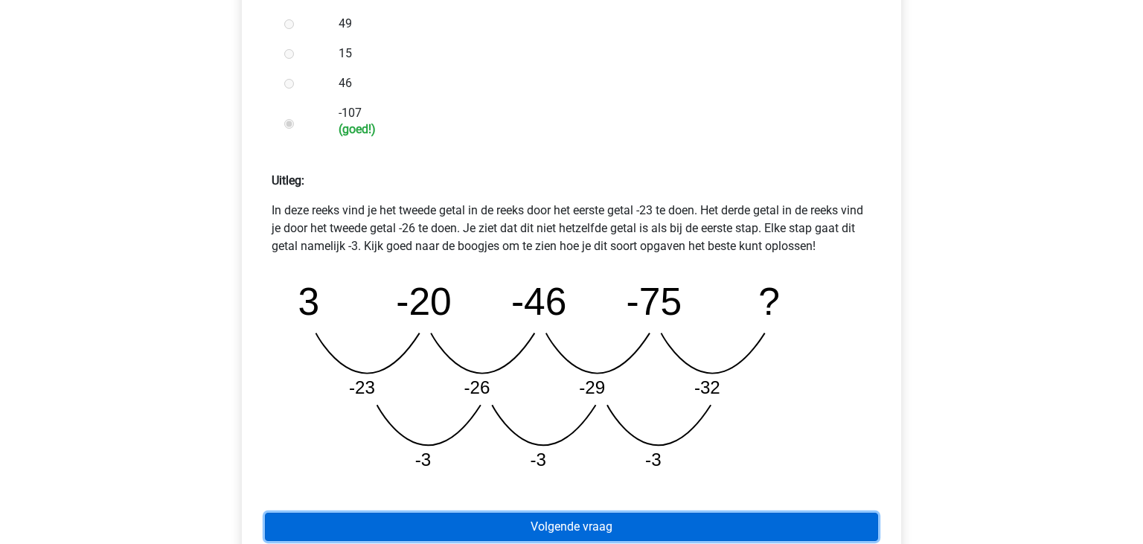
click at [690, 524] on link "Volgende vraag" at bounding box center [571, 527] width 613 height 28
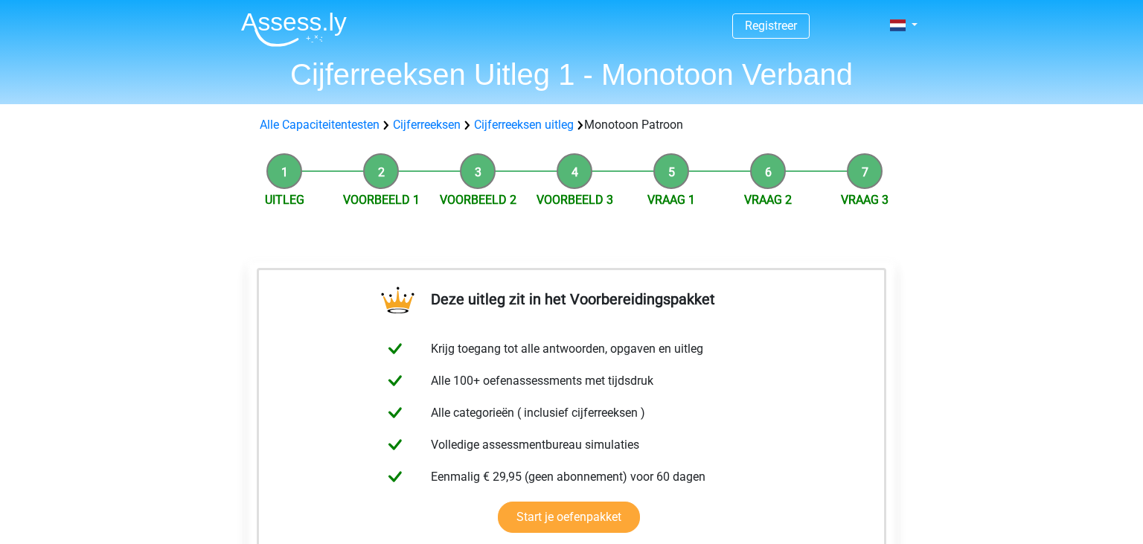
scroll to position [518, 0]
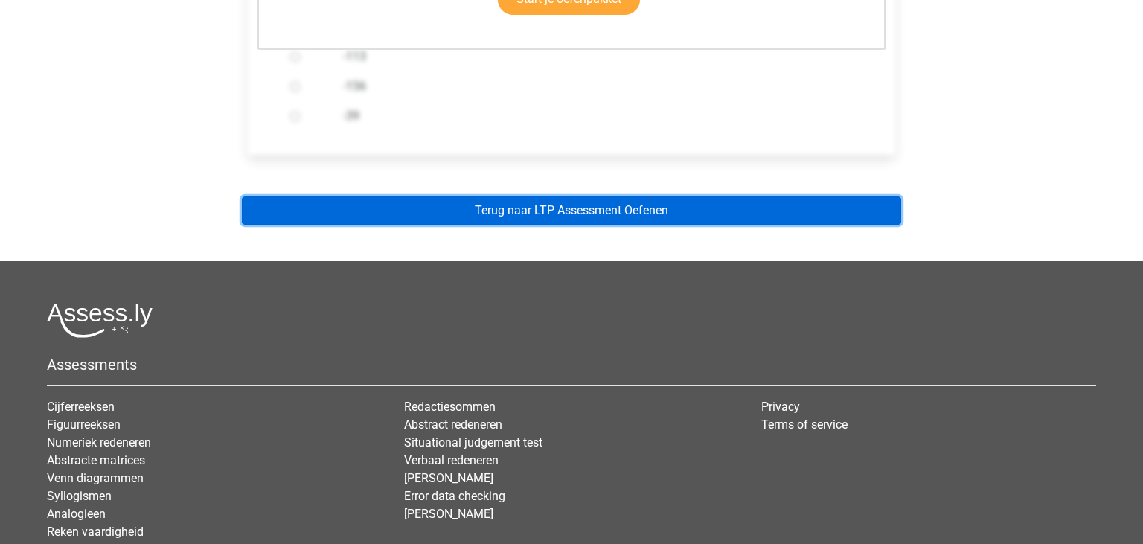
click at [645, 205] on link "Terug naar LTP Assessment Oefenen" at bounding box center [572, 211] width 660 height 28
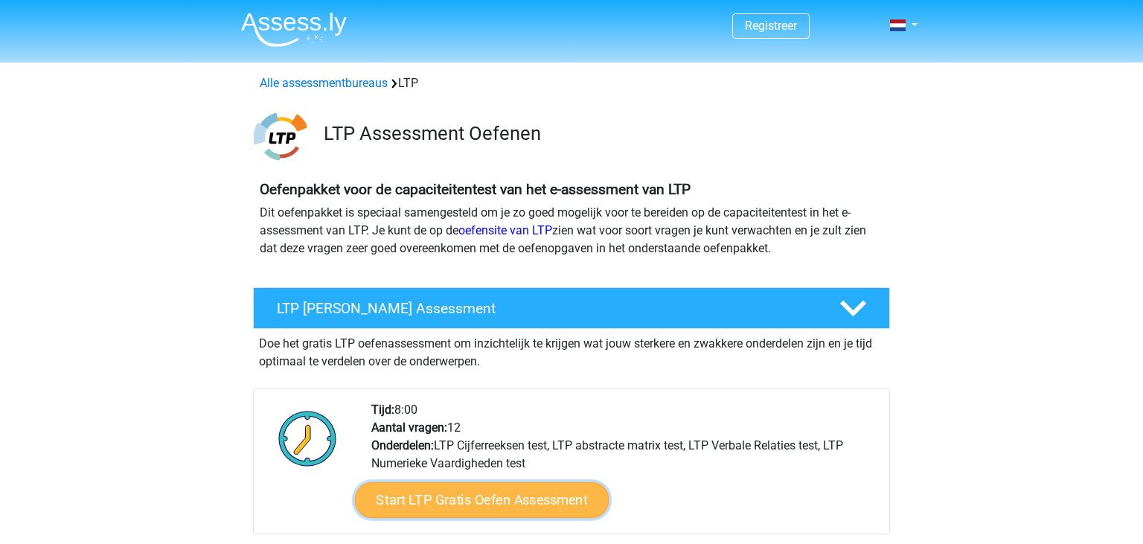
click at [459, 507] on link "Start LTP Gratis Oefen Assessment" at bounding box center [482, 500] width 255 height 36
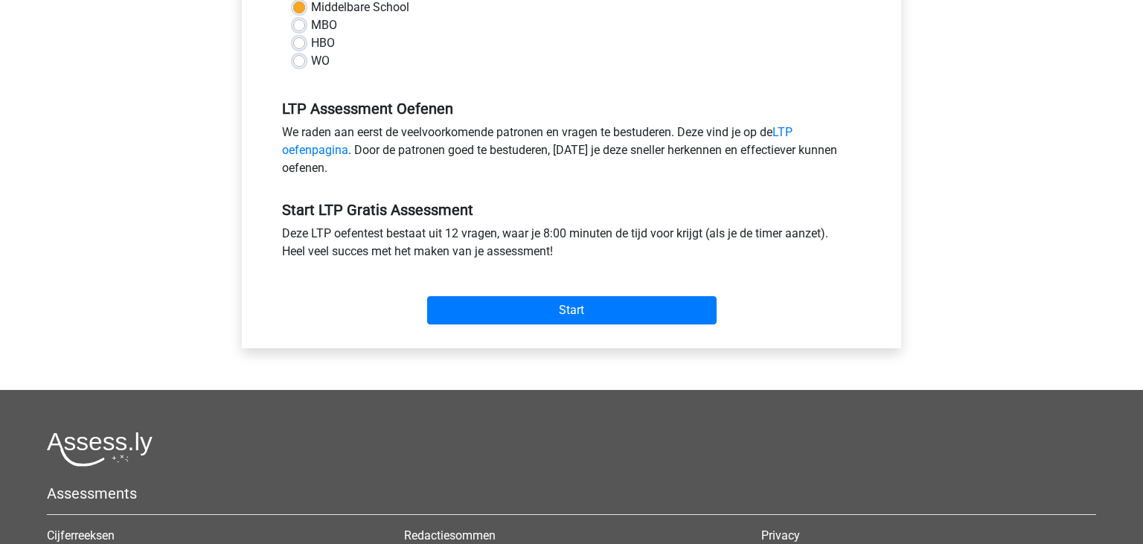
scroll to position [518, 0]
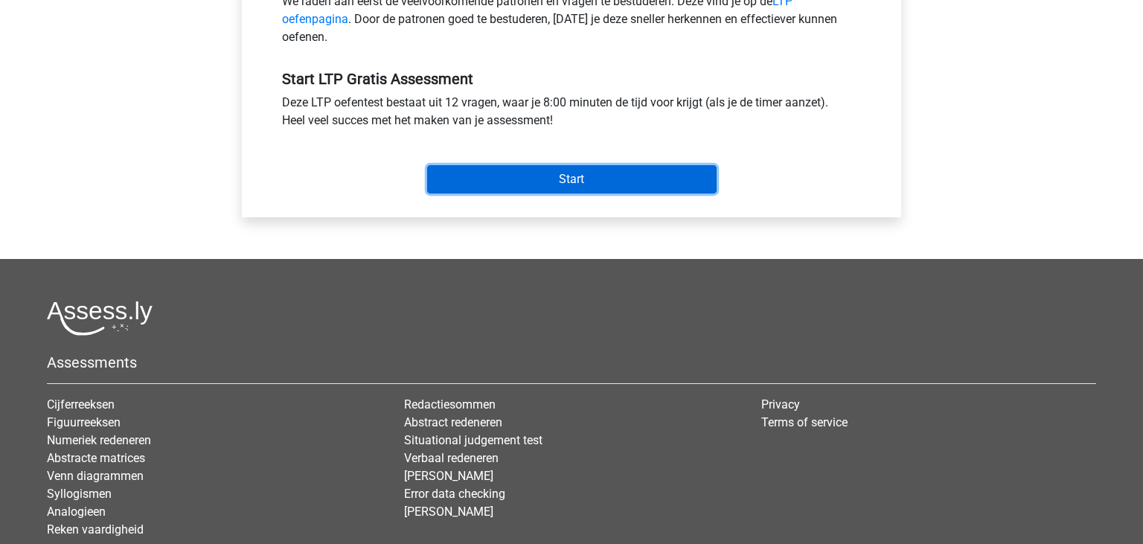
click at [579, 177] on input "Start" at bounding box center [572, 179] width 290 height 28
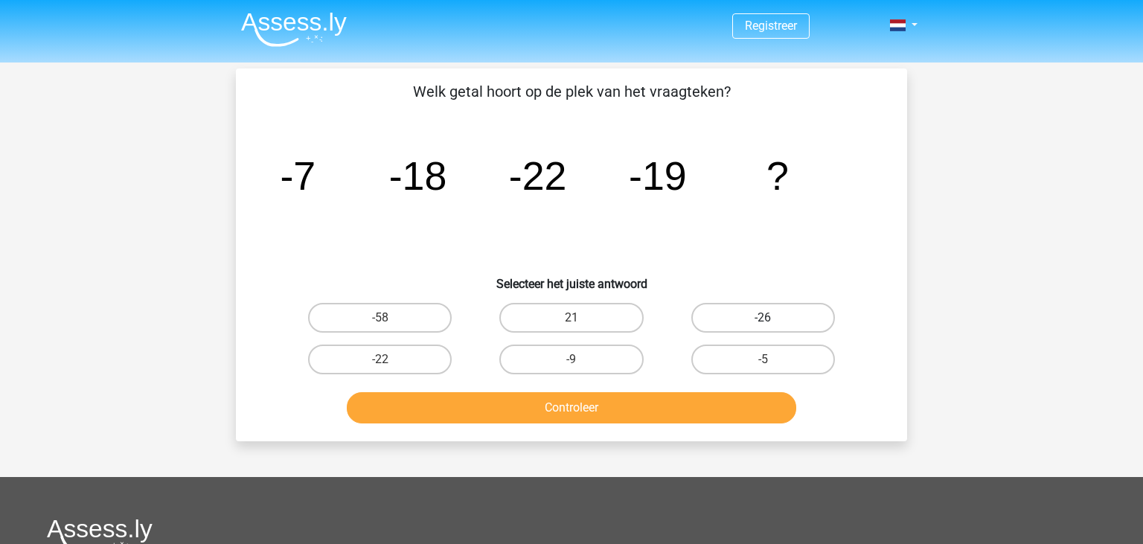
click at [785, 325] on label "-26" at bounding box center [764, 318] width 144 height 30
click at [773, 325] on input "-26" at bounding box center [768, 323] width 10 height 10
radio input "true"
click at [613, 409] on button "Controleer" at bounding box center [572, 407] width 450 height 31
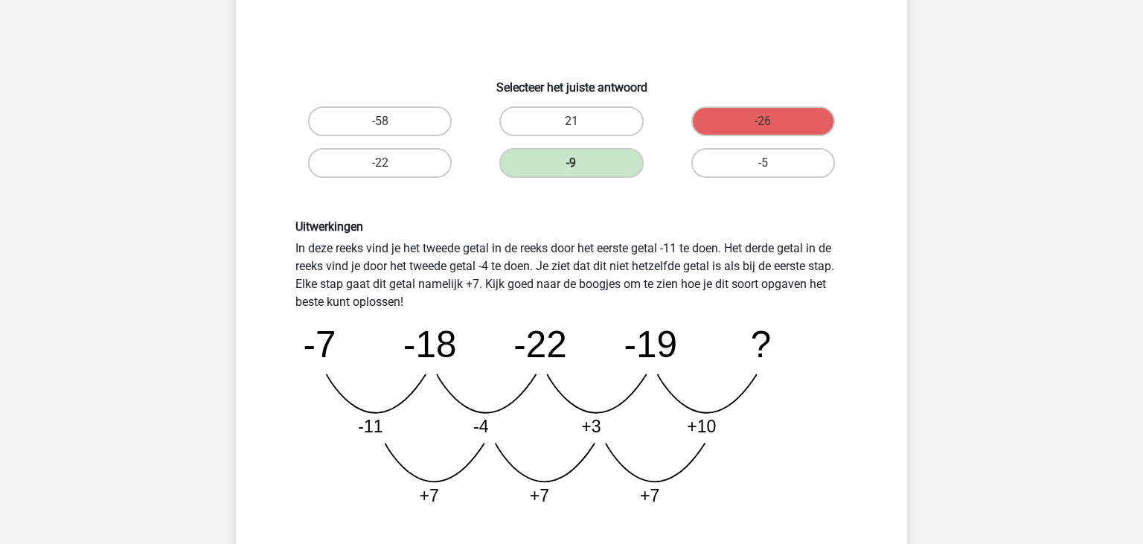
scroll to position [715, 0]
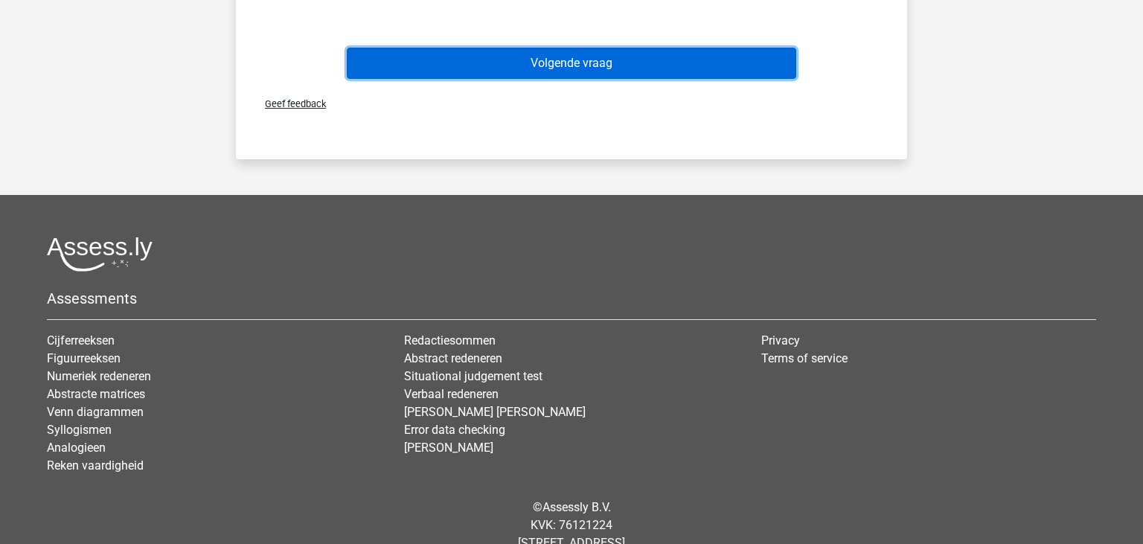
click at [588, 70] on button "Volgende vraag" at bounding box center [572, 63] width 450 height 31
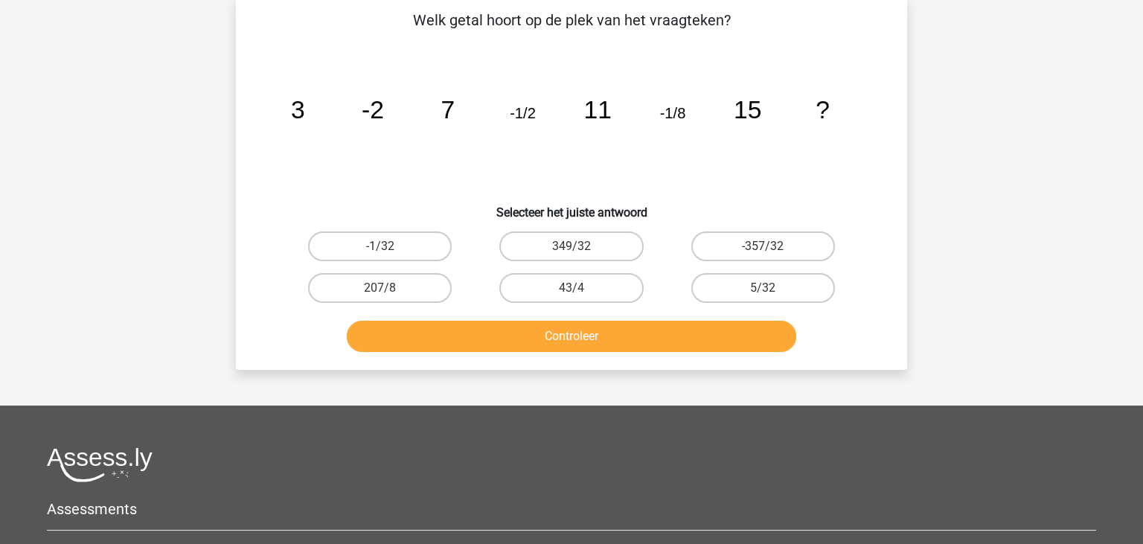
scroll to position [68, 0]
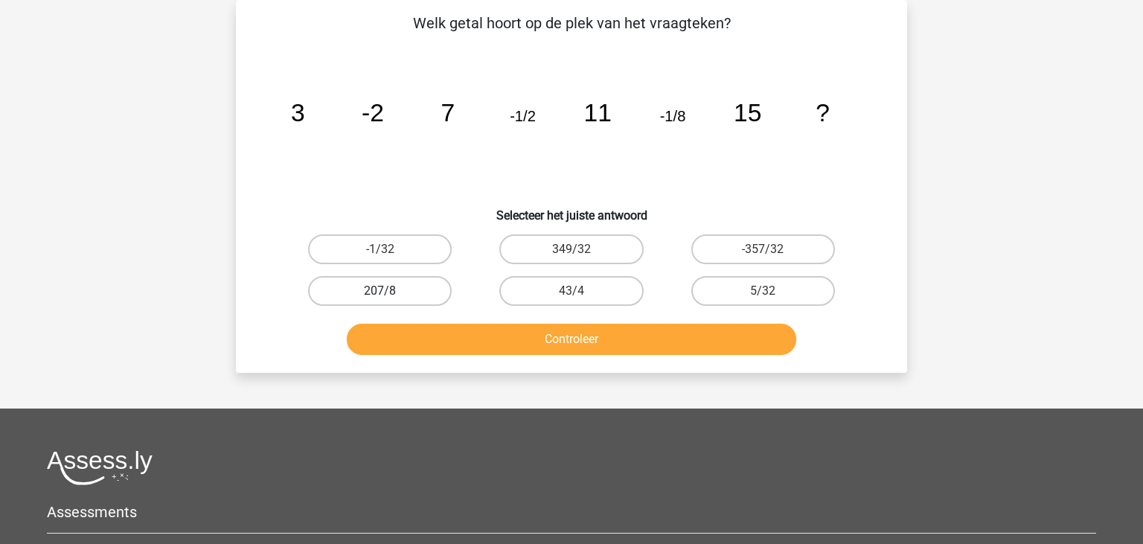
click at [333, 285] on label "207/8" at bounding box center [380, 291] width 144 height 30
click at [380, 291] on input "207/8" at bounding box center [385, 296] width 10 height 10
radio input "true"
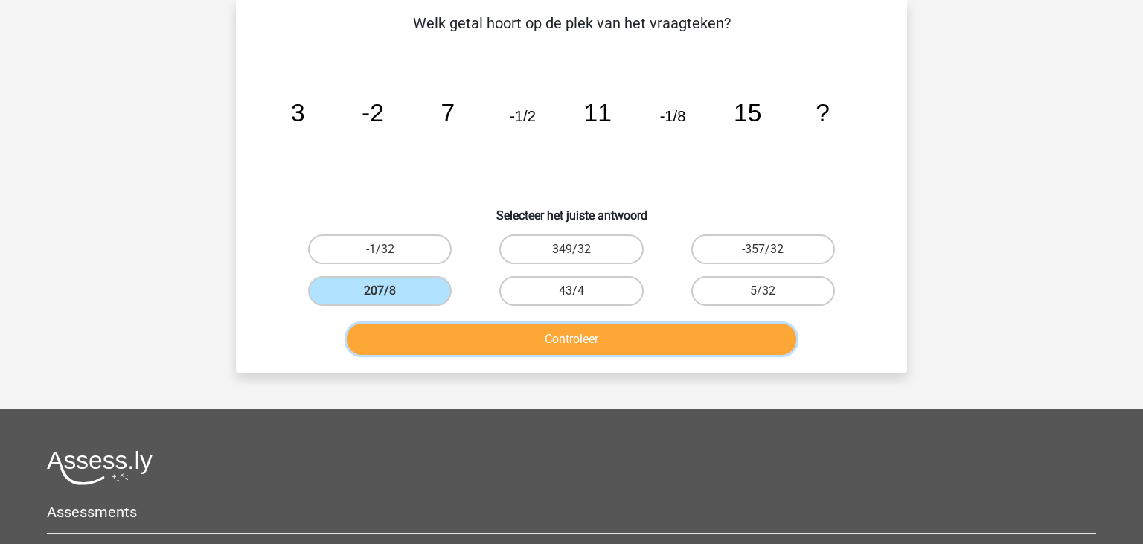
click at [564, 333] on button "Controleer" at bounding box center [572, 339] width 450 height 31
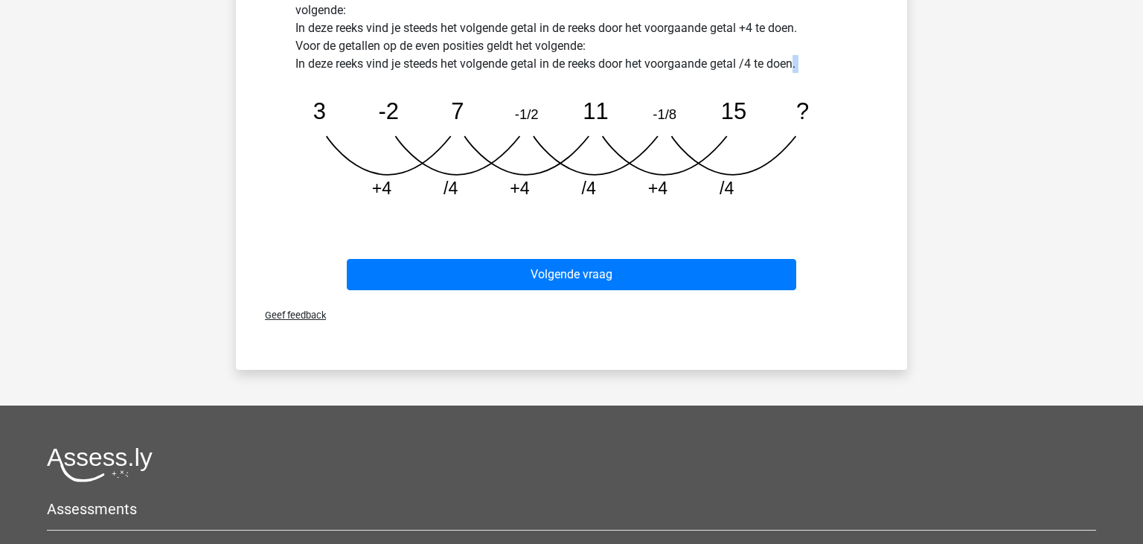
scroll to position [587, 0]
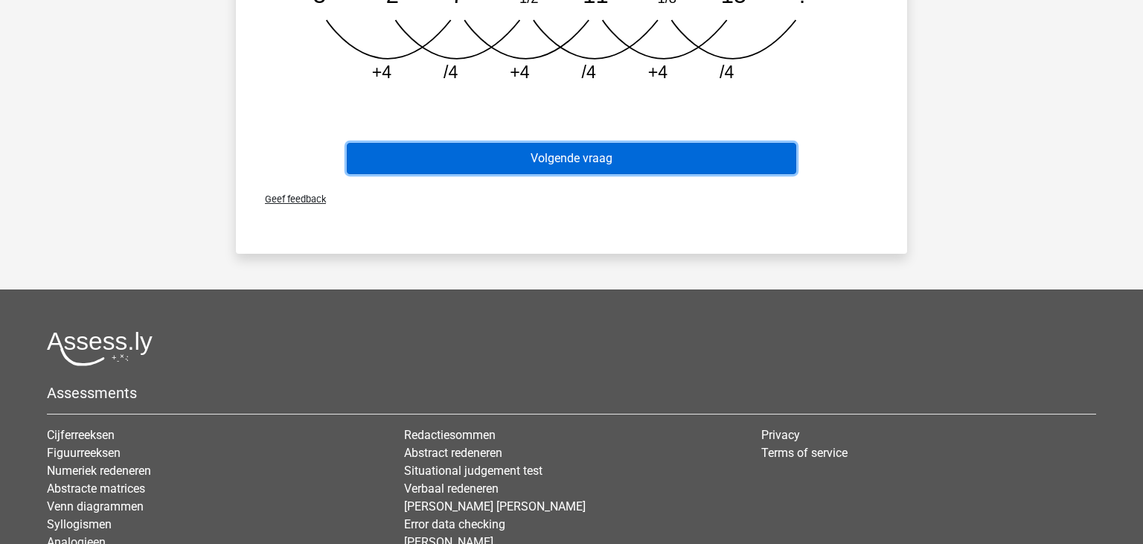
click at [532, 167] on button "Volgende vraag" at bounding box center [572, 158] width 450 height 31
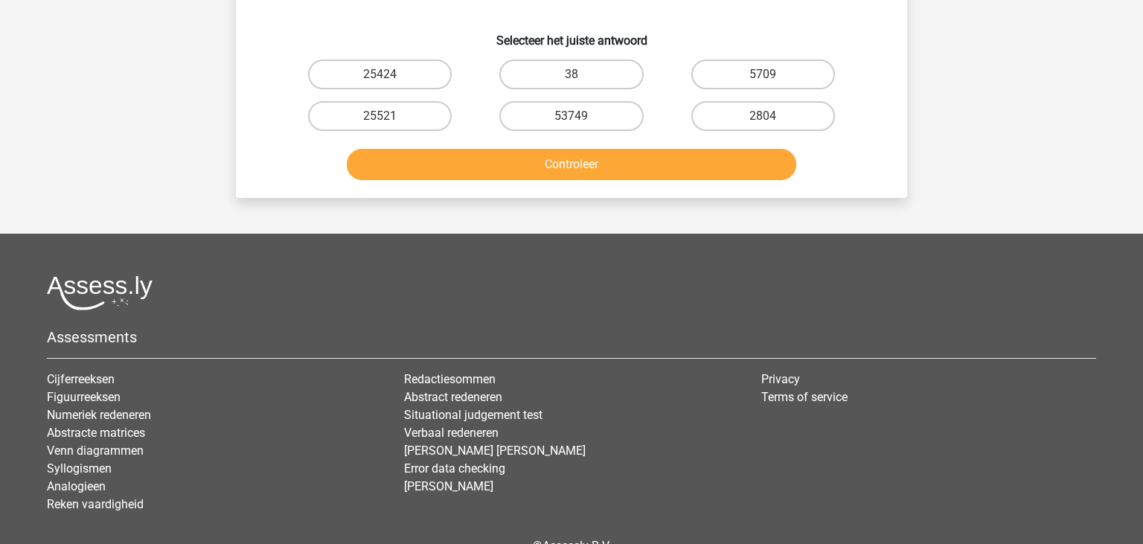
scroll to position [325, 0]
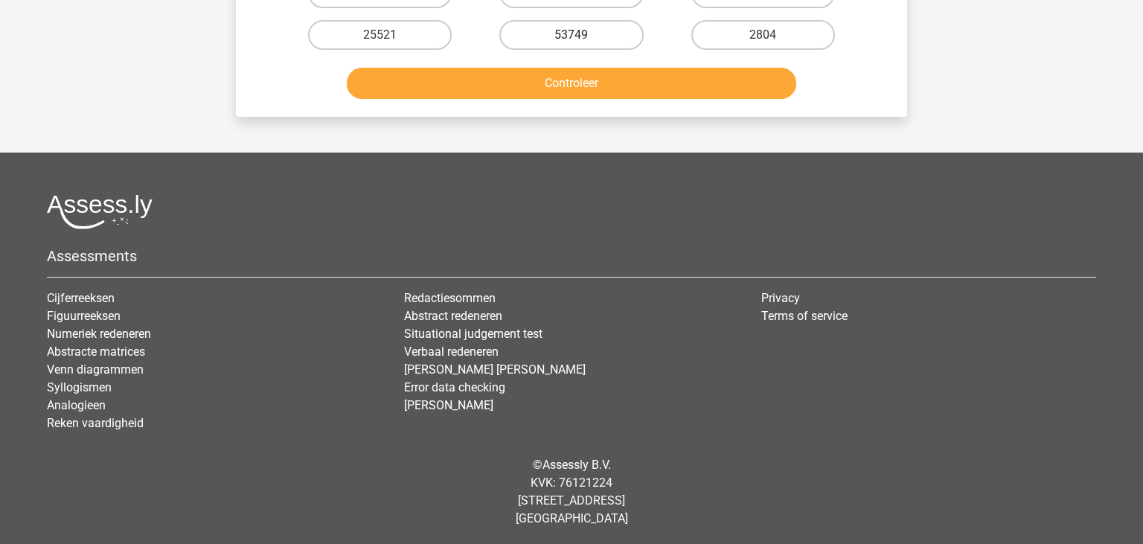
click at [596, 27] on label "53749" at bounding box center [572, 35] width 144 height 30
click at [581, 35] on input "53749" at bounding box center [577, 40] width 10 height 10
radio input "true"
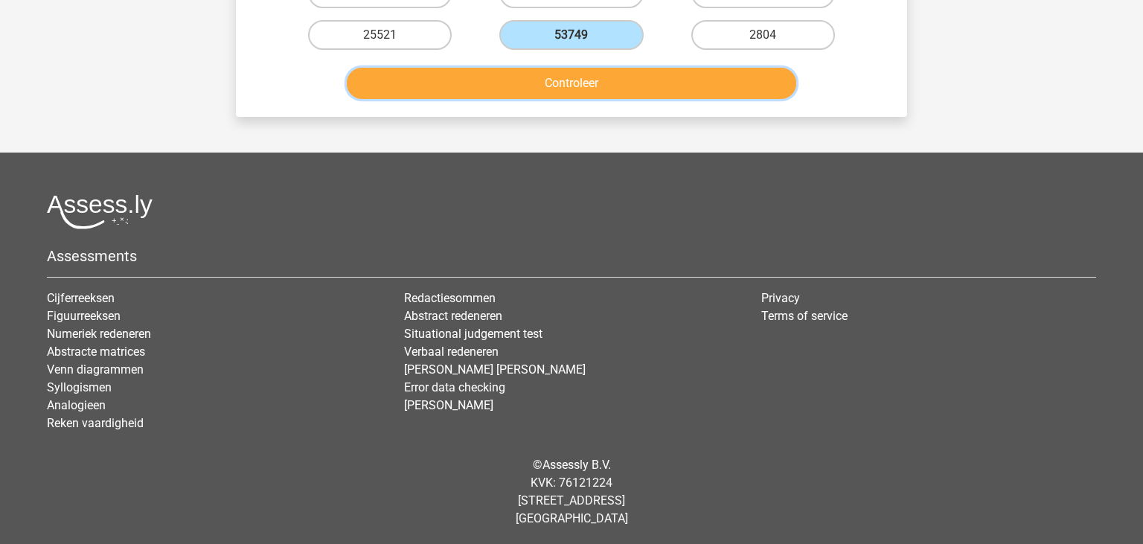
click at [603, 86] on button "Controleer" at bounding box center [572, 83] width 450 height 31
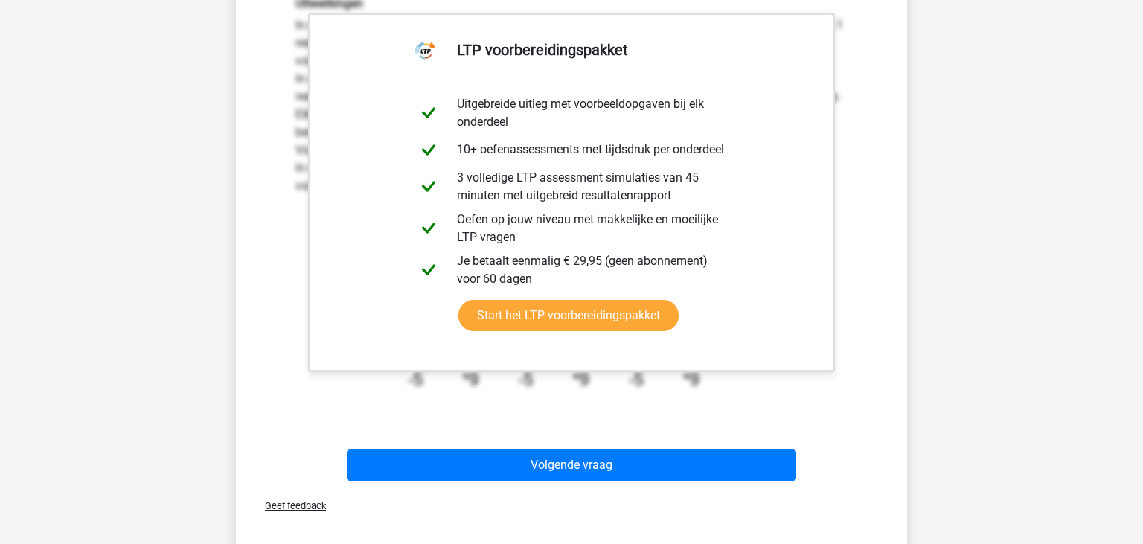
scroll to position [442, 0]
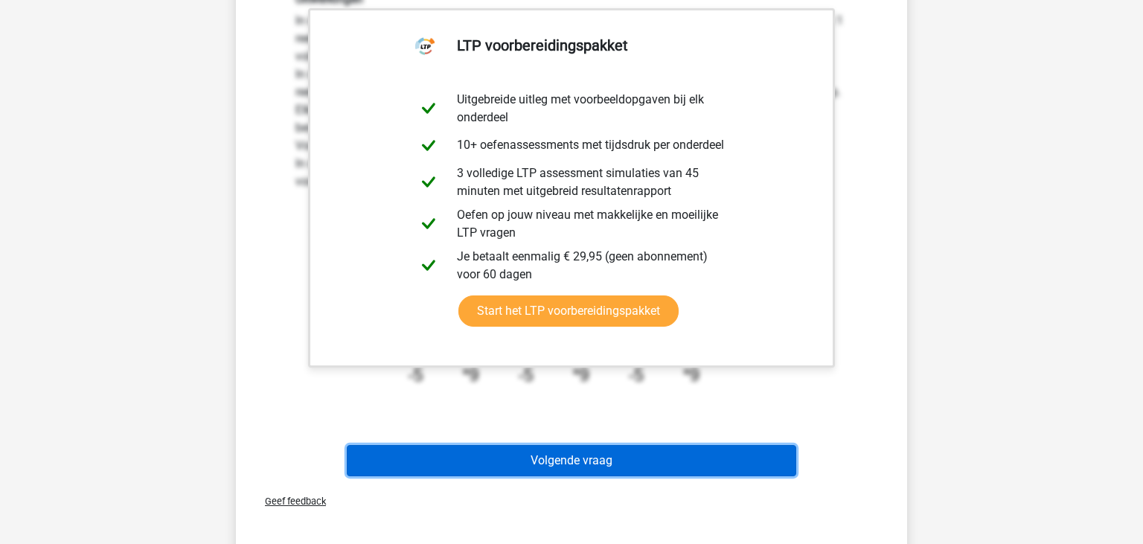
click at [570, 461] on button "Volgende vraag" at bounding box center [572, 460] width 450 height 31
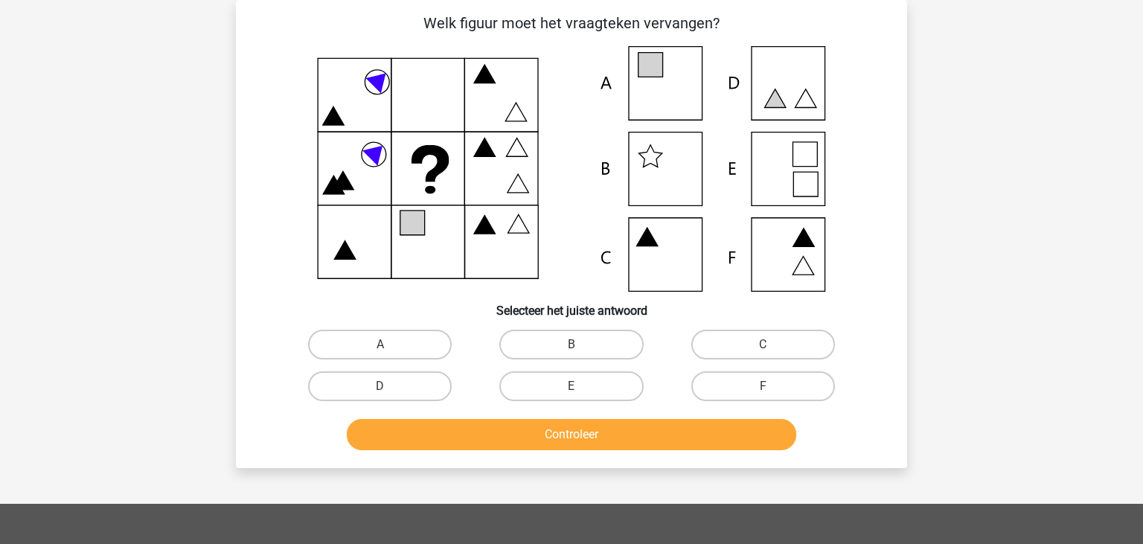
scroll to position [68, 0]
click at [380, 337] on label "A" at bounding box center [380, 345] width 144 height 30
click at [380, 345] on input "A" at bounding box center [385, 350] width 10 height 10
radio input "true"
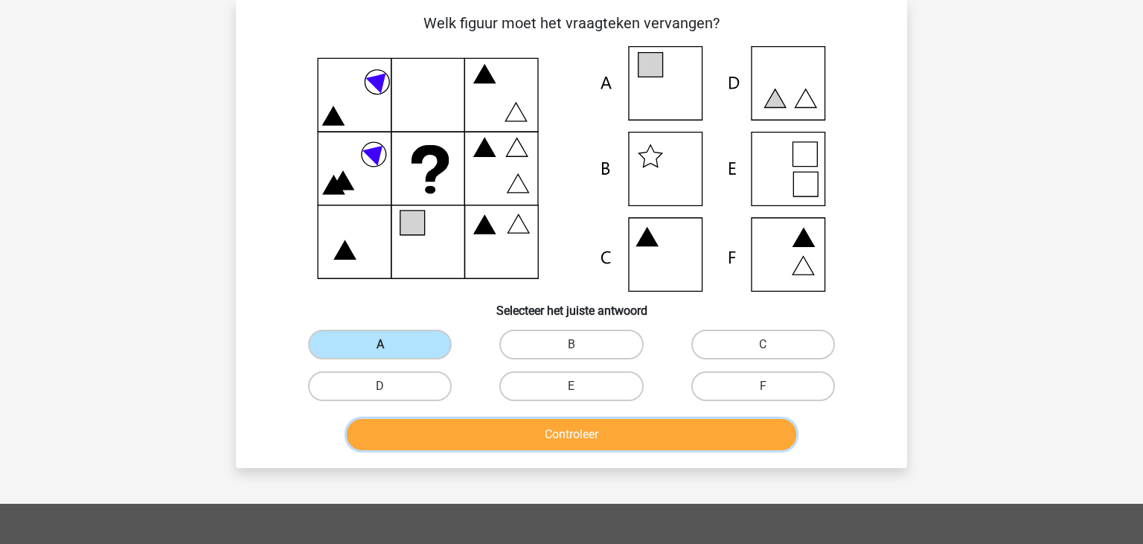
click at [541, 446] on button "Controleer" at bounding box center [572, 434] width 450 height 31
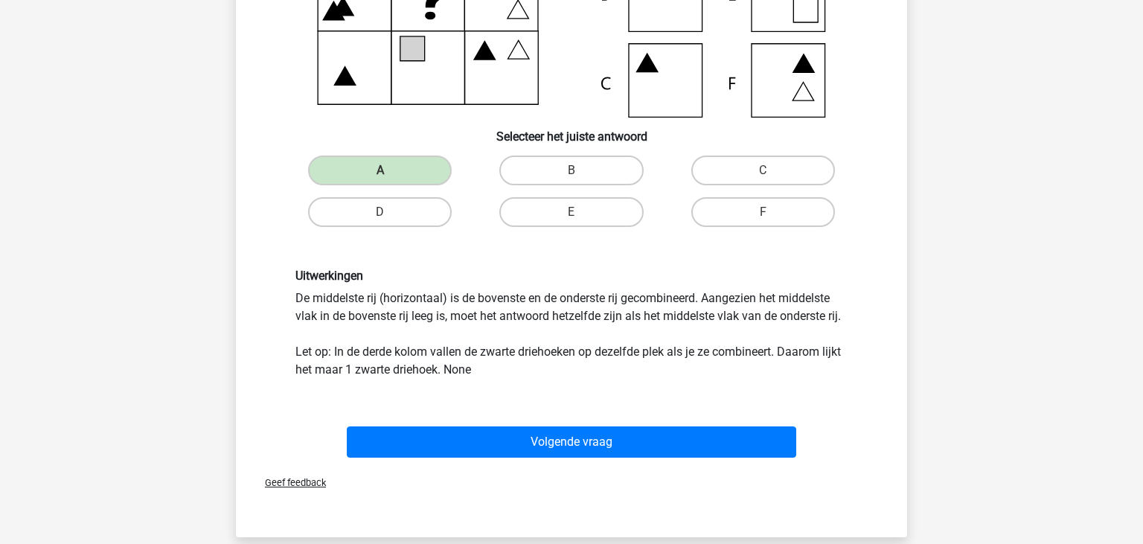
scroll to position [265, 0]
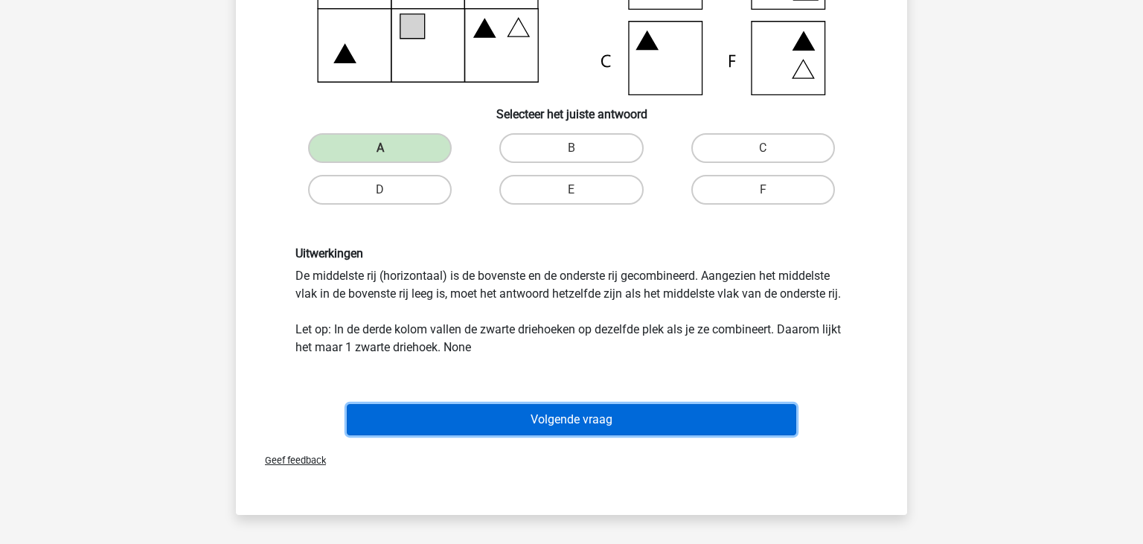
click at [678, 425] on button "Volgende vraag" at bounding box center [572, 419] width 450 height 31
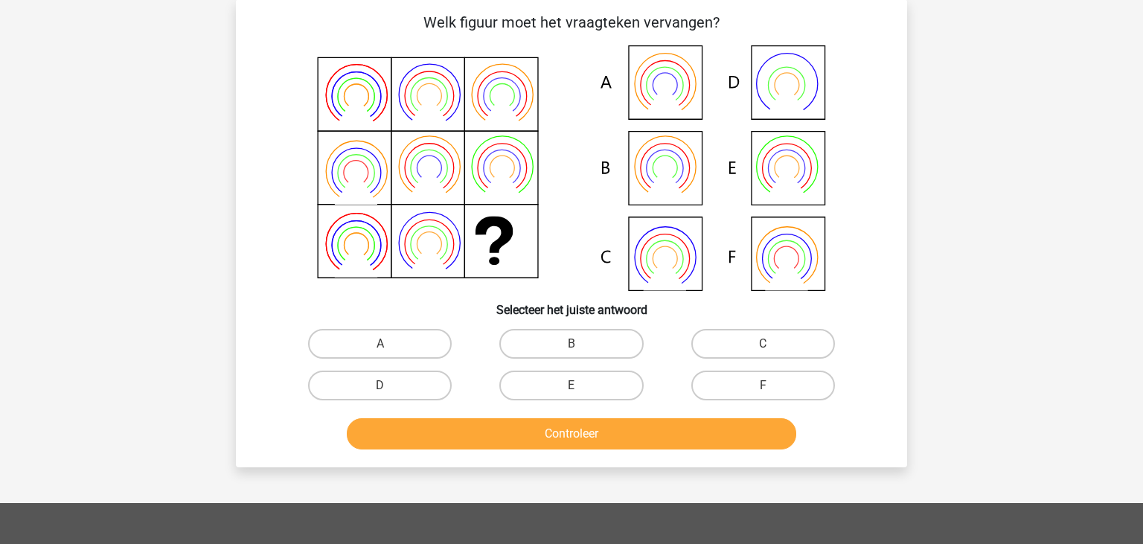
scroll to position [68, 0]
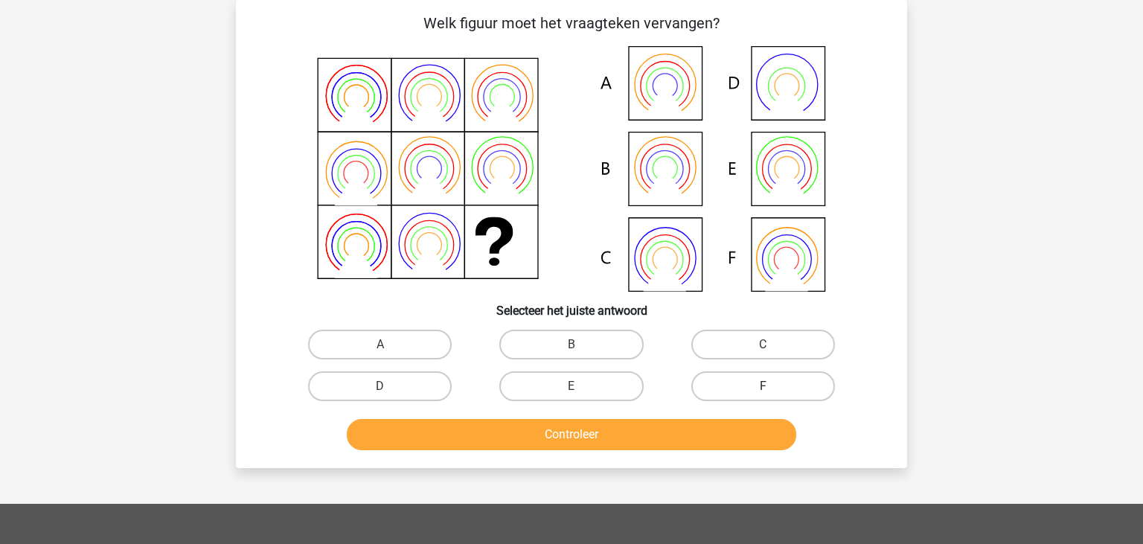
click at [747, 392] on label "F" at bounding box center [764, 386] width 144 height 30
click at [763, 392] on input "F" at bounding box center [768, 391] width 10 height 10
radio input "true"
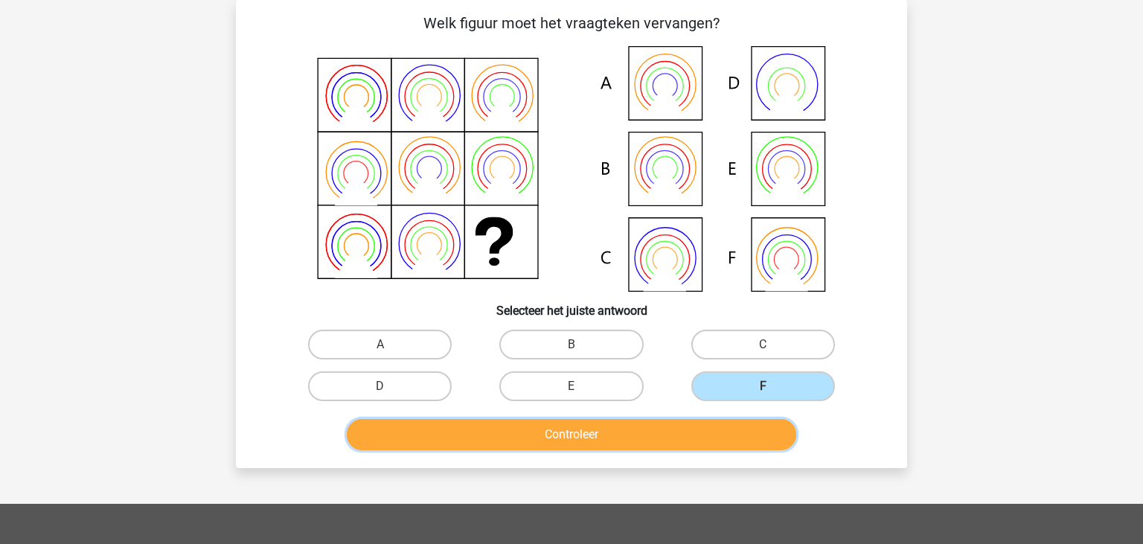
click at [727, 427] on button "Controleer" at bounding box center [572, 434] width 450 height 31
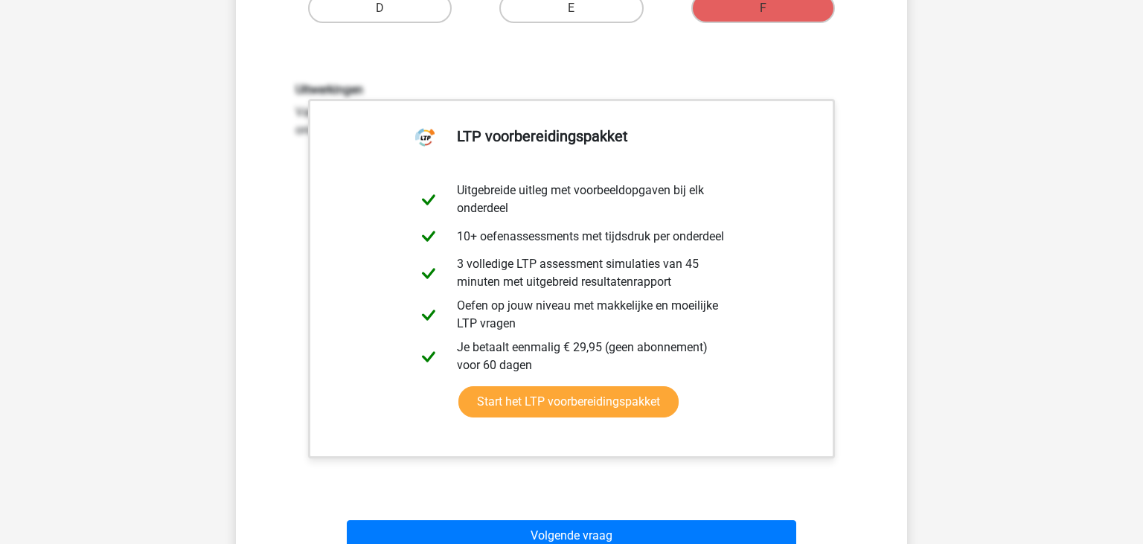
scroll to position [587, 0]
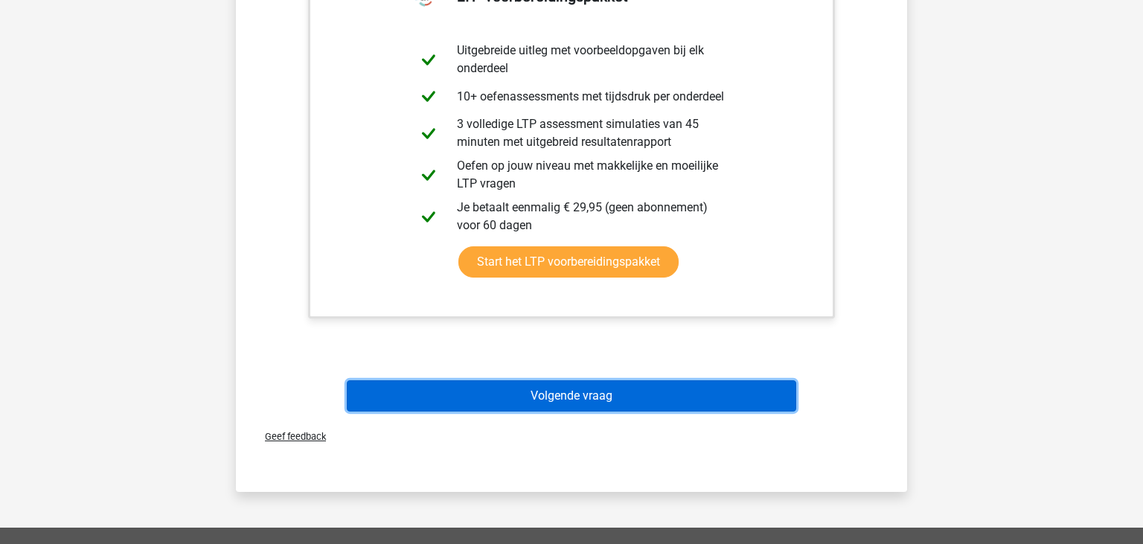
click at [552, 394] on button "Volgende vraag" at bounding box center [572, 395] width 450 height 31
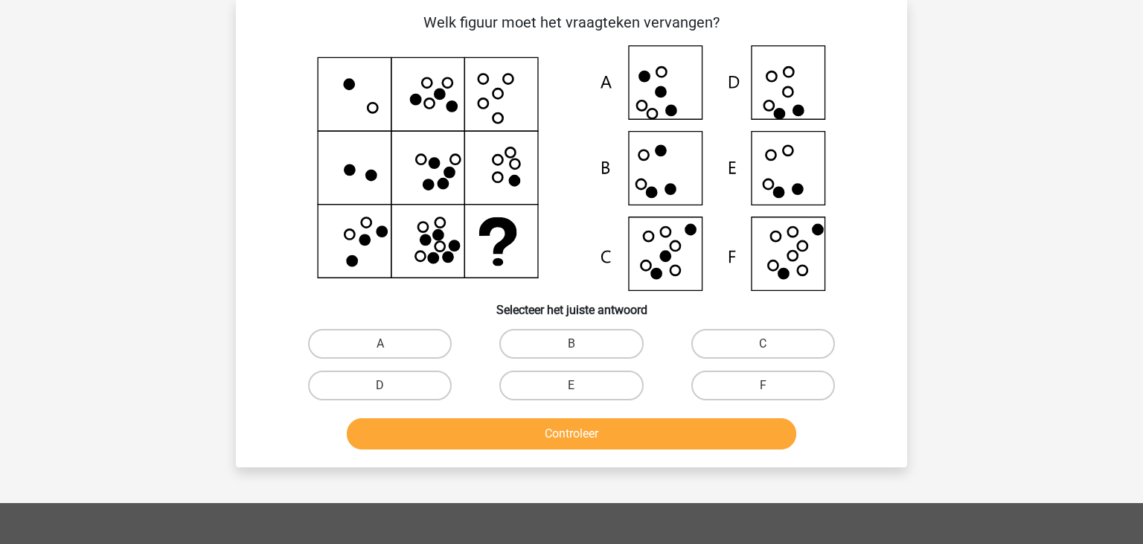
scroll to position [68, 0]
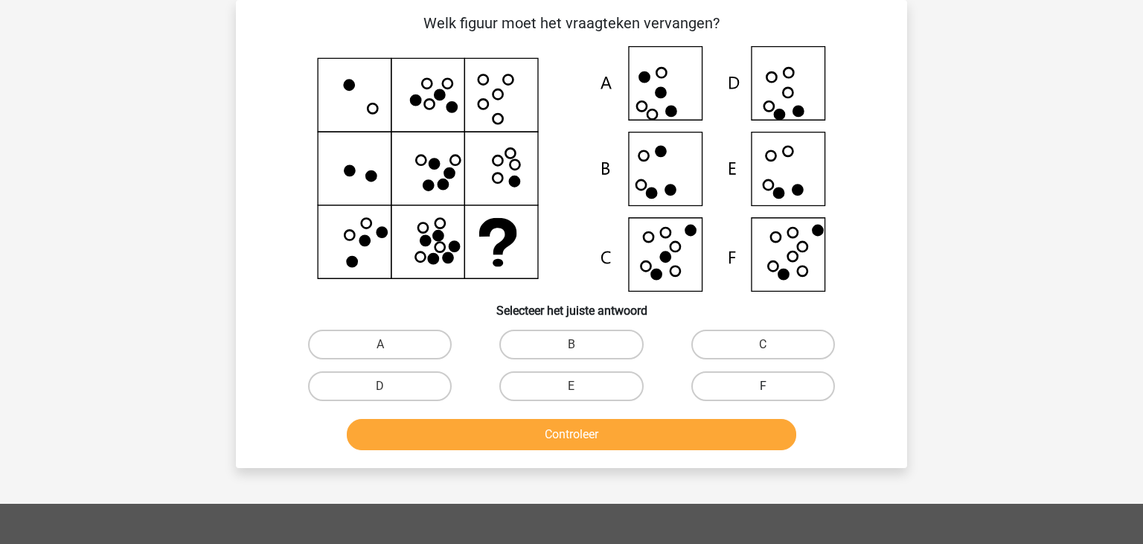
click at [730, 389] on label "F" at bounding box center [764, 386] width 144 height 30
click at [763, 389] on input "F" at bounding box center [768, 391] width 10 height 10
radio input "true"
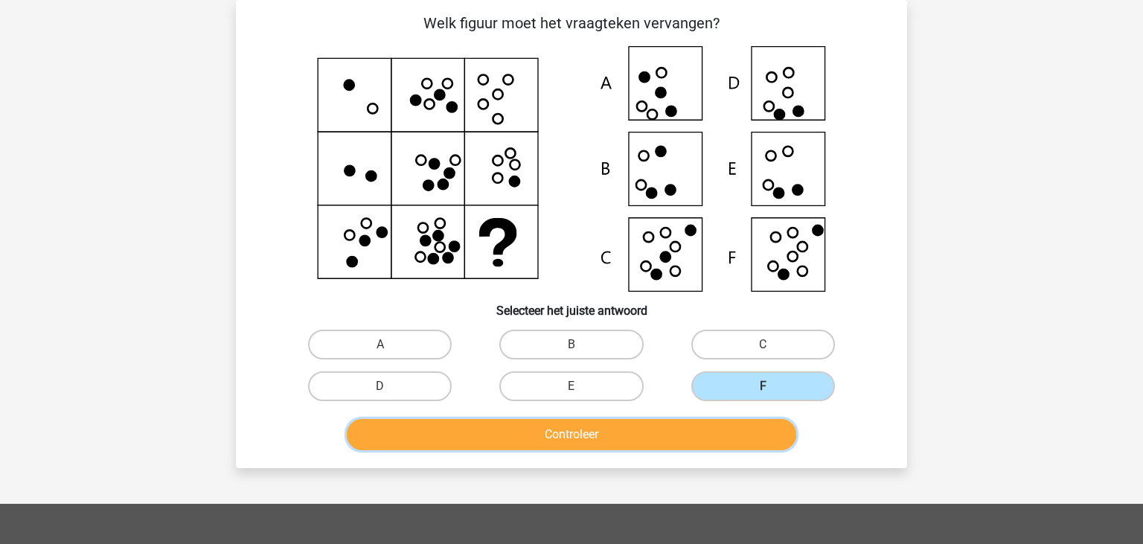
click at [717, 429] on button "Controleer" at bounding box center [572, 434] width 450 height 31
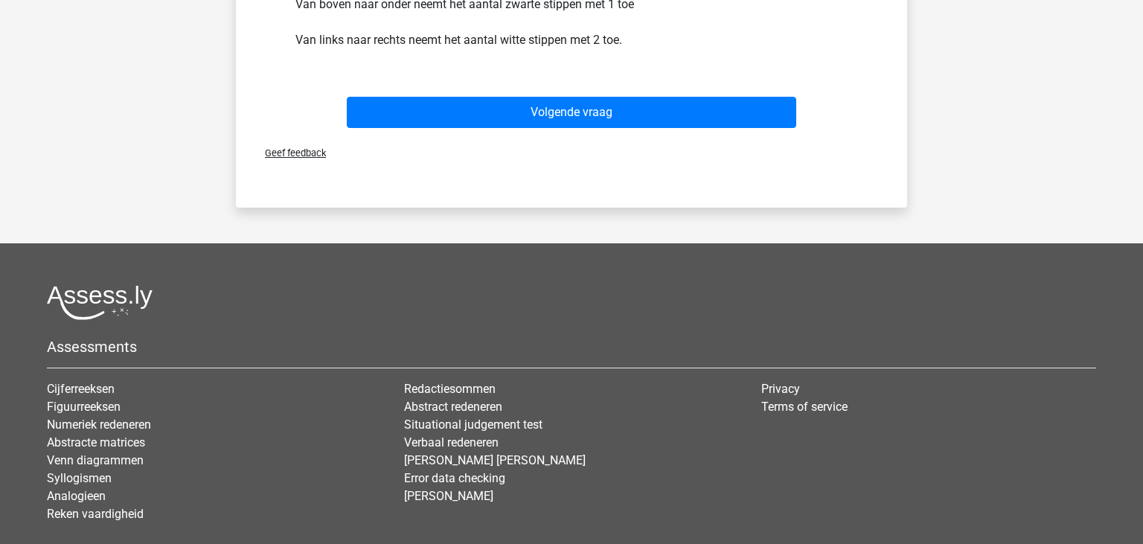
scroll to position [587, 0]
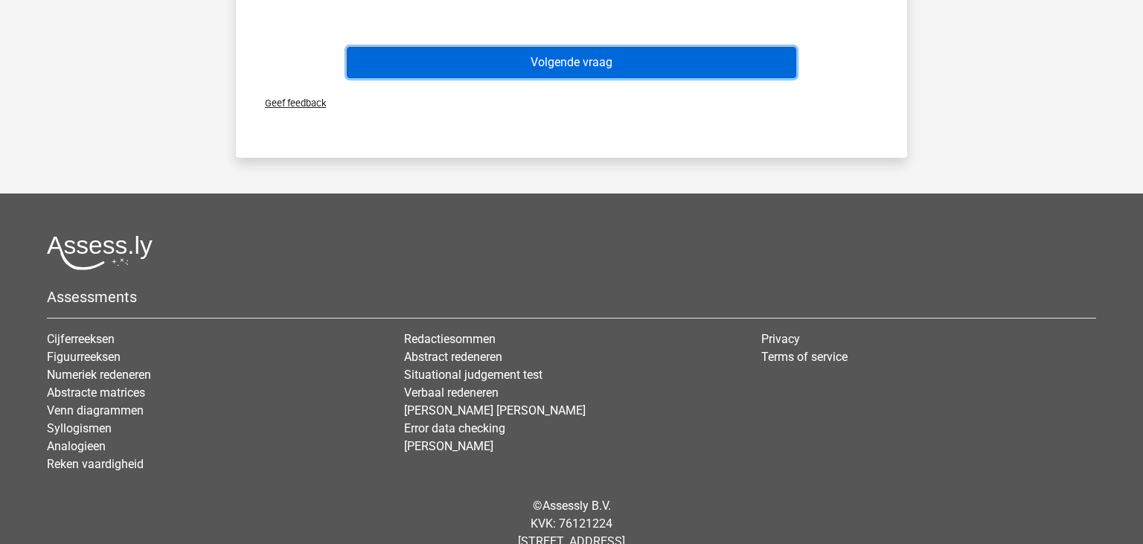
click at [576, 57] on button "Volgende vraag" at bounding box center [572, 62] width 450 height 31
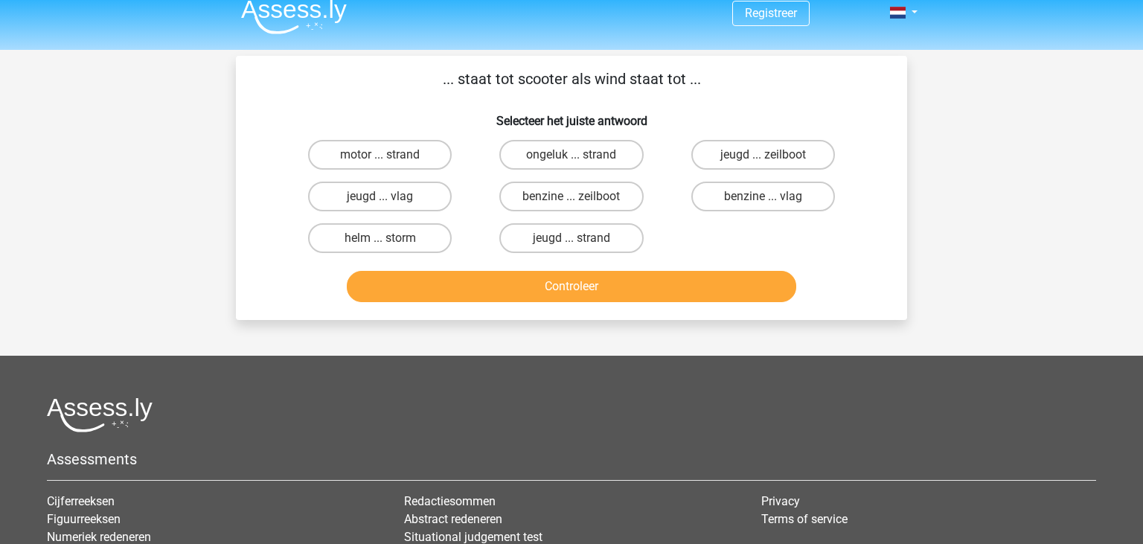
scroll to position [0, 0]
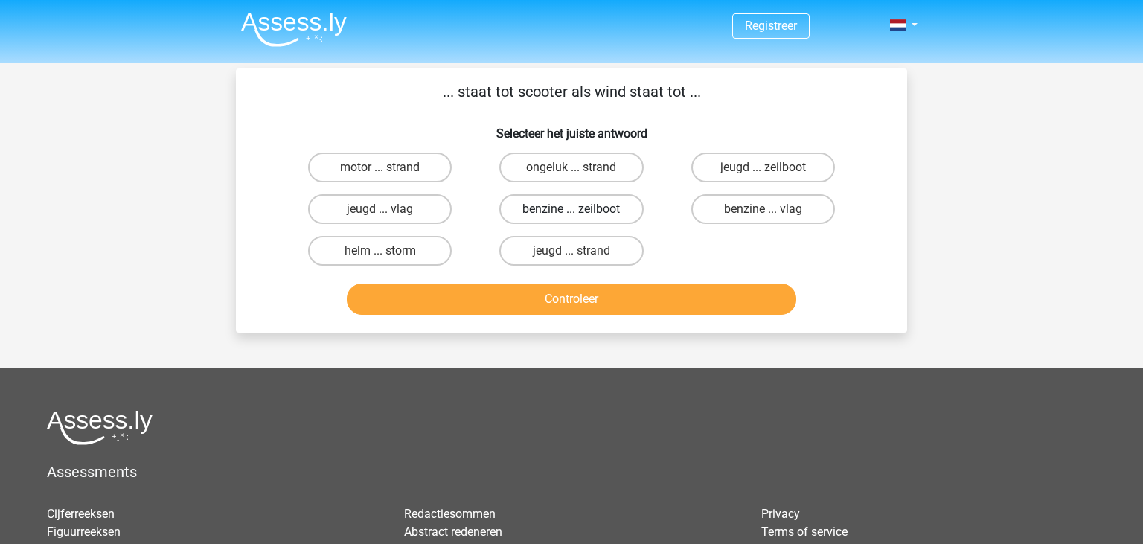
click at [610, 208] on label "benzine ... zeilboot" at bounding box center [572, 209] width 144 height 30
click at [581, 209] on input "benzine ... zeilboot" at bounding box center [577, 214] width 10 height 10
radio input "true"
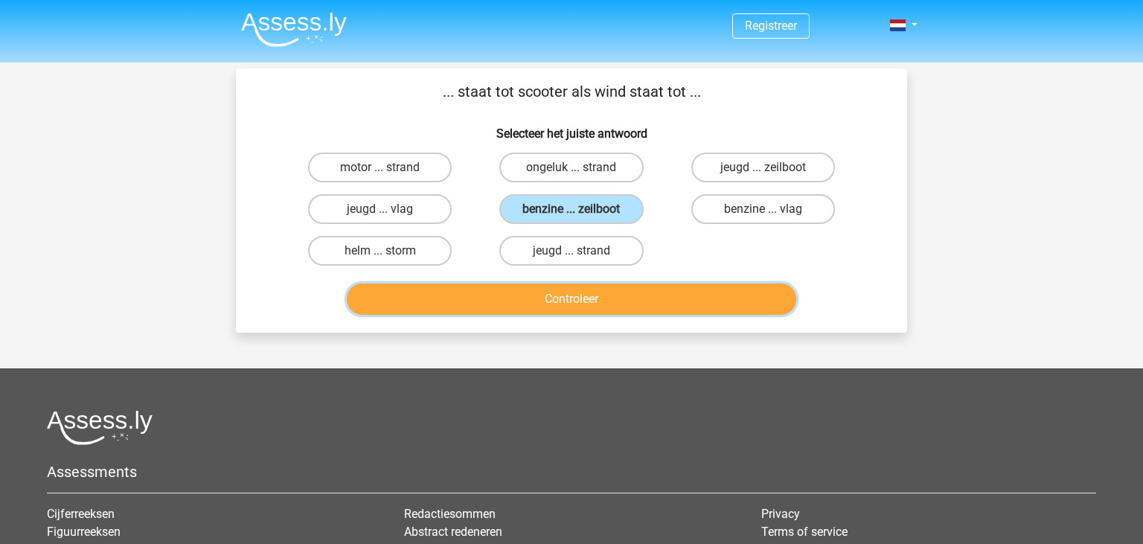
click at [621, 296] on button "Controleer" at bounding box center [572, 299] width 450 height 31
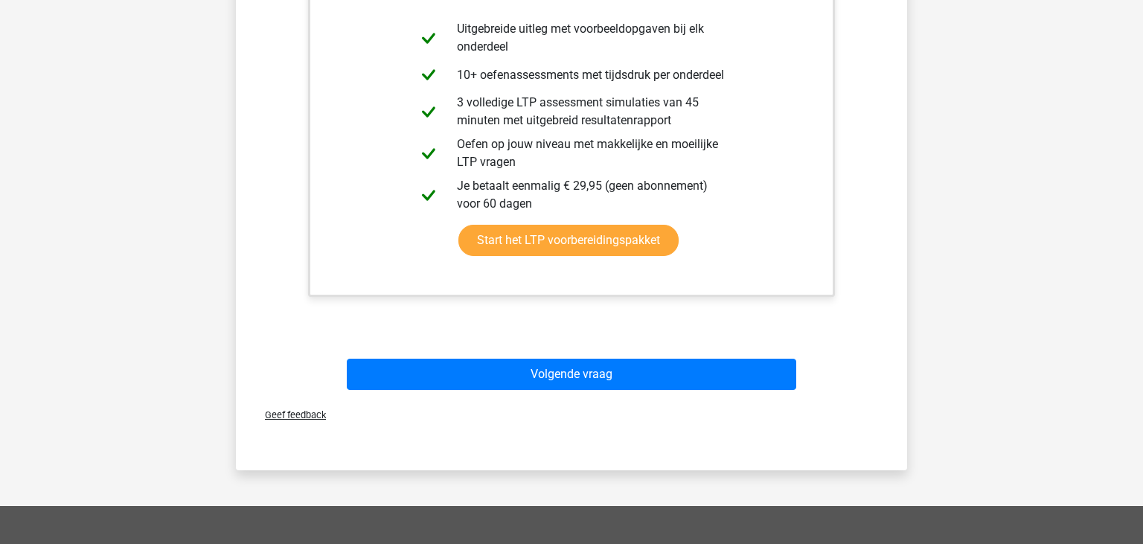
scroll to position [518, 0]
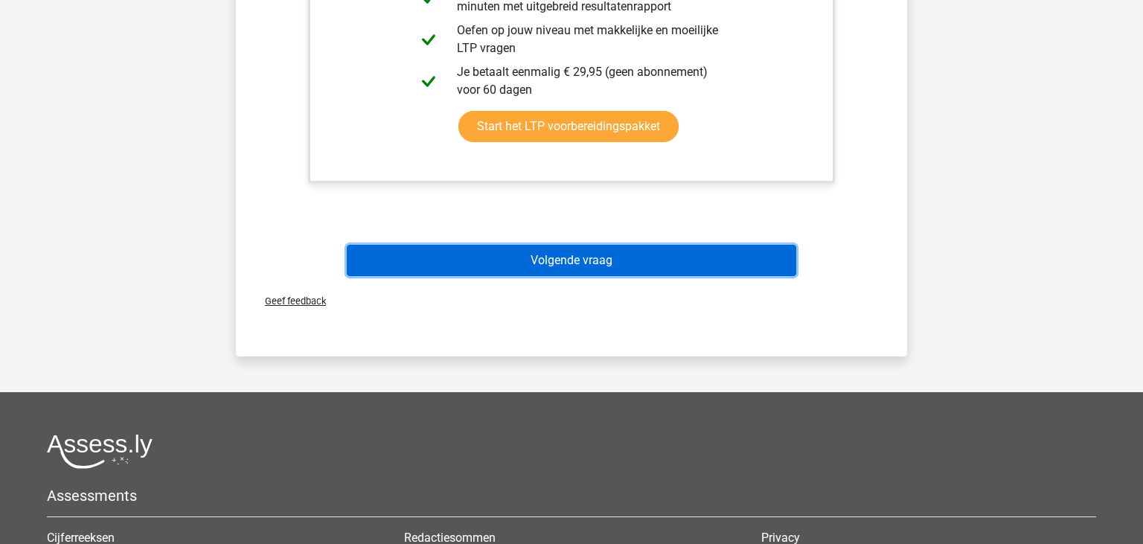
click at [651, 269] on button "Volgende vraag" at bounding box center [572, 260] width 450 height 31
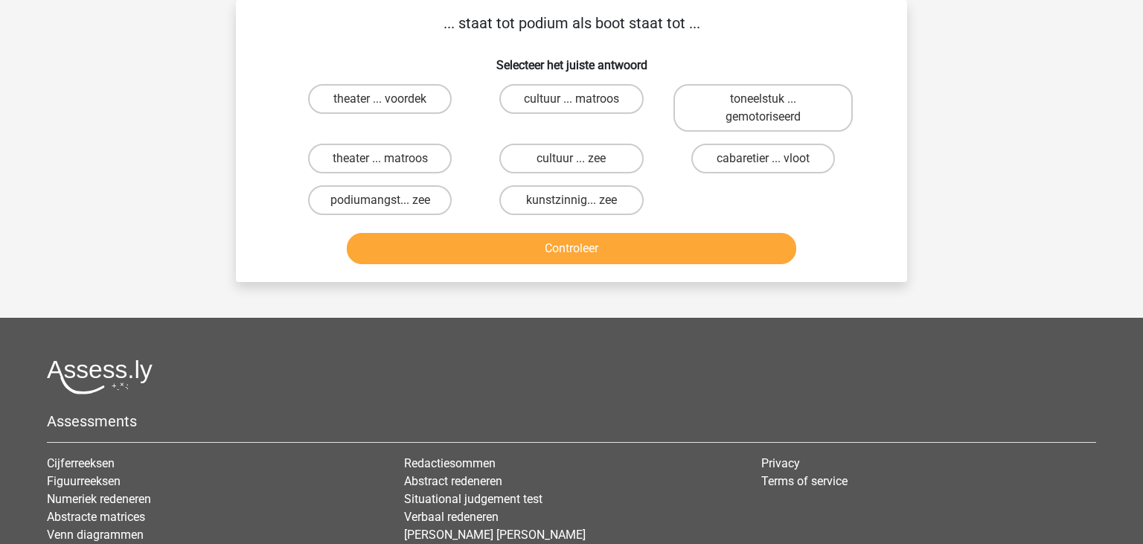
scroll to position [68, 0]
click at [360, 108] on label "theater ... voordek" at bounding box center [380, 99] width 144 height 30
click at [380, 108] on input "theater ... voordek" at bounding box center [385, 104] width 10 height 10
radio input "true"
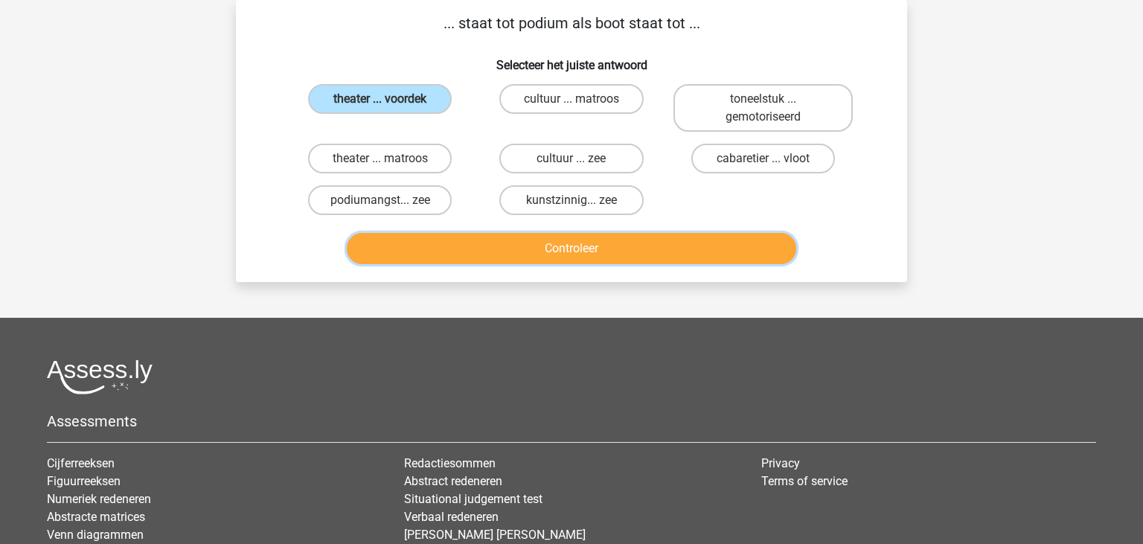
click at [561, 240] on button "Controleer" at bounding box center [572, 248] width 450 height 31
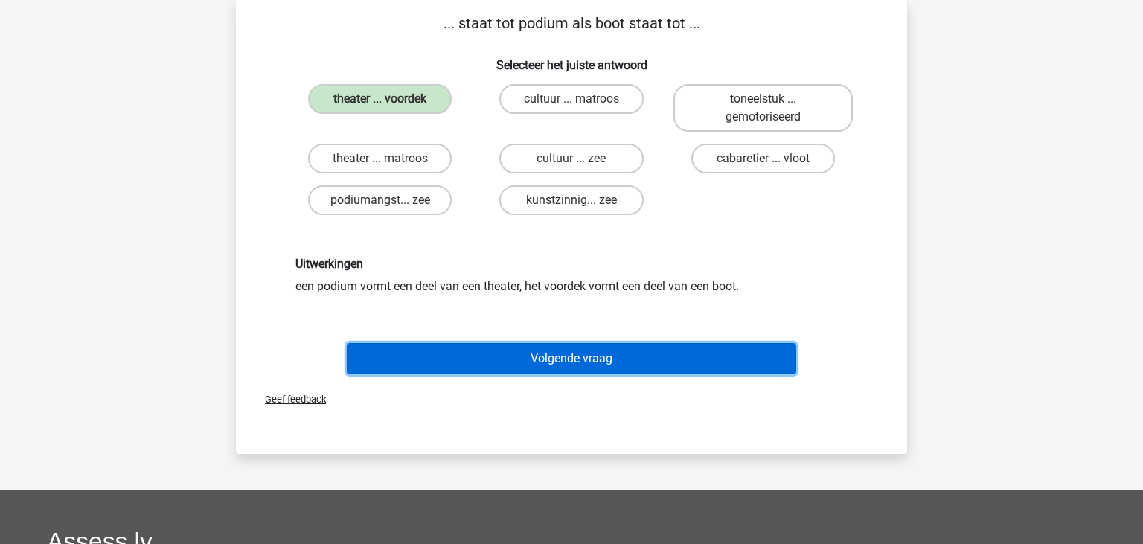
click at [606, 354] on button "Volgende vraag" at bounding box center [572, 358] width 450 height 31
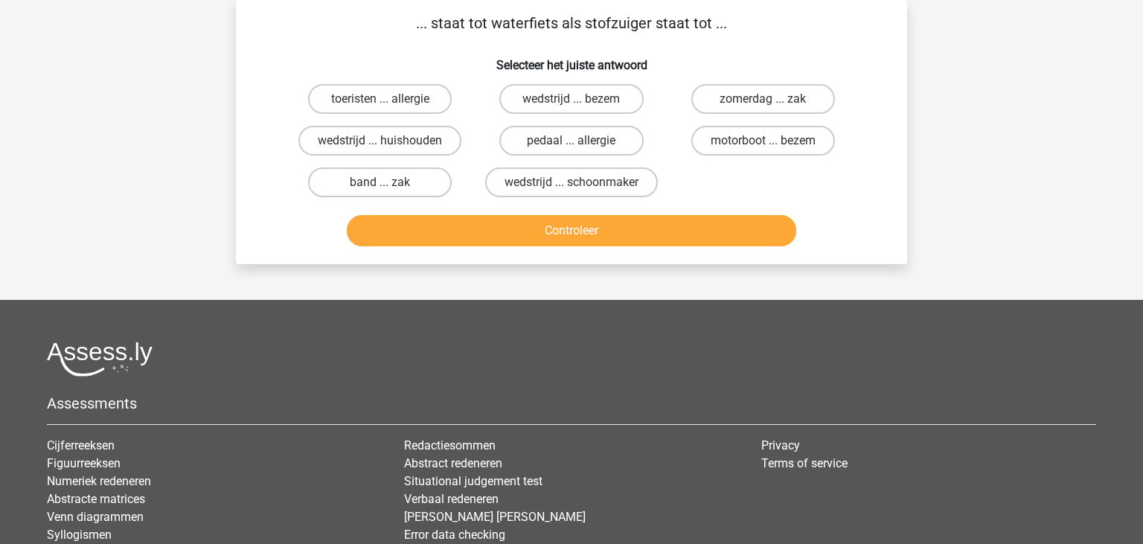
click at [552, 234] on button "Controleer" at bounding box center [572, 230] width 450 height 31
click at [776, 145] on label "motorboot ... bezem" at bounding box center [764, 141] width 144 height 30
click at [773, 145] on input "motorboot ... bezem" at bounding box center [768, 146] width 10 height 10
radio input "true"
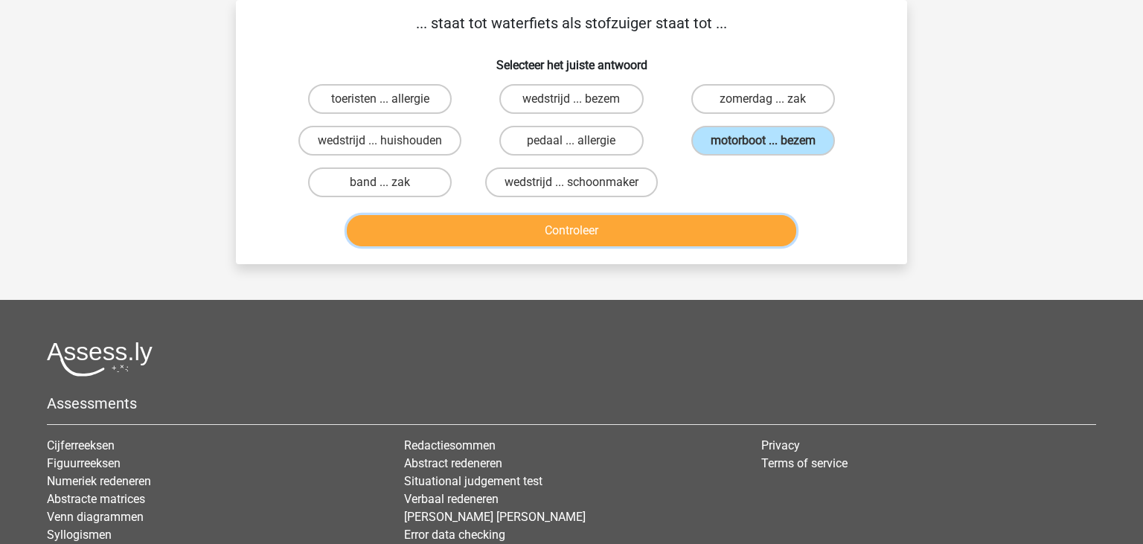
click at [658, 234] on button "Controleer" at bounding box center [572, 230] width 450 height 31
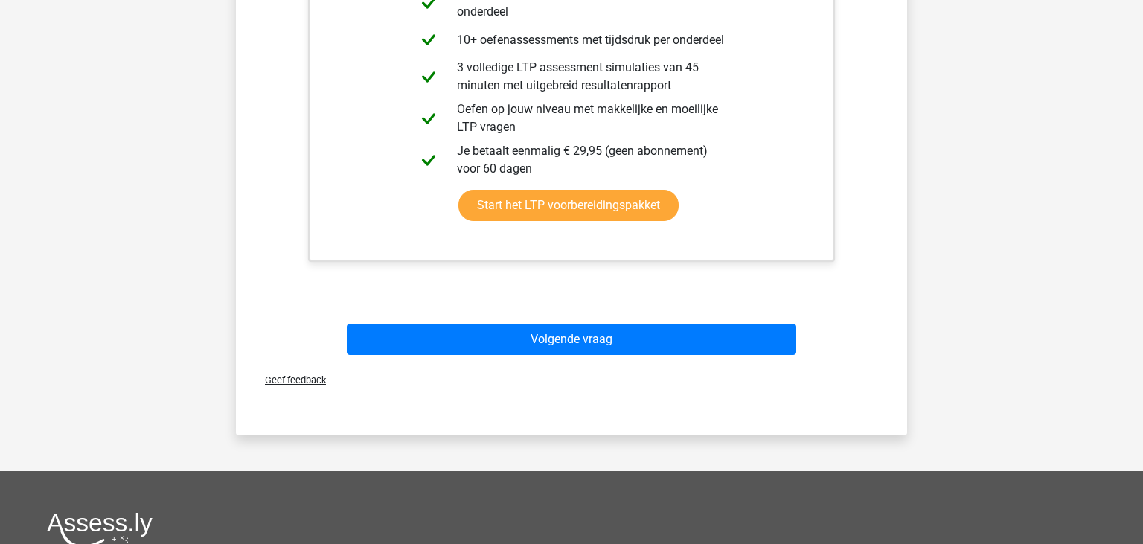
scroll to position [587, 0]
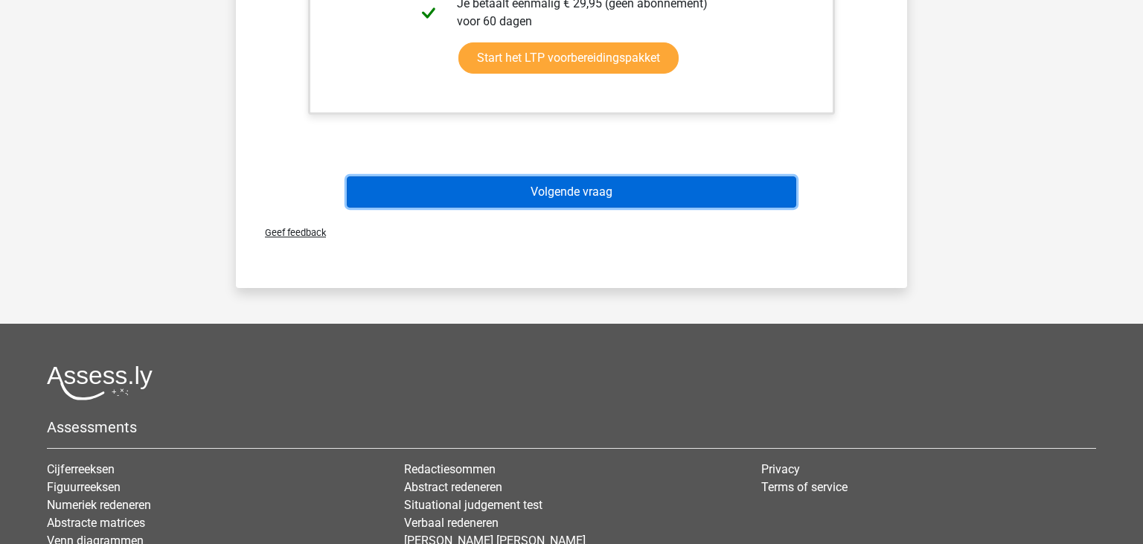
click at [639, 190] on button "Volgende vraag" at bounding box center [572, 191] width 450 height 31
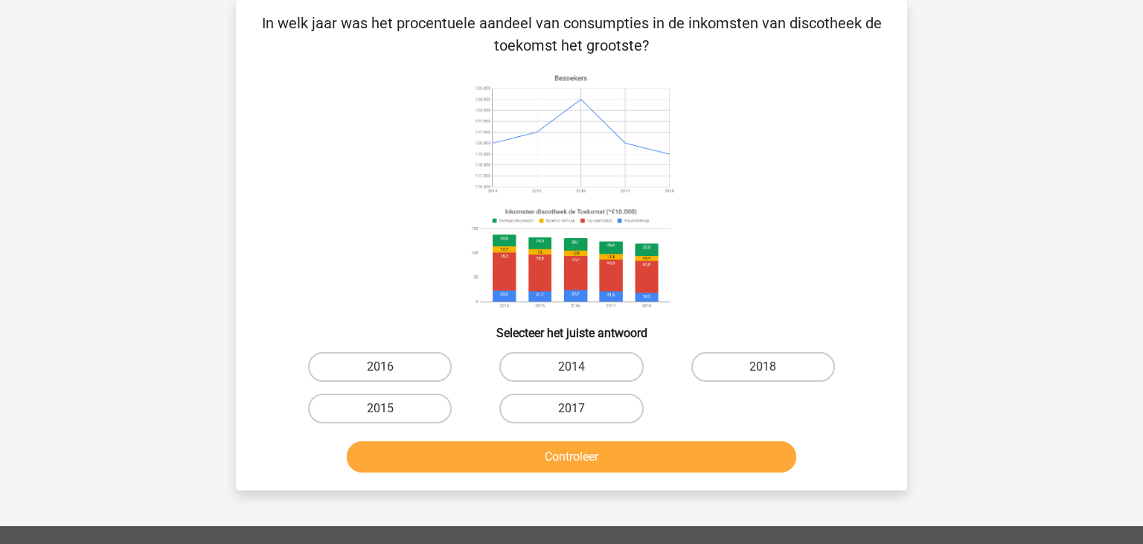
scroll to position [68, 0]
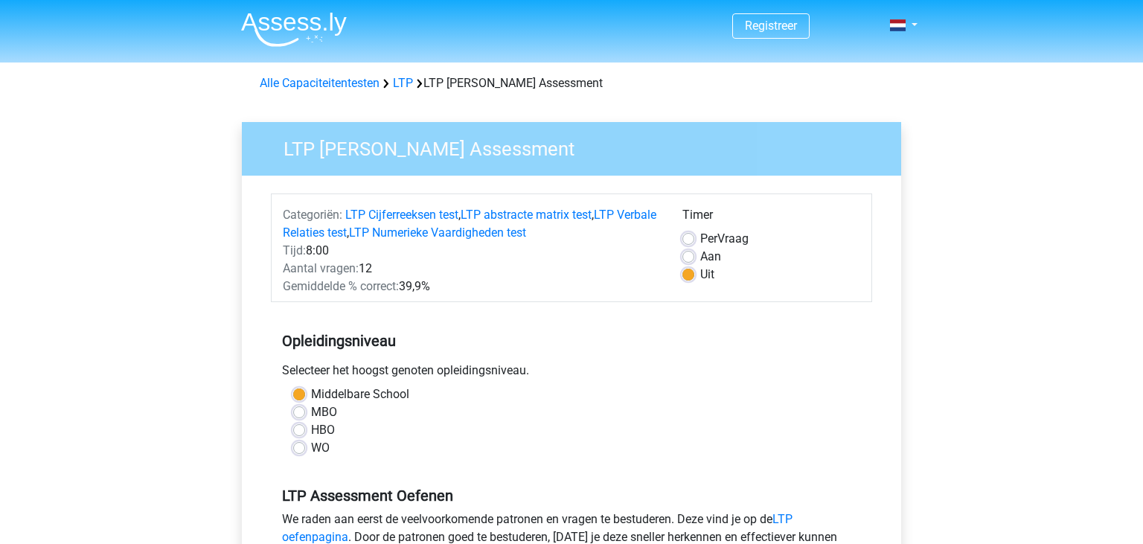
scroll to position [518, 0]
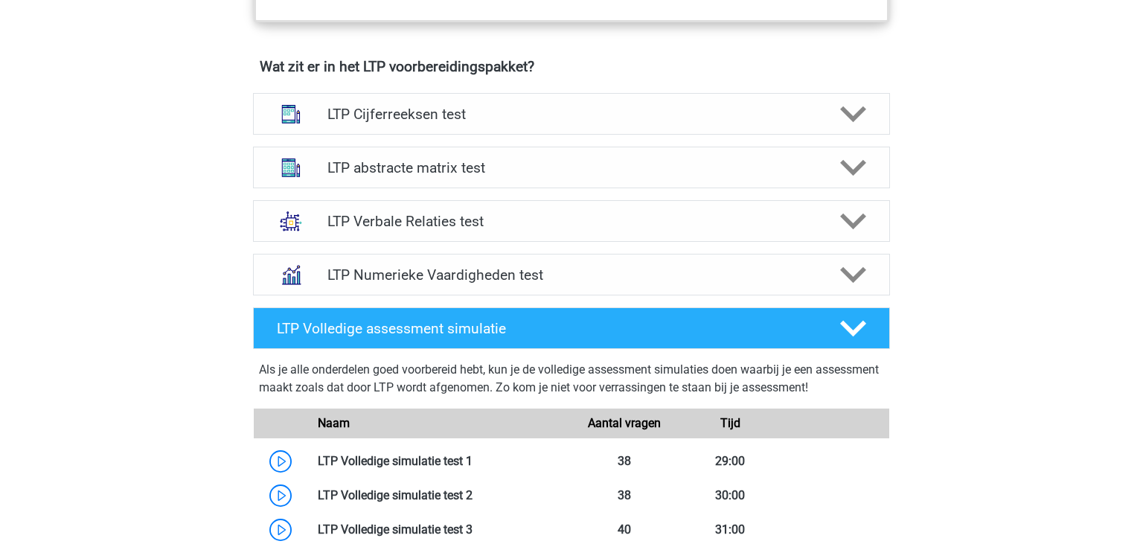
scroll to position [1036, 0]
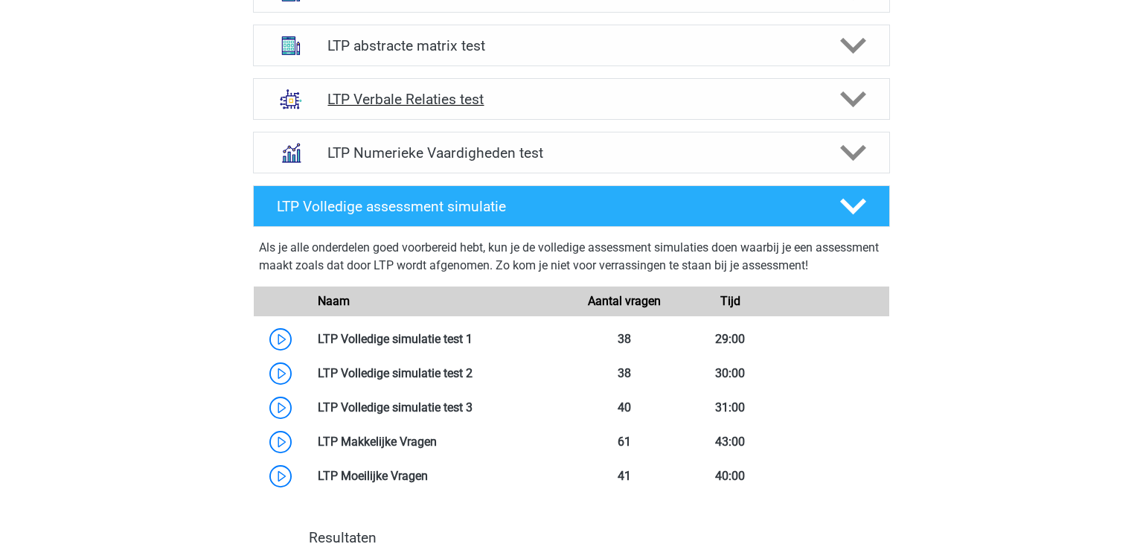
click at [419, 105] on h4 "LTP Verbale Relaties test" at bounding box center [572, 99] width 488 height 17
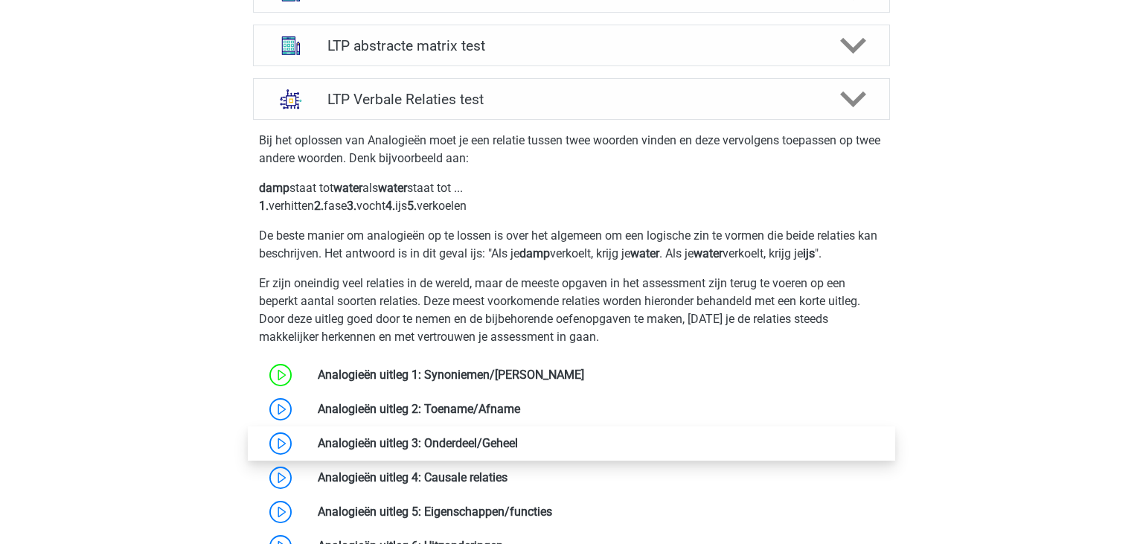
click at [518, 441] on link at bounding box center [518, 443] width 0 height 14
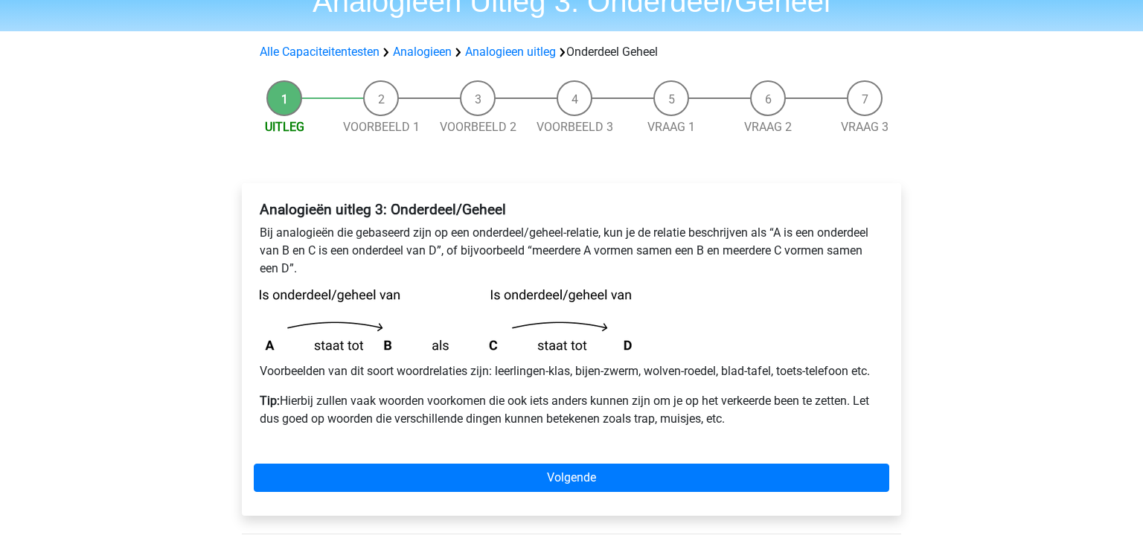
scroll to position [78, 0]
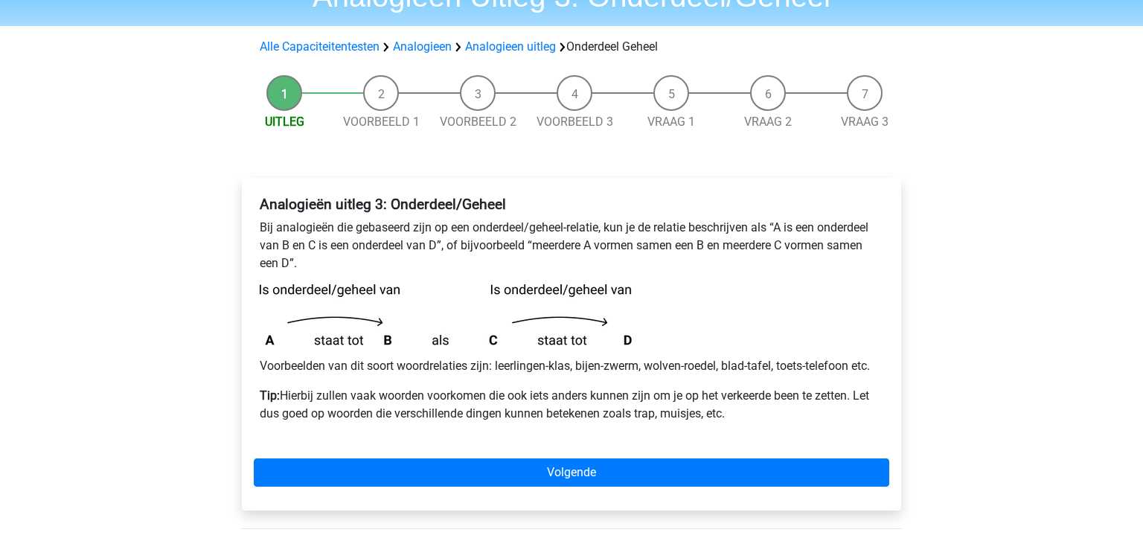
click at [1132, 541] on div "Registreer Nederlands English" at bounding box center [571, 434] width 1143 height 1024
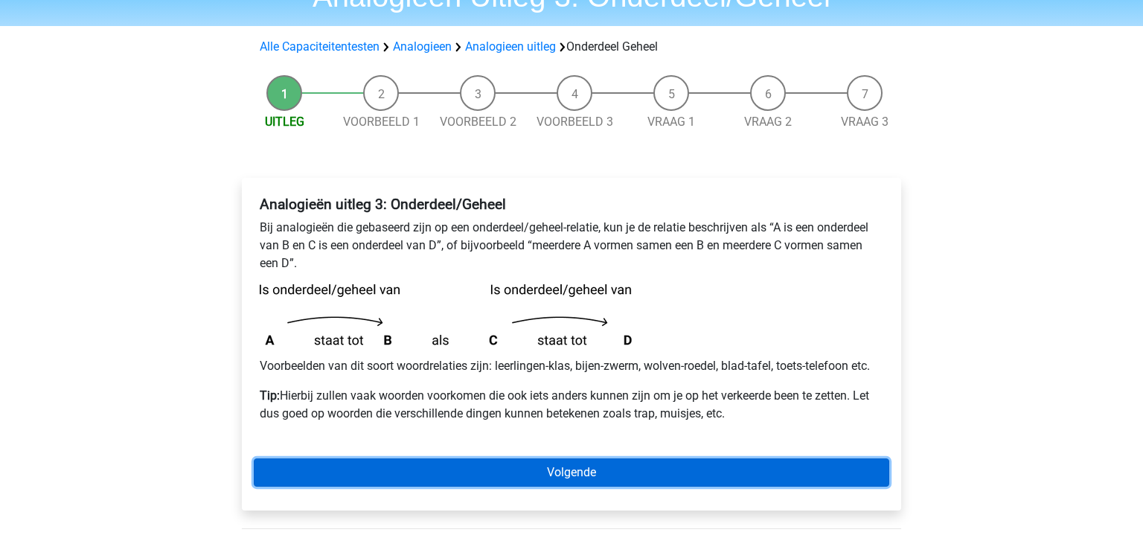
click at [475, 470] on link "Volgende" at bounding box center [572, 473] width 636 height 28
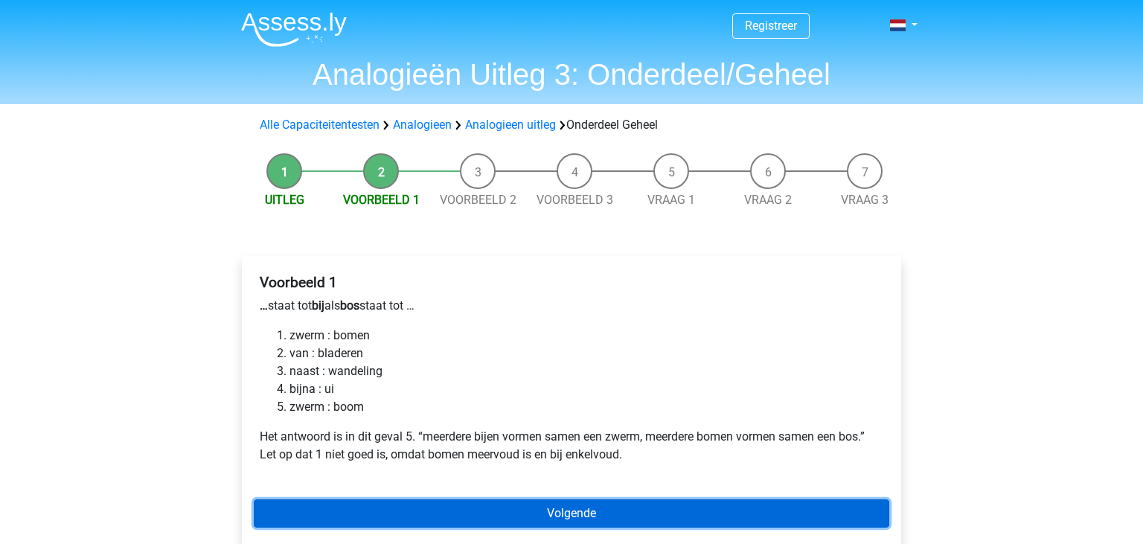
click at [497, 523] on link "Volgende" at bounding box center [572, 514] width 636 height 28
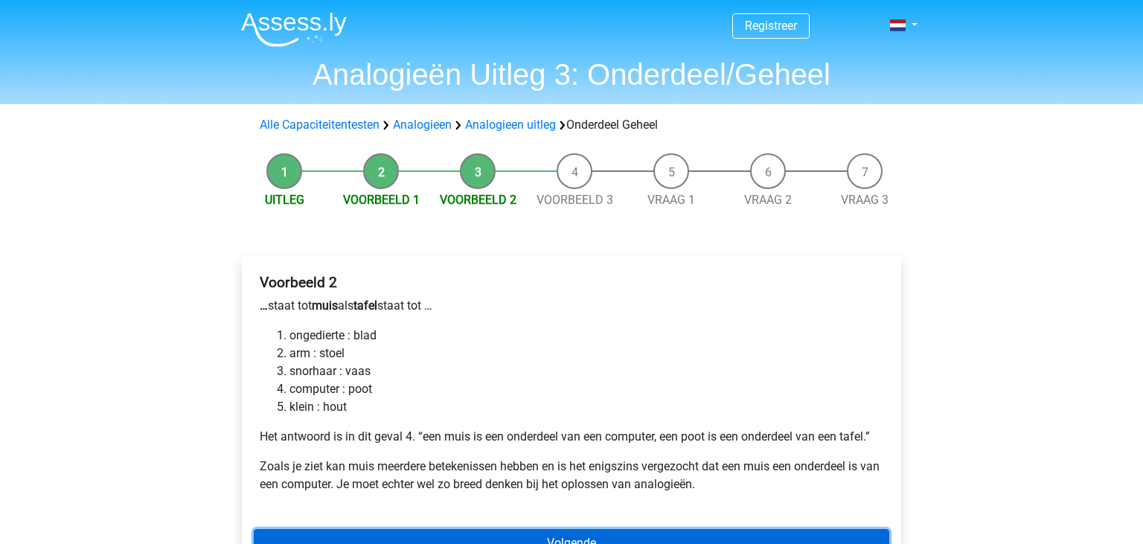
click at [505, 534] on link "Volgende" at bounding box center [572, 543] width 636 height 28
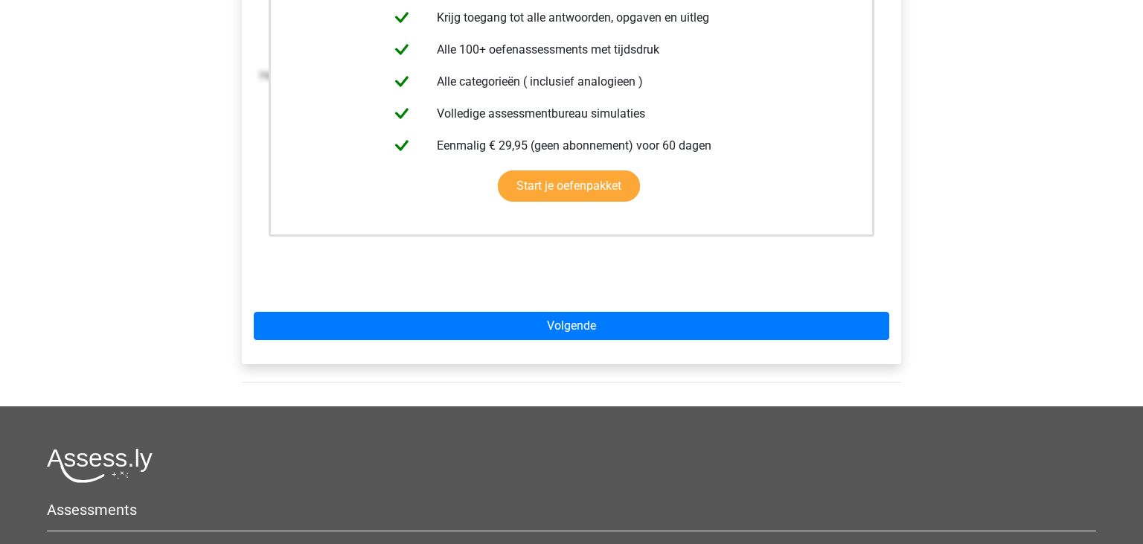
scroll to position [518, 0]
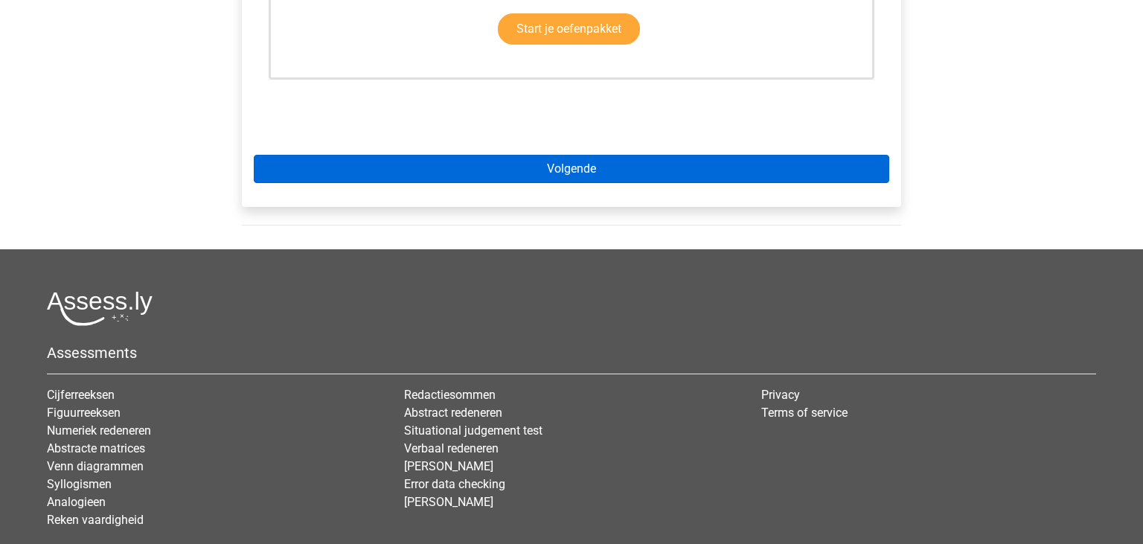
drag, startPoint x: 683, startPoint y: 153, endPoint x: 682, endPoint y: 161, distance: 7.5
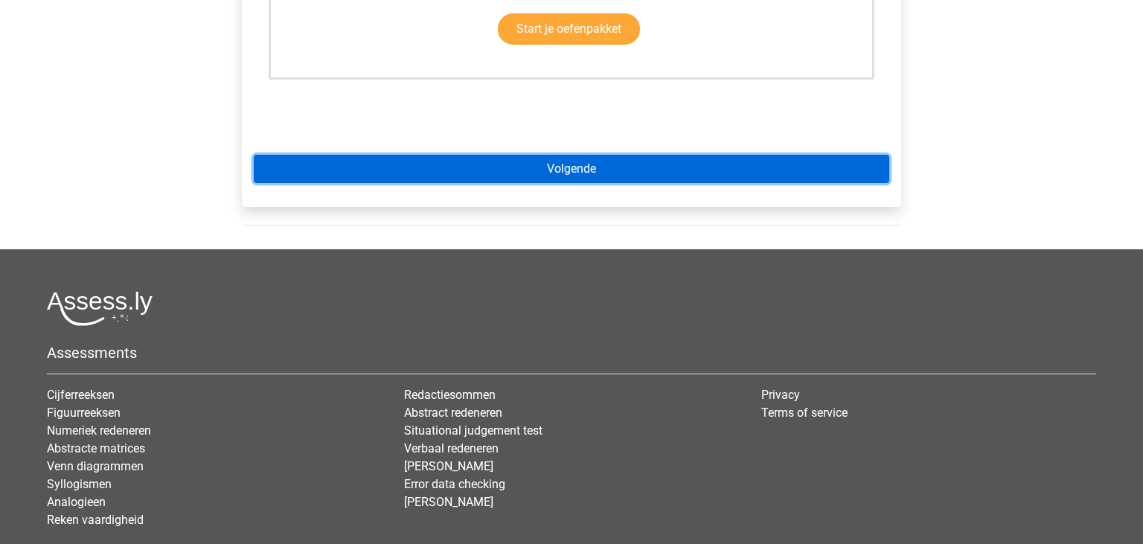
click at [682, 161] on link "Volgende" at bounding box center [572, 169] width 636 height 28
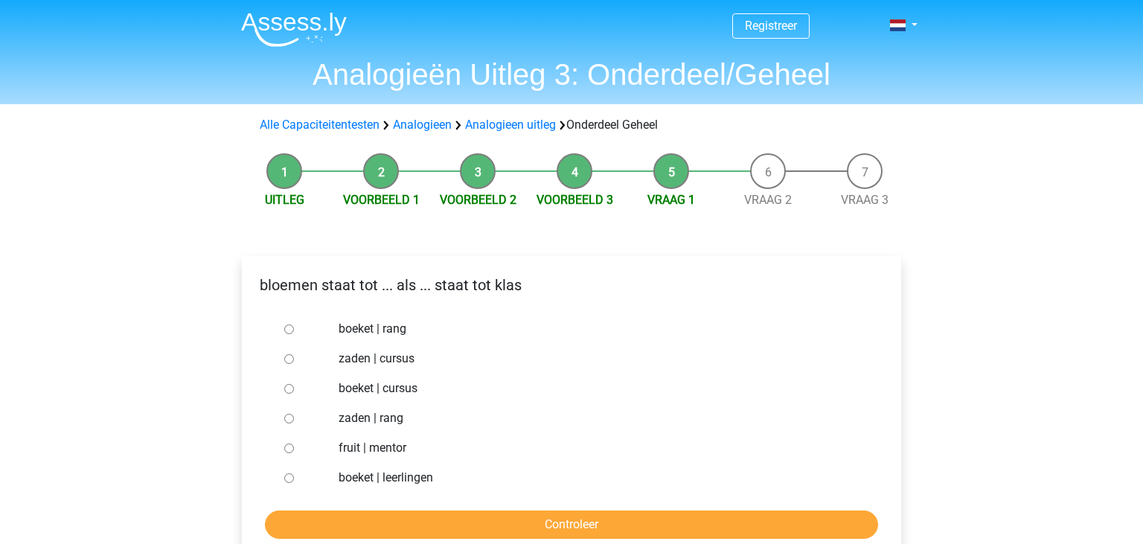
click at [290, 478] on input "boeket | leerlingen" at bounding box center [289, 478] width 10 height 10
radio input "true"
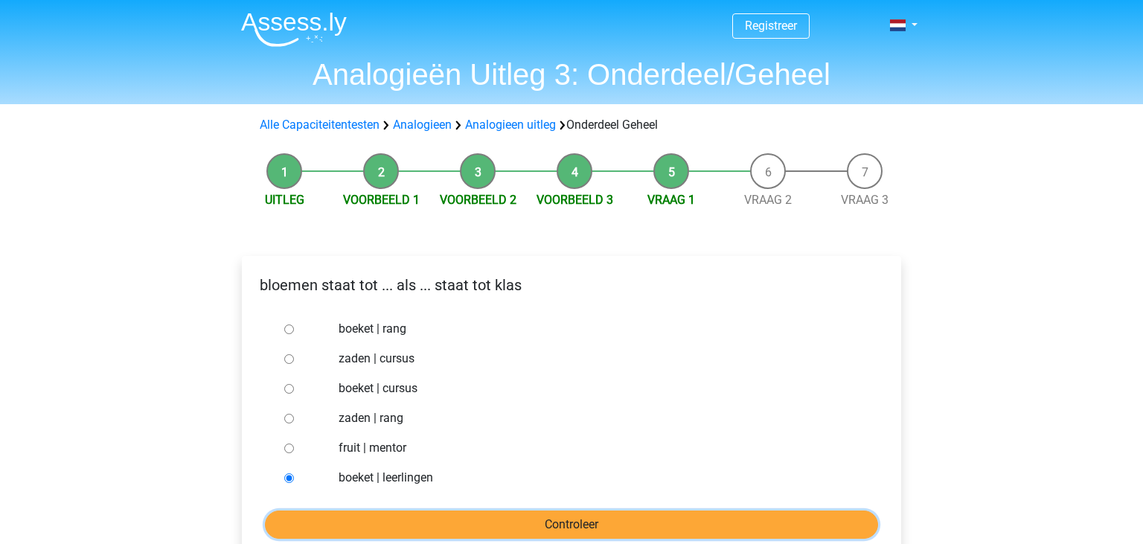
click at [484, 523] on input "Controleer" at bounding box center [571, 525] width 613 height 28
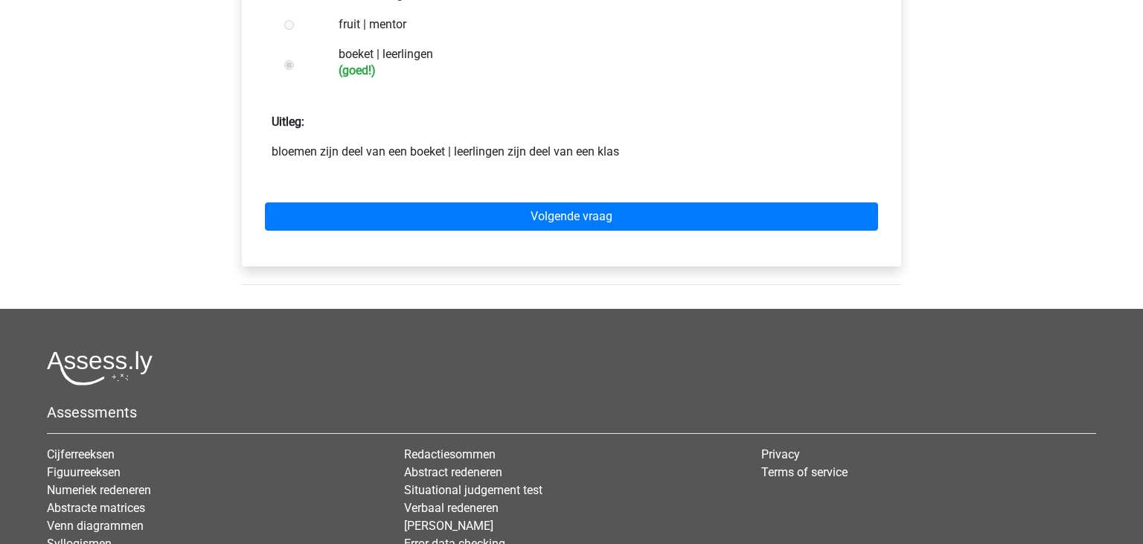
scroll to position [518, 0]
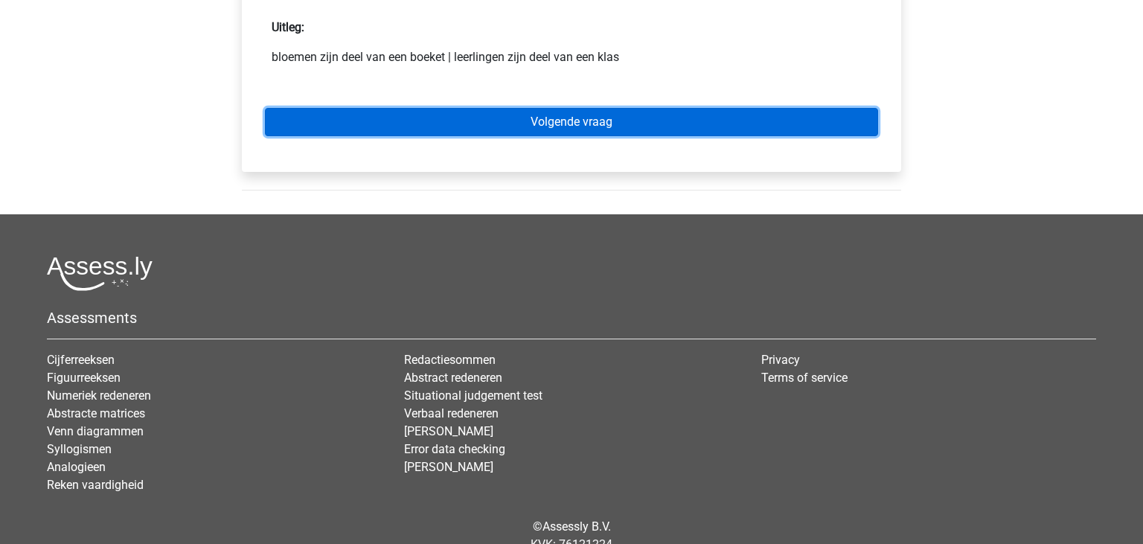
click at [572, 121] on link "Volgende vraag" at bounding box center [571, 122] width 613 height 28
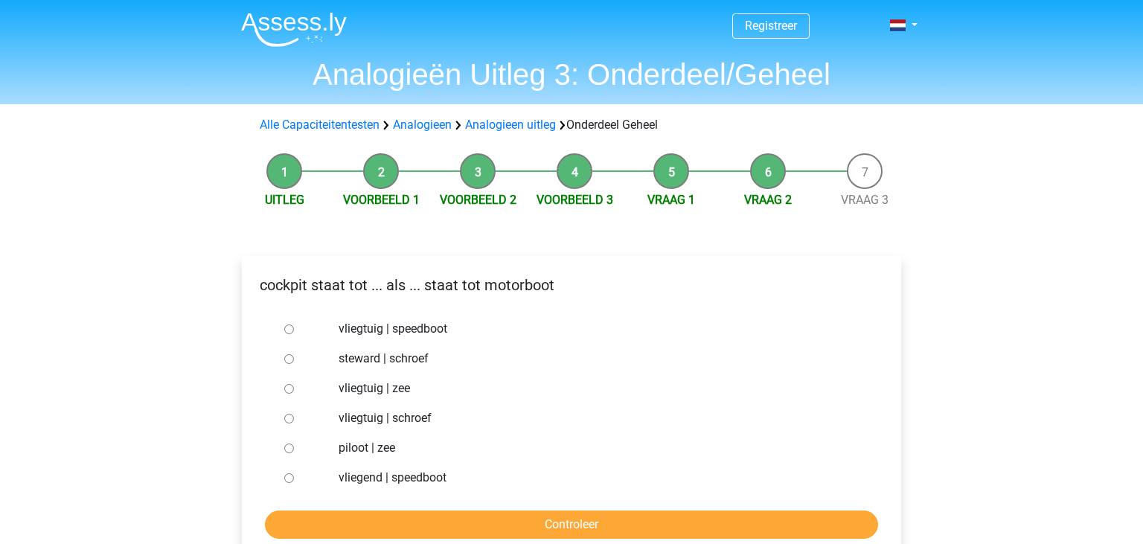
click at [287, 418] on input "vliegtuig | schroef" at bounding box center [289, 419] width 10 height 10
radio input "true"
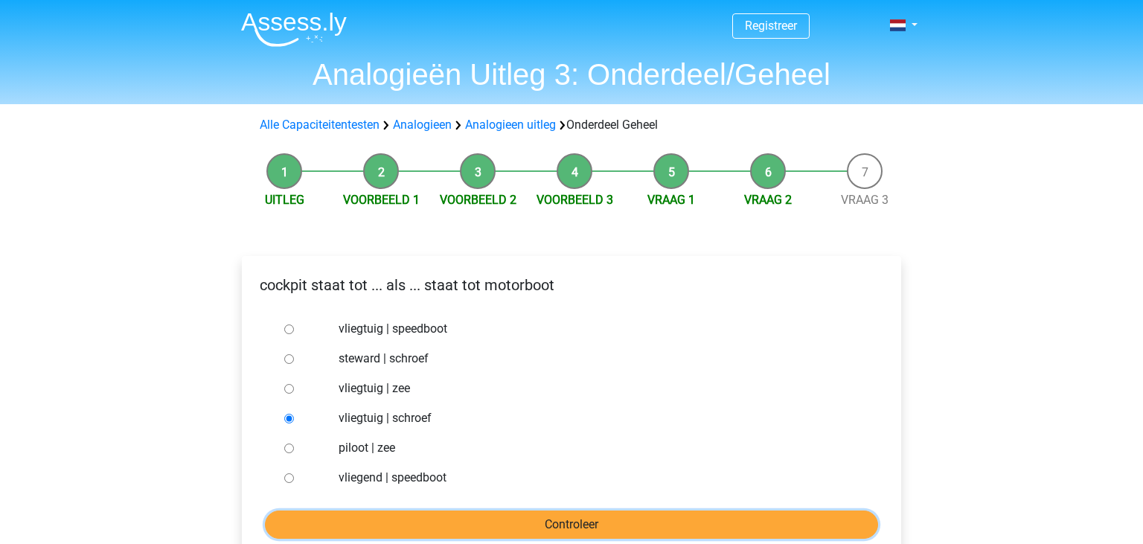
click at [531, 523] on input "Controleer" at bounding box center [571, 525] width 613 height 28
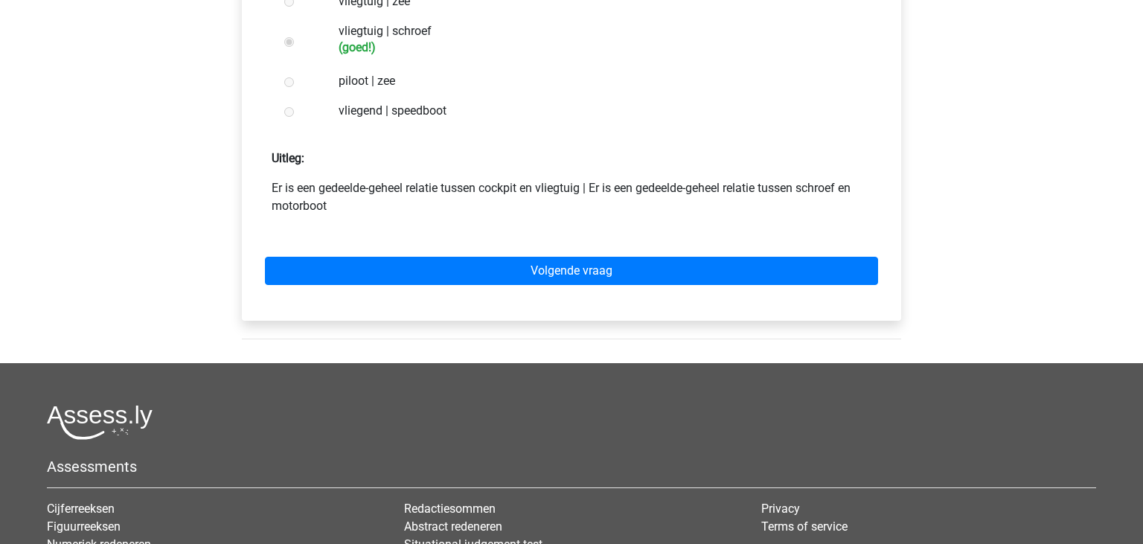
scroll to position [518, 0]
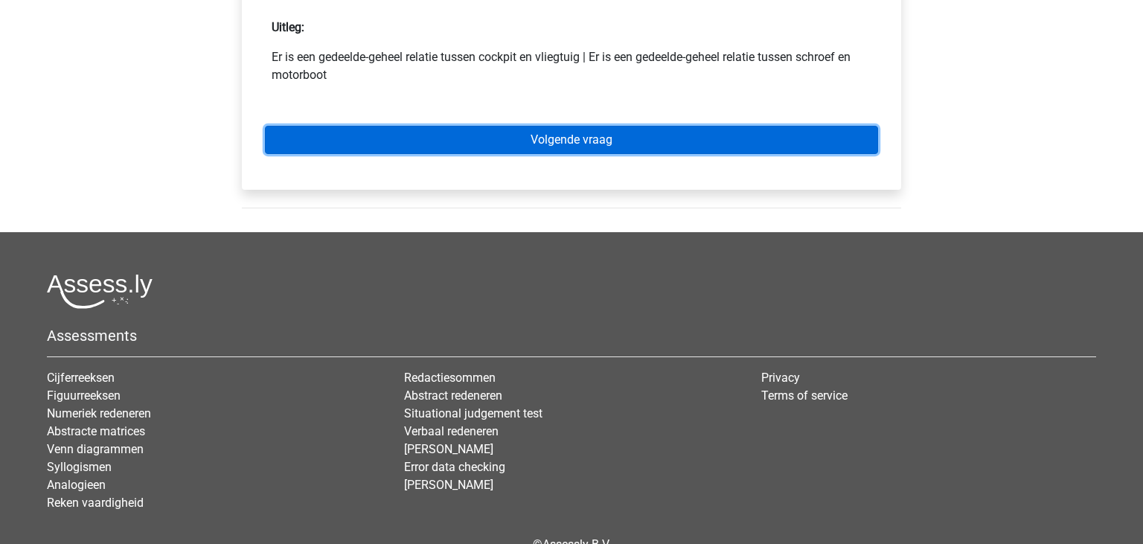
click at [633, 135] on link "Volgende vraag" at bounding box center [571, 140] width 613 height 28
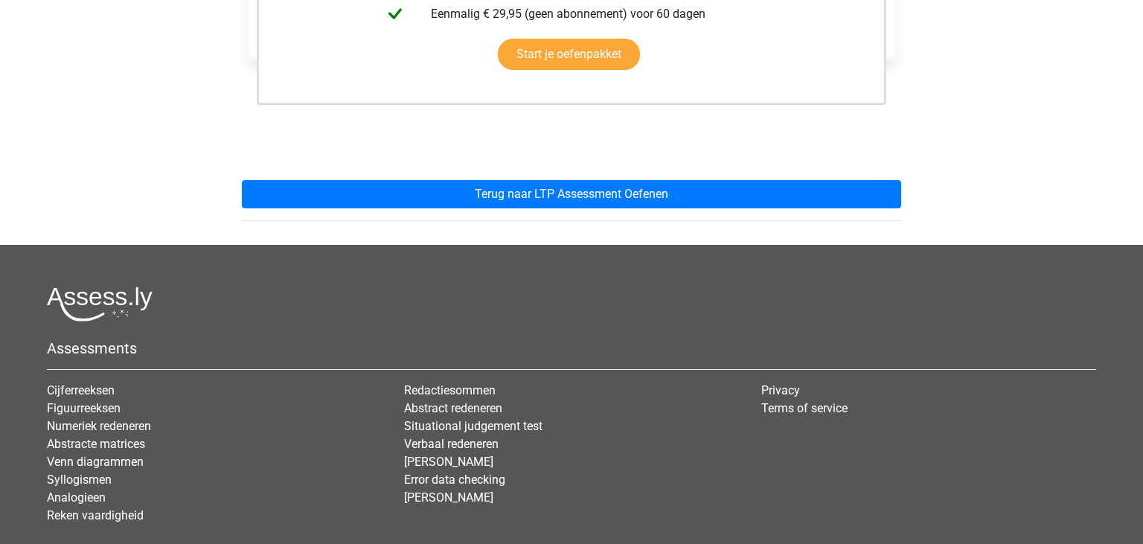
scroll to position [518, 0]
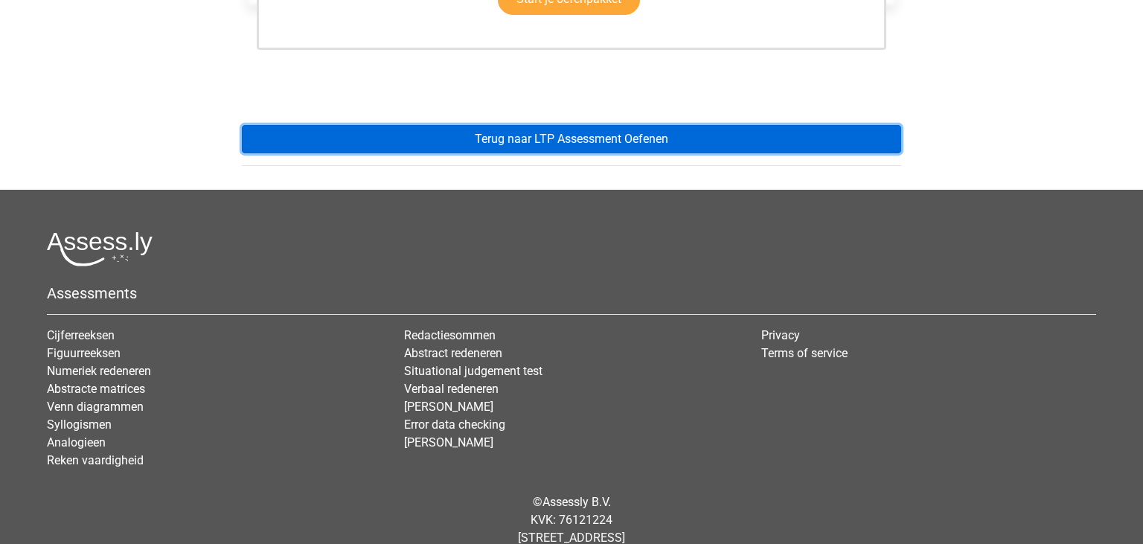
click at [584, 145] on link "Terug naar LTP Assessment Oefenen" at bounding box center [572, 139] width 660 height 28
